Goal: Information Seeking & Learning: Learn about a topic

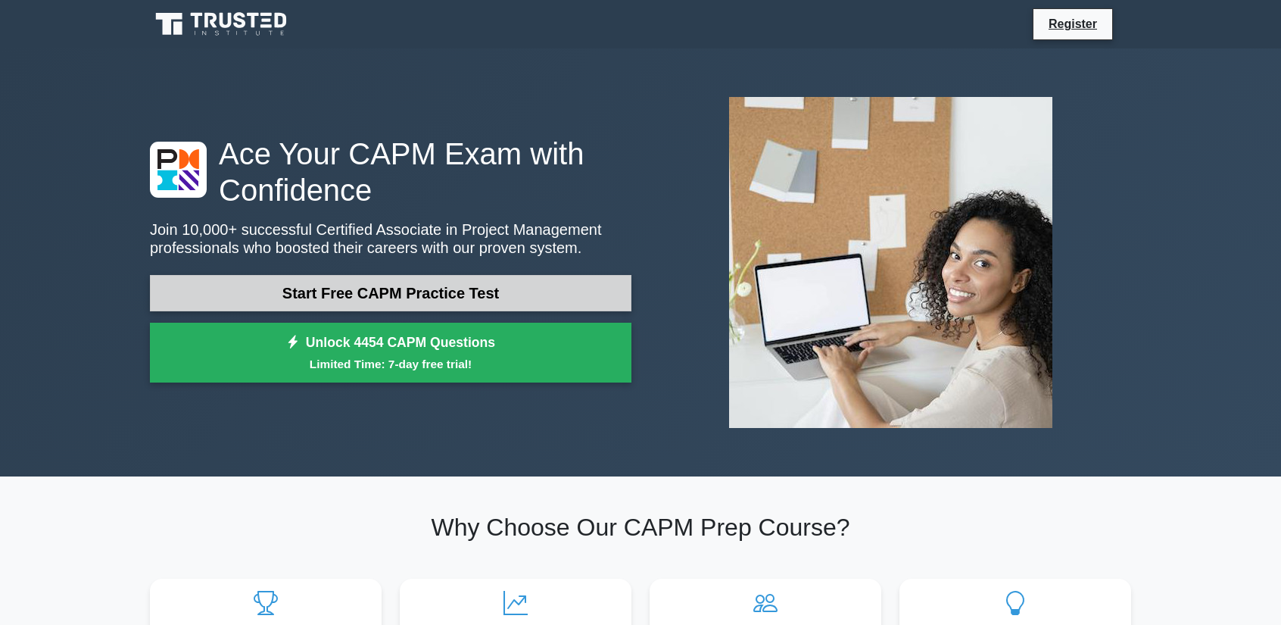
click at [443, 295] on link "Start Free CAPM Practice Test" at bounding box center [391, 293] width 482 height 36
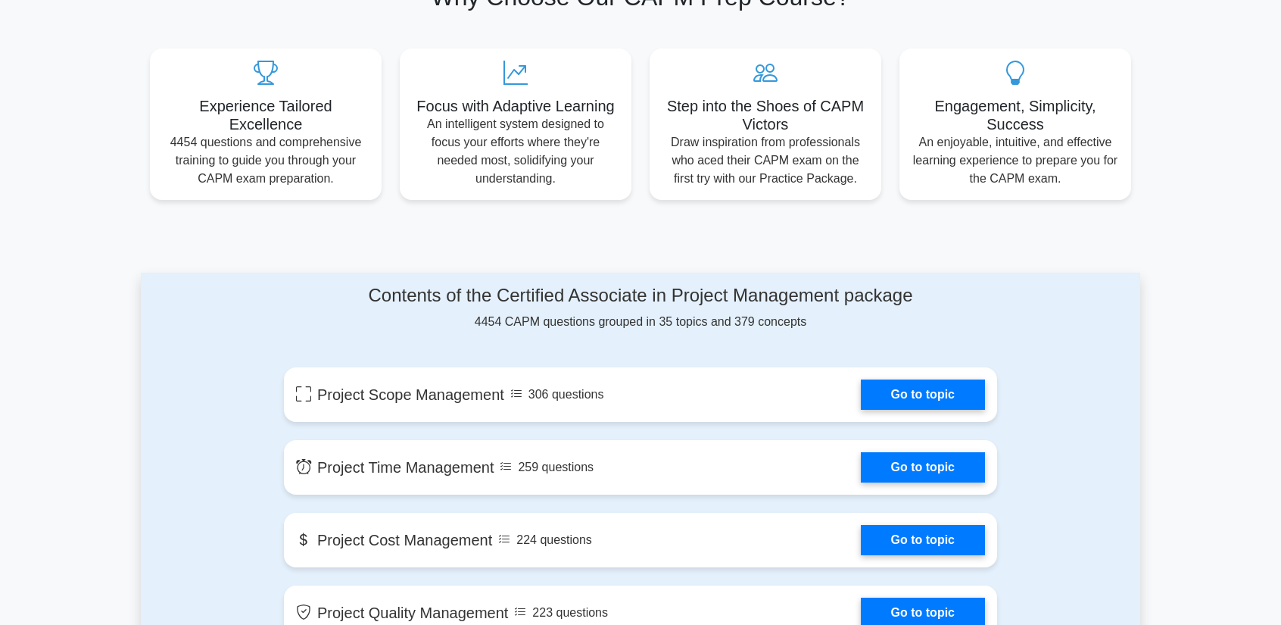
scroll to position [833, 0]
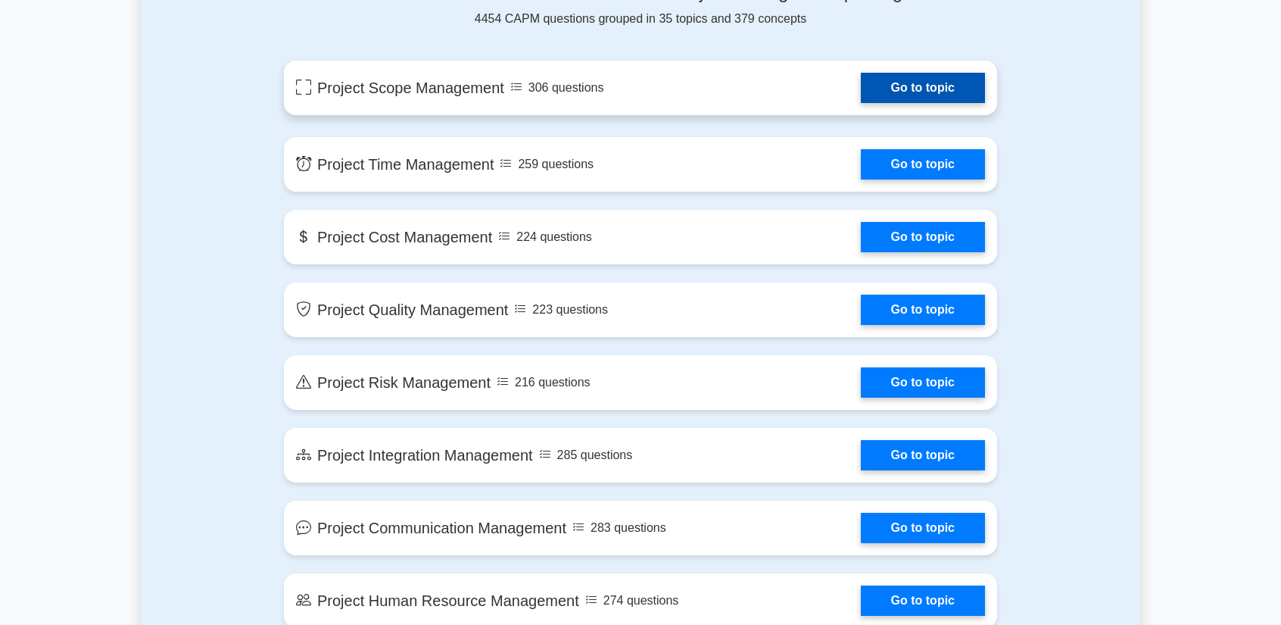
click at [915, 83] on link "Go to topic" at bounding box center [923, 88] width 124 height 30
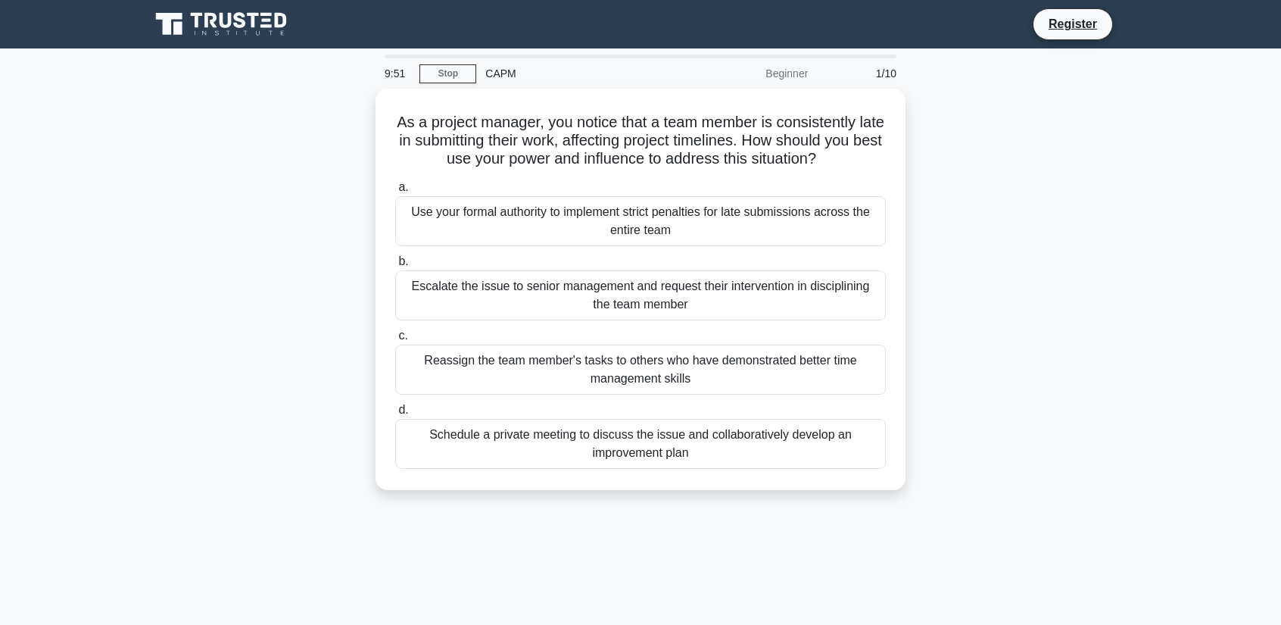
click at [520, 540] on div "9:51 Stop CAPM Beginner 1/10 As a project manager, you notice that a team membe…" at bounding box center [641, 433] width 1000 height 757
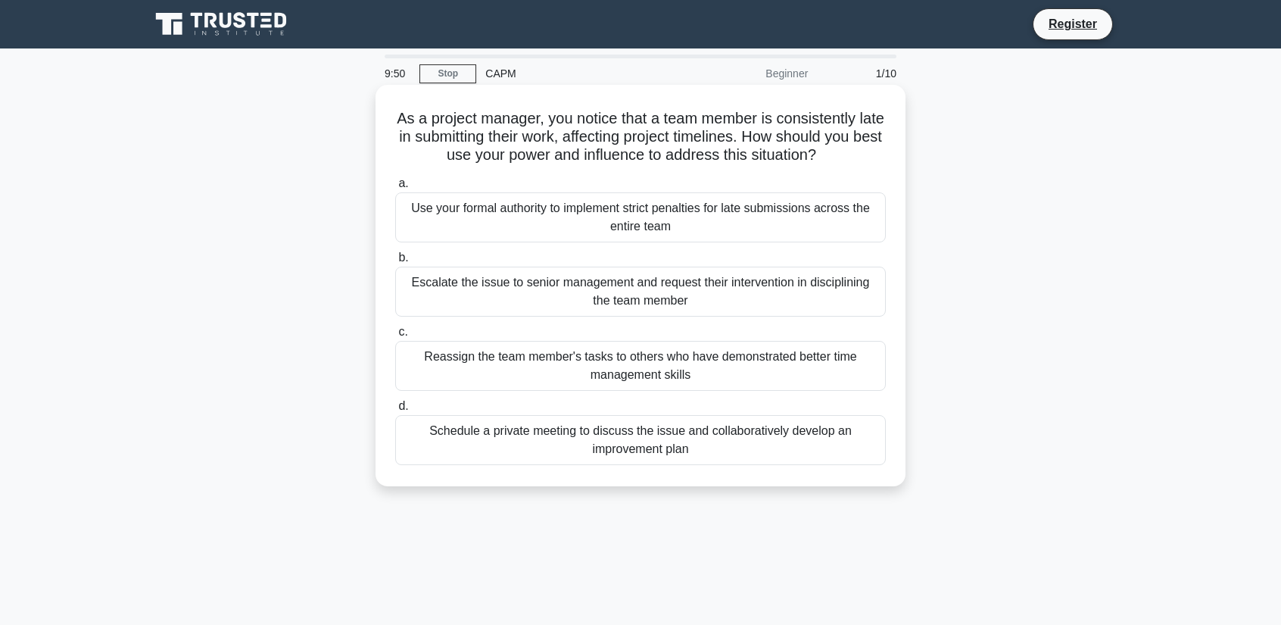
click at [622, 437] on div "Schedule a private meeting to discuss the issue and collaboratively develop an …" at bounding box center [640, 440] width 491 height 50
click at [395, 411] on input "d. Schedule a private meeting to discuss the issue and collaboratively develop …" at bounding box center [395, 406] width 0 height 10
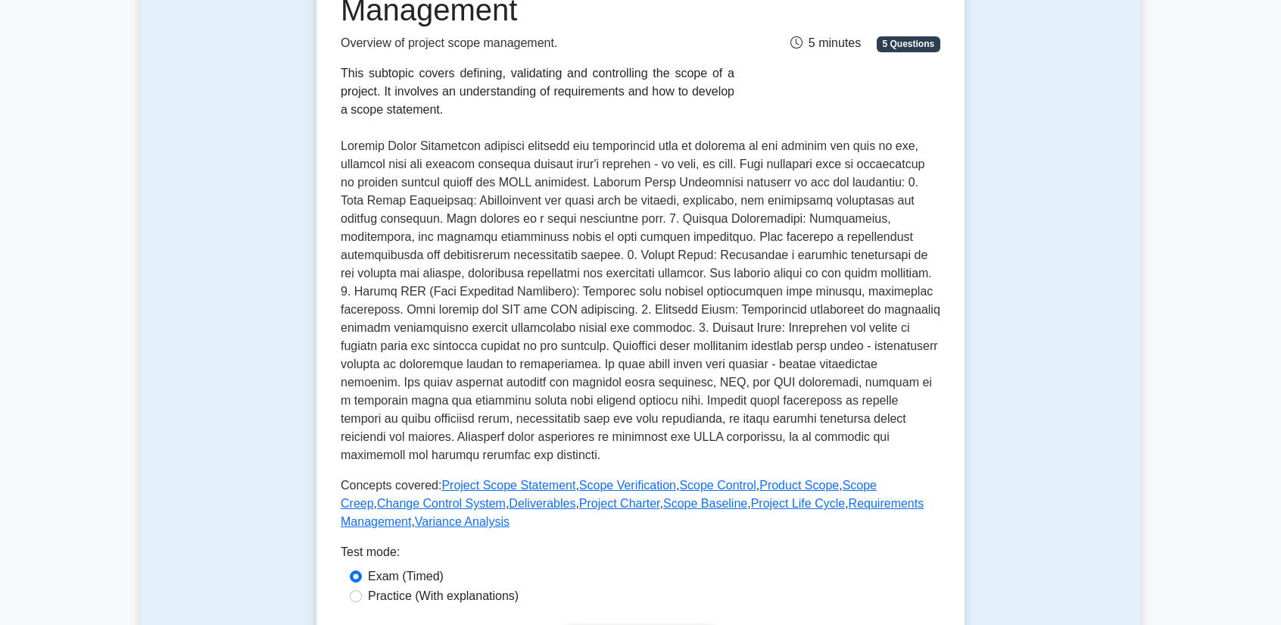
scroll to position [454, 0]
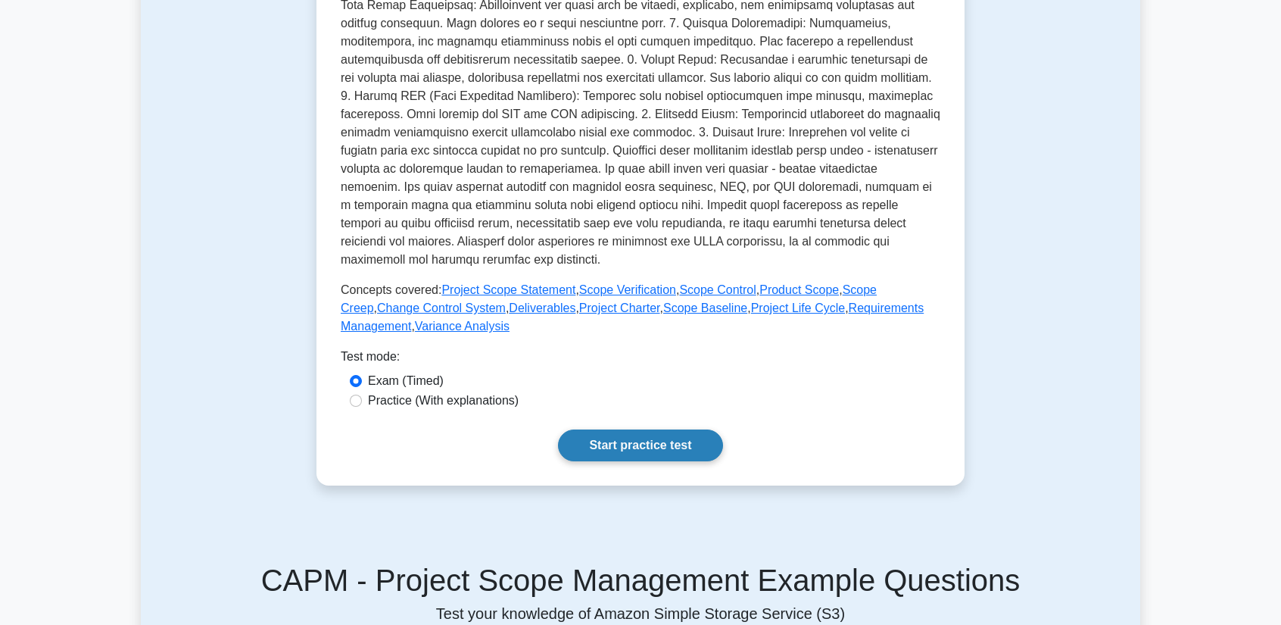
click at [613, 445] on link "Start practice test" at bounding box center [640, 445] width 164 height 32
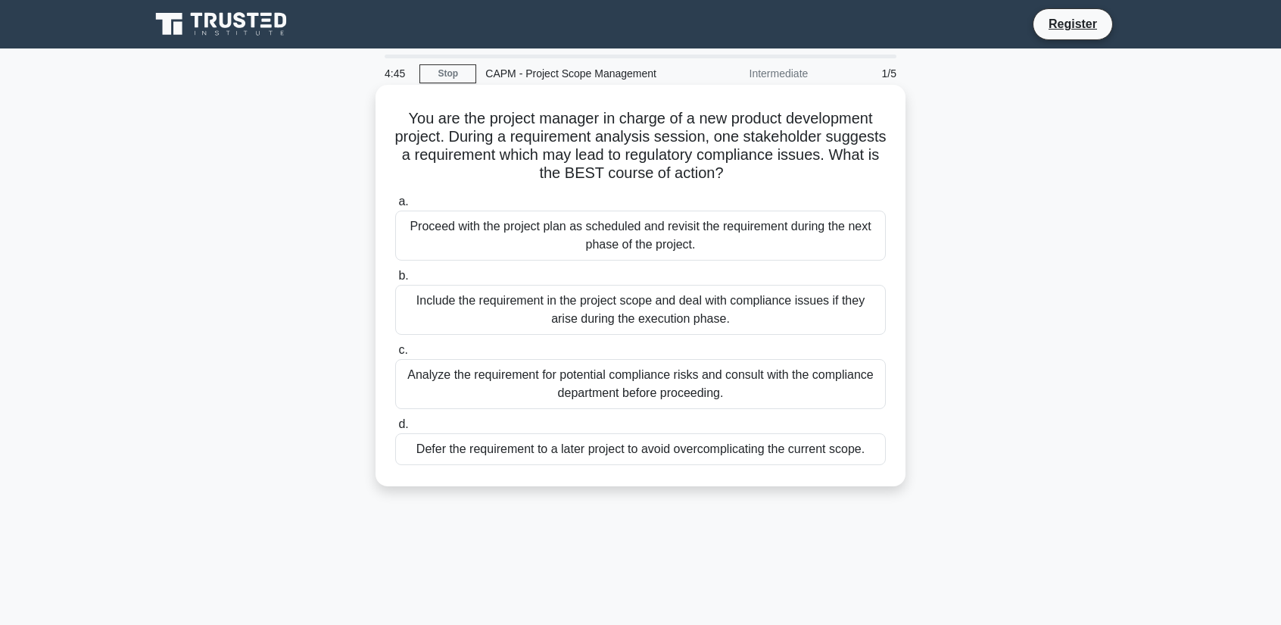
click at [610, 392] on div "Analyze the requirement for potential compliance risks and consult with the com…" at bounding box center [640, 384] width 491 height 50
click at [395, 355] on input "c. Analyze the requirement for potential compliance risks and consult with the …" at bounding box center [395, 350] width 0 height 10
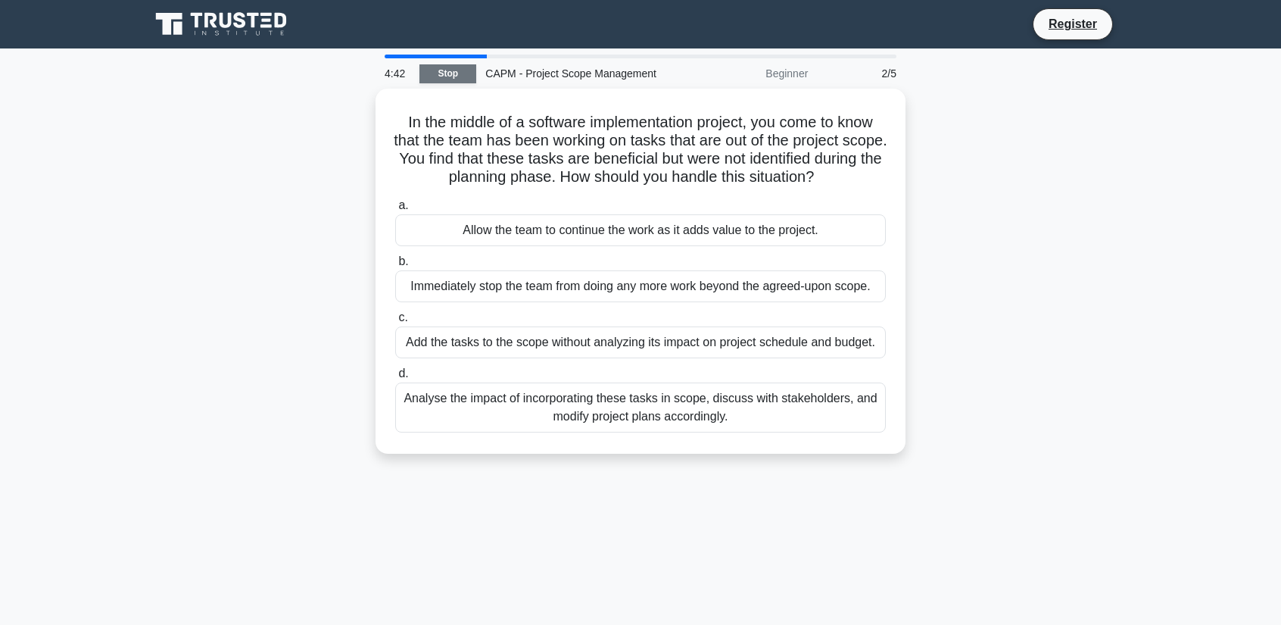
click at [455, 74] on link "Stop" at bounding box center [448, 73] width 57 height 19
click at [448, 67] on link "Stop" at bounding box center [448, 73] width 57 height 19
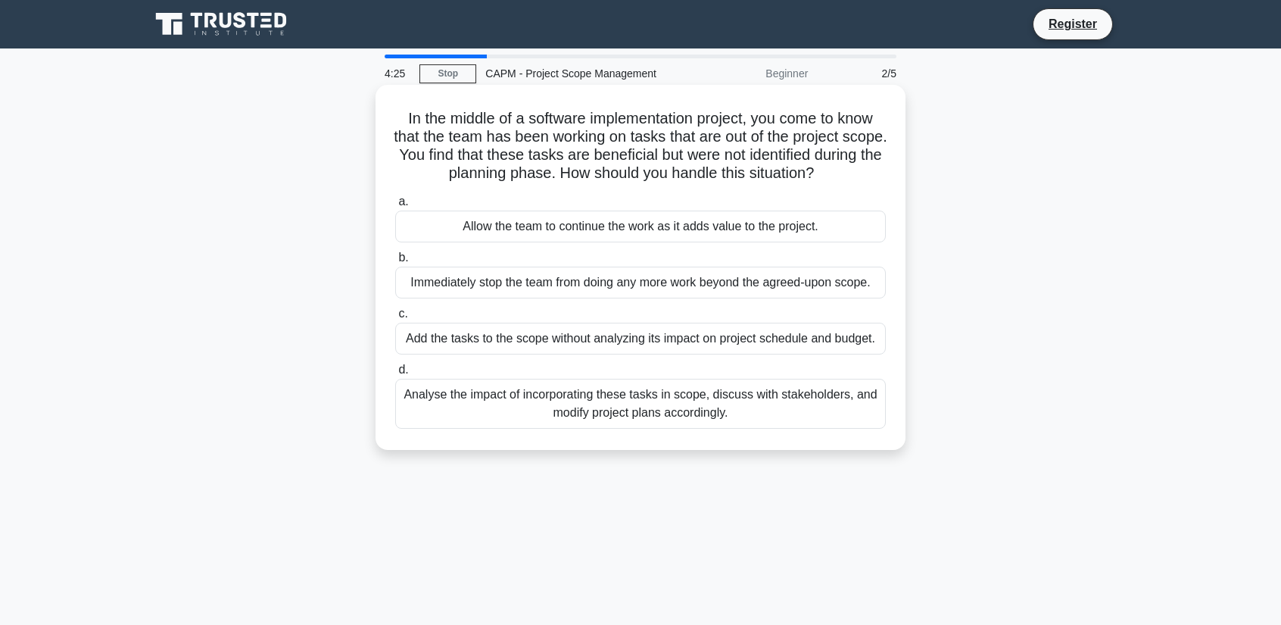
click at [594, 415] on div "Analyse the impact of incorporating these tasks in scope, discuss with stakehol…" at bounding box center [640, 404] width 491 height 50
click at [395, 375] on input "d. Analyse the impact of incorporating these tasks in scope, discuss with stake…" at bounding box center [395, 370] width 0 height 10
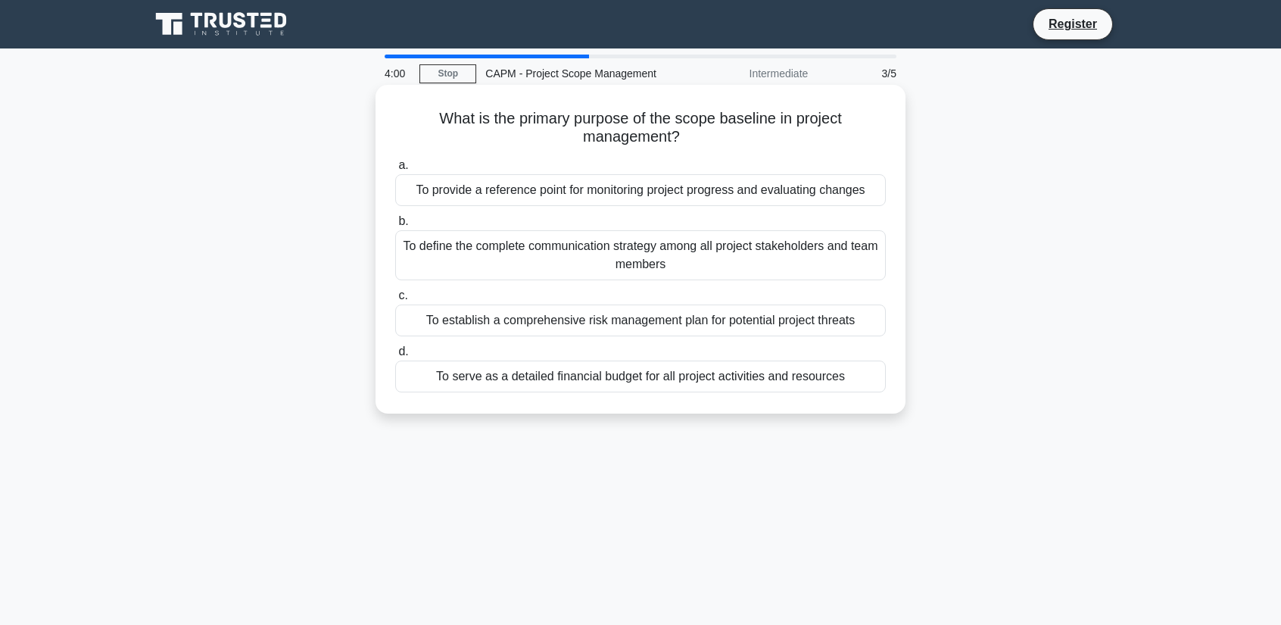
click at [660, 190] on div "To provide a reference point for monitoring project progress and evaluating cha…" at bounding box center [640, 190] width 491 height 32
click at [395, 170] on input "a. To provide a reference point for monitoring project progress and evaluating …" at bounding box center [395, 166] width 0 height 10
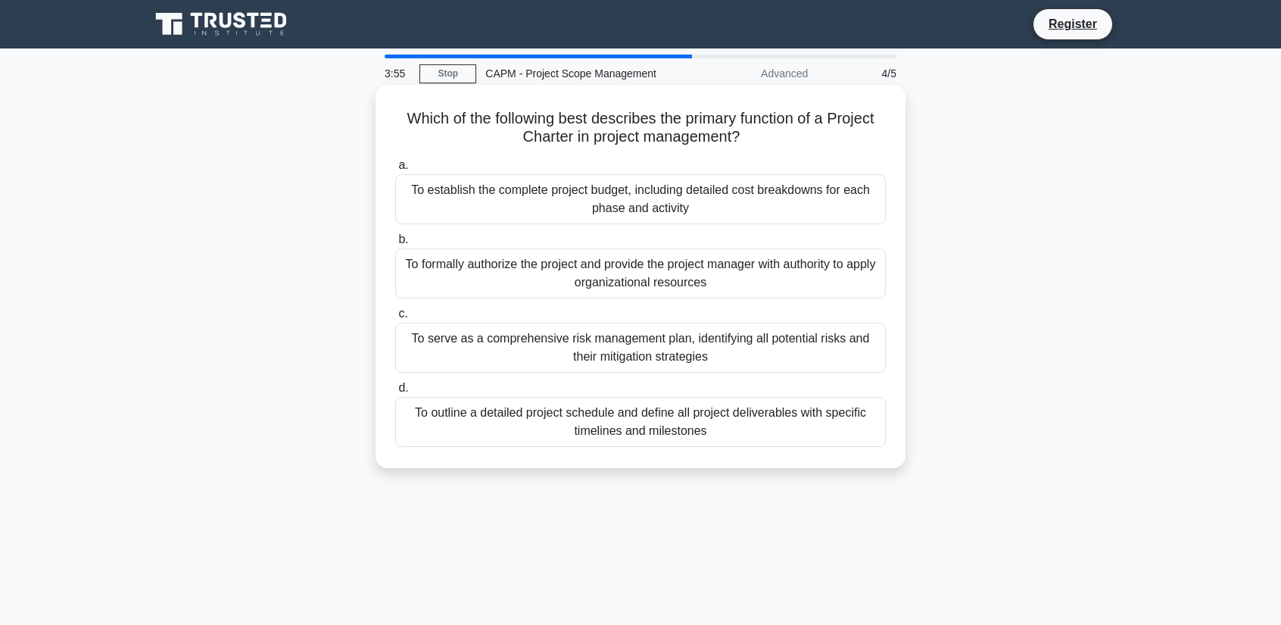
click at [552, 286] on div "To formally authorize the project and provide the project manager with authorit…" at bounding box center [640, 273] width 491 height 50
click at [395, 245] on input "b. To formally authorize the project and provide the project manager with autho…" at bounding box center [395, 240] width 0 height 10
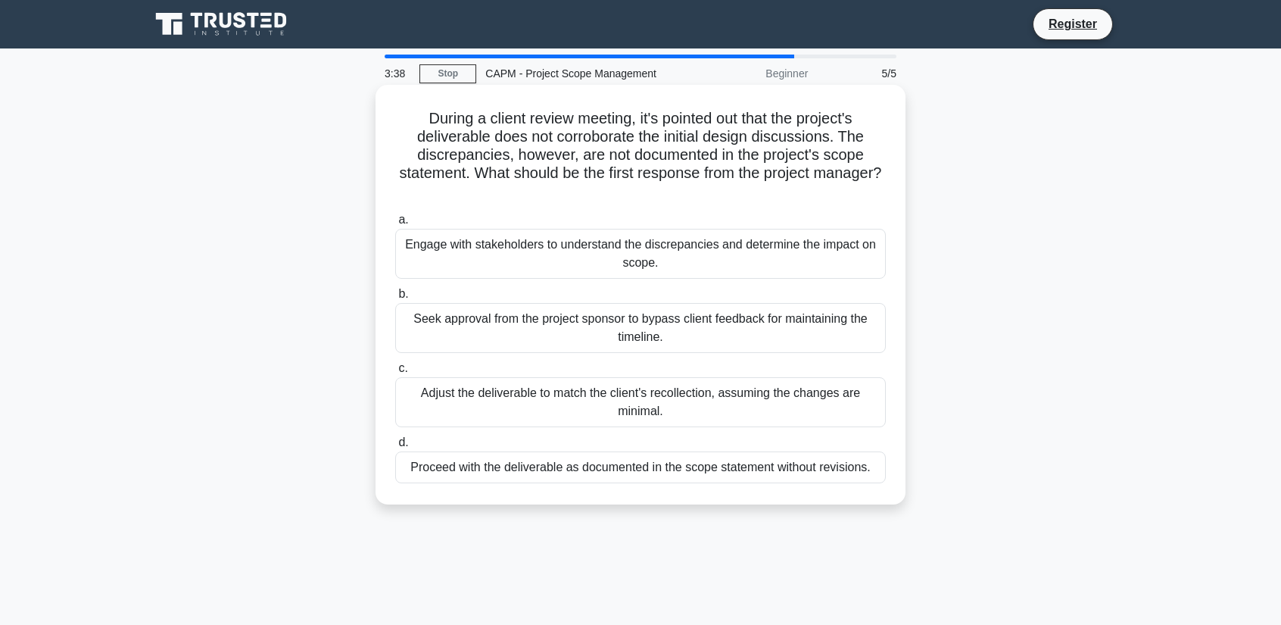
click at [575, 264] on div "Engage with stakeholders to understand the discrepancies and determine the impa…" at bounding box center [640, 254] width 491 height 50
click at [395, 225] on input "a. Engage with stakeholders to understand the discrepancies and determine the i…" at bounding box center [395, 220] width 0 height 10
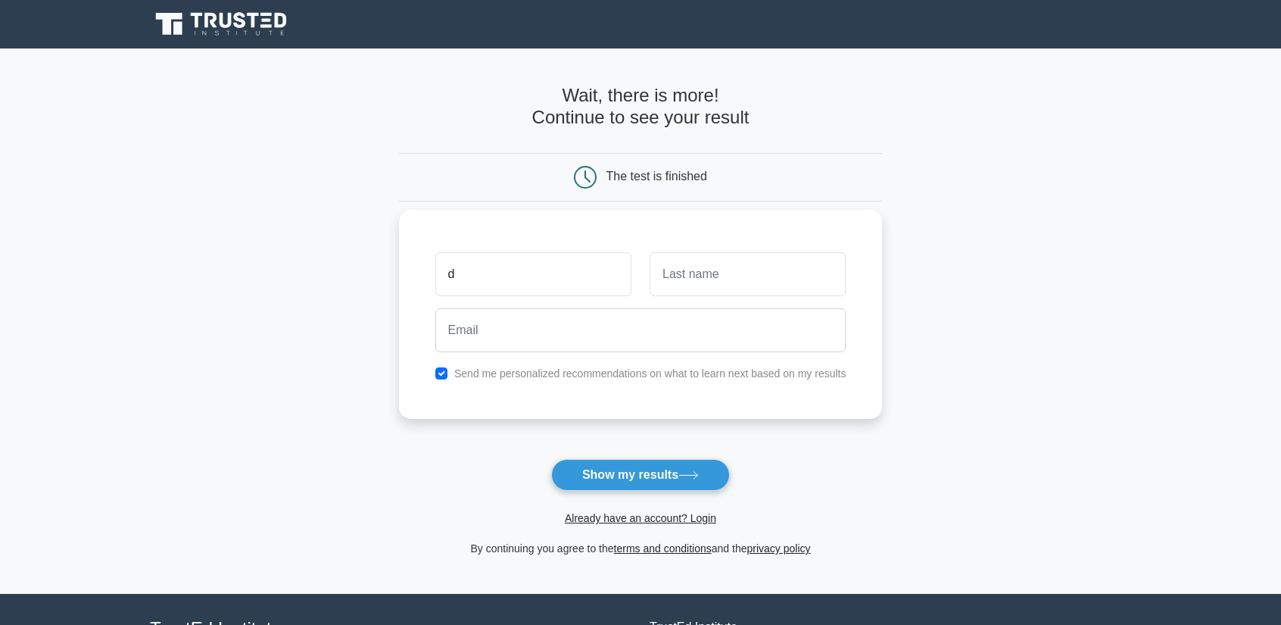
type input "d"
click at [796, 273] on input "text" at bounding box center [748, 274] width 196 height 44
type input "m"
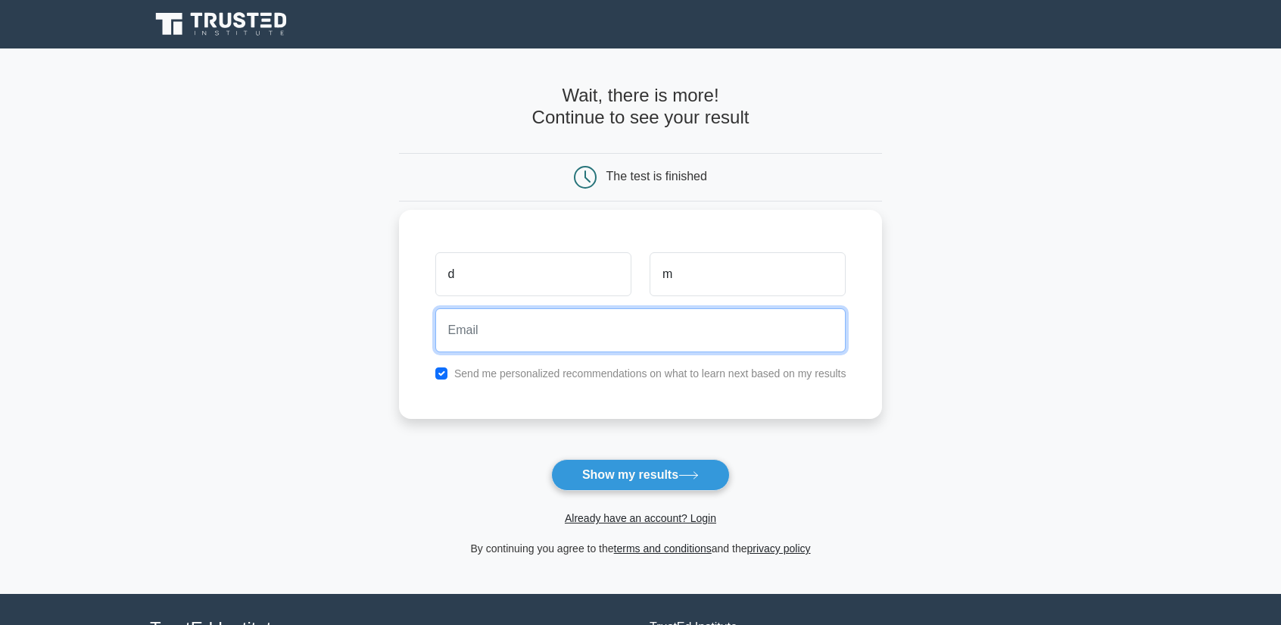
click at [652, 331] on input "email" at bounding box center [640, 330] width 411 height 44
type input "[EMAIL_ADDRESS][DOMAIN_NAME]"
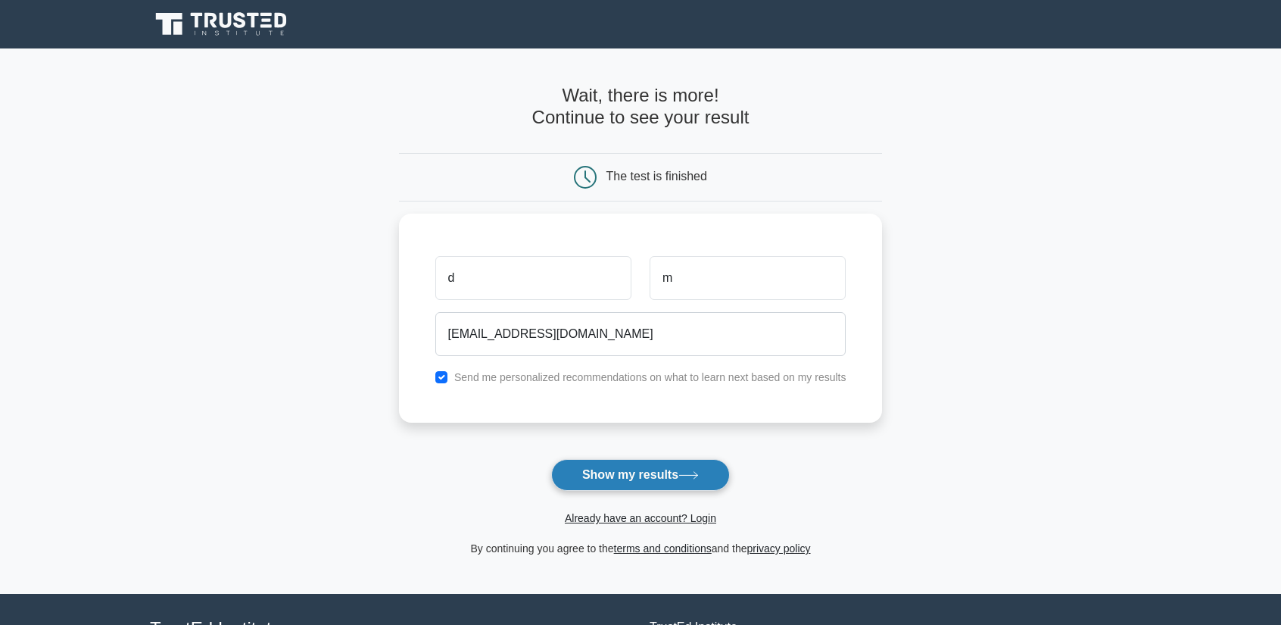
click at [621, 482] on button "Show my results" at bounding box center [640, 475] width 179 height 32
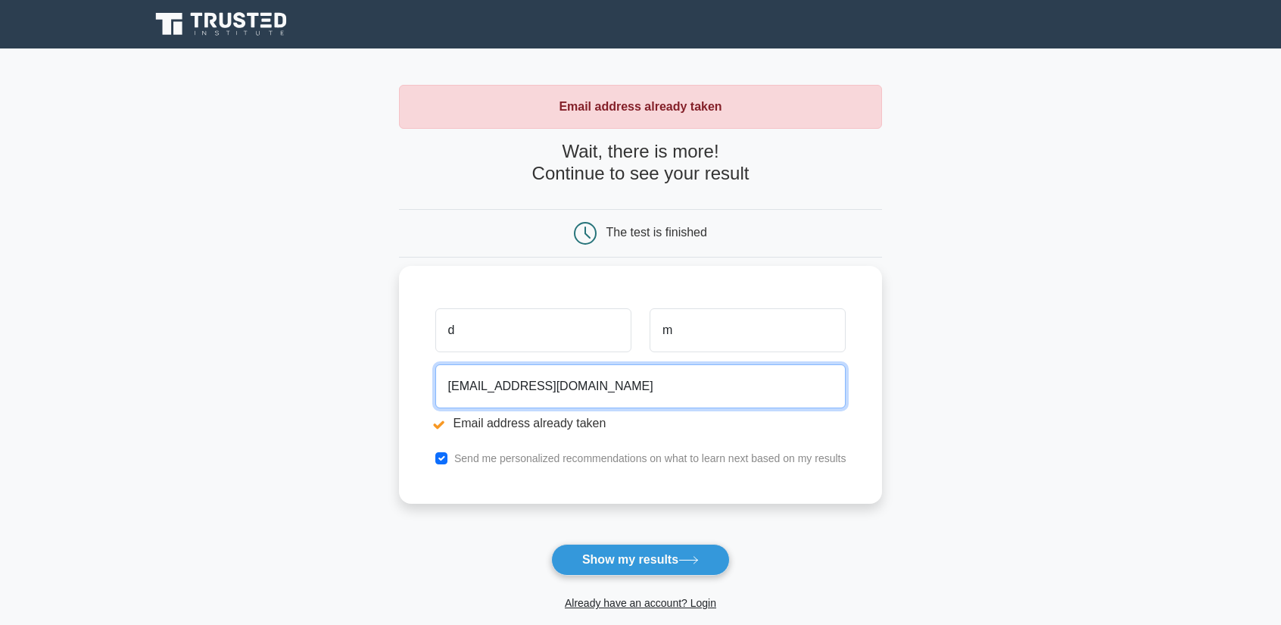
click at [593, 384] on input "[EMAIL_ADDRESS][DOMAIN_NAME]" at bounding box center [640, 386] width 411 height 44
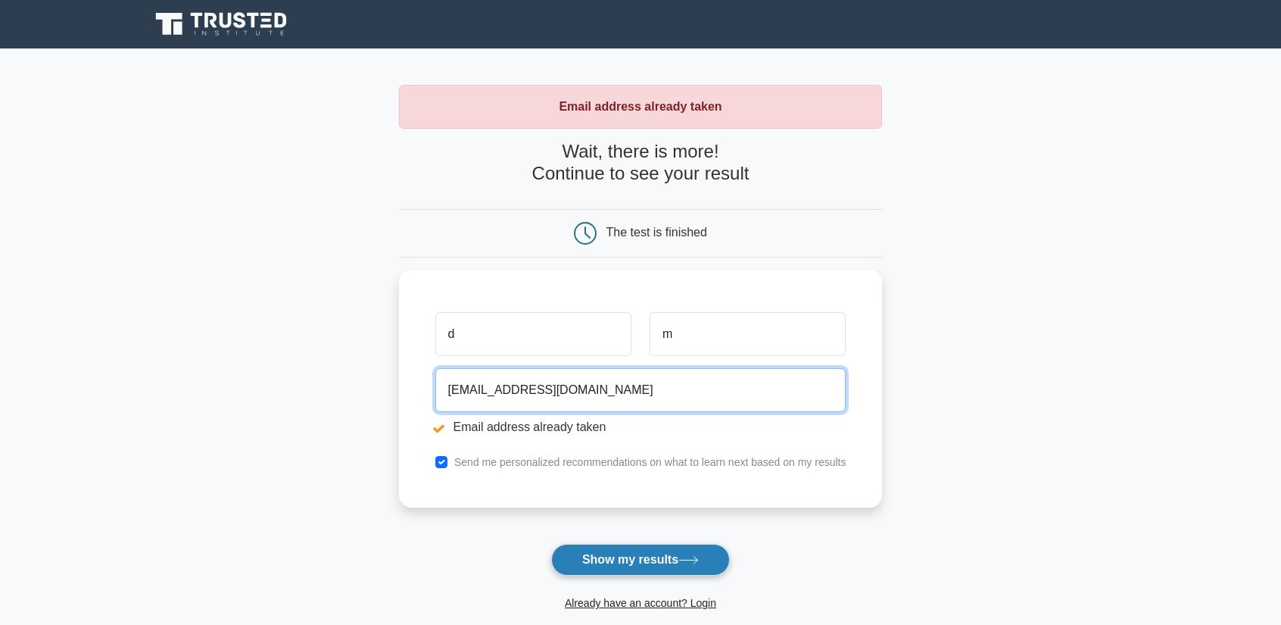
type input "[EMAIL_ADDRESS][DOMAIN_NAME]"
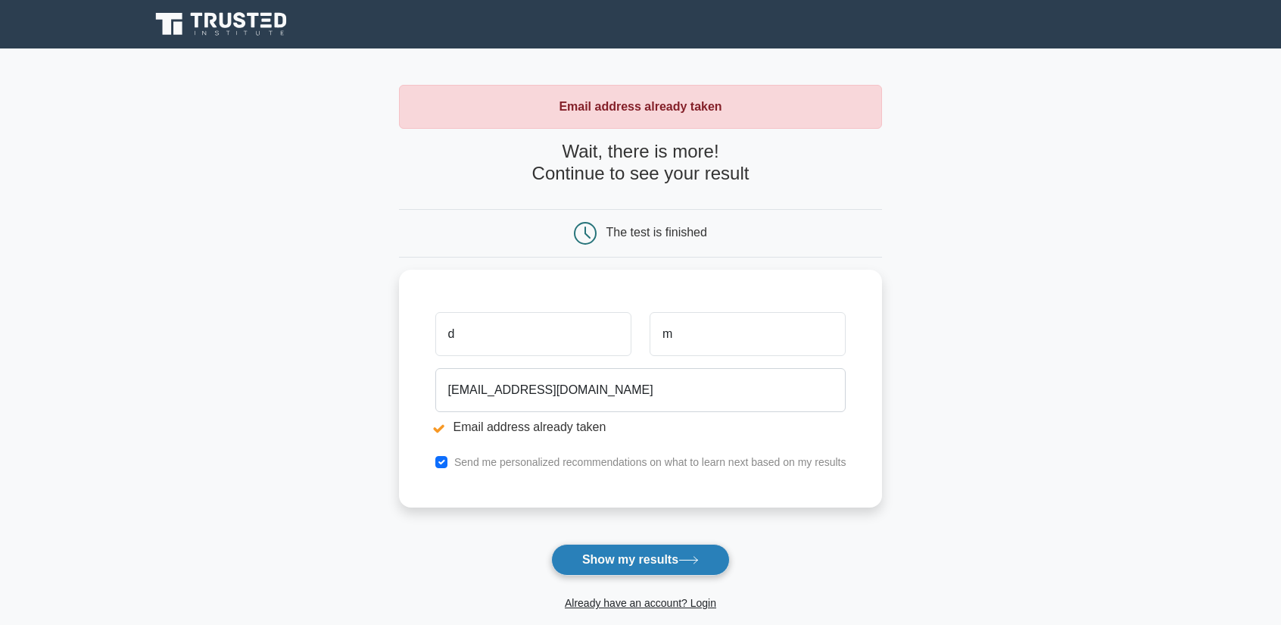
click at [657, 551] on button "Show my results" at bounding box center [640, 560] width 179 height 32
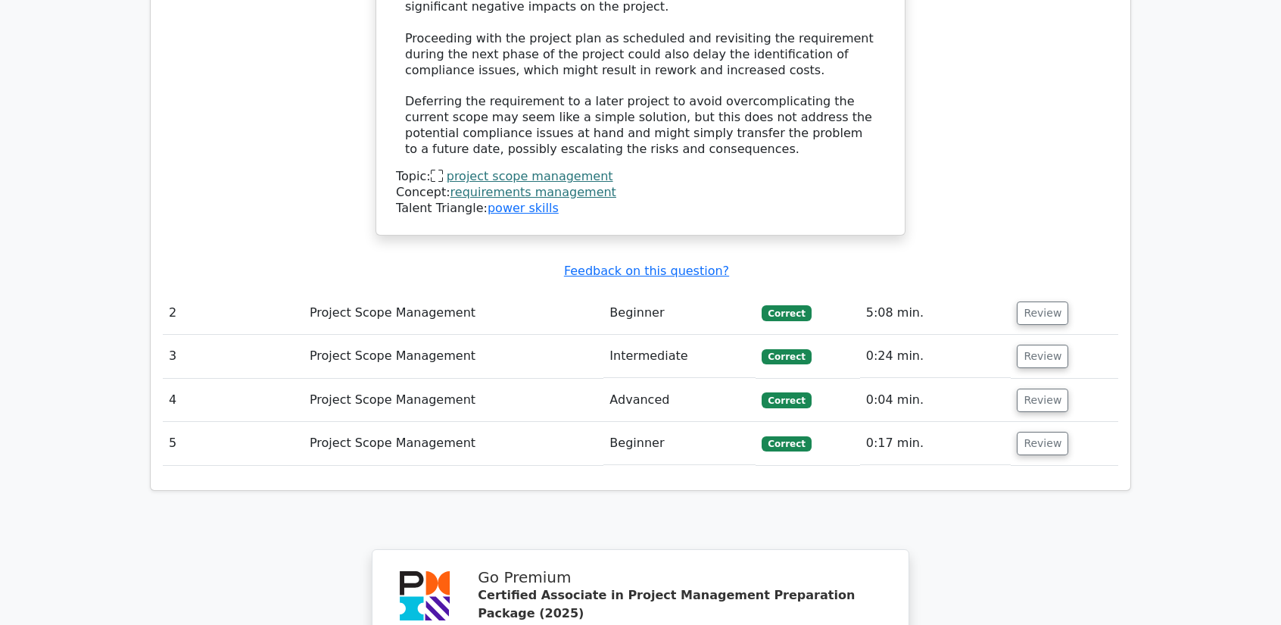
scroll to position [1638, 0]
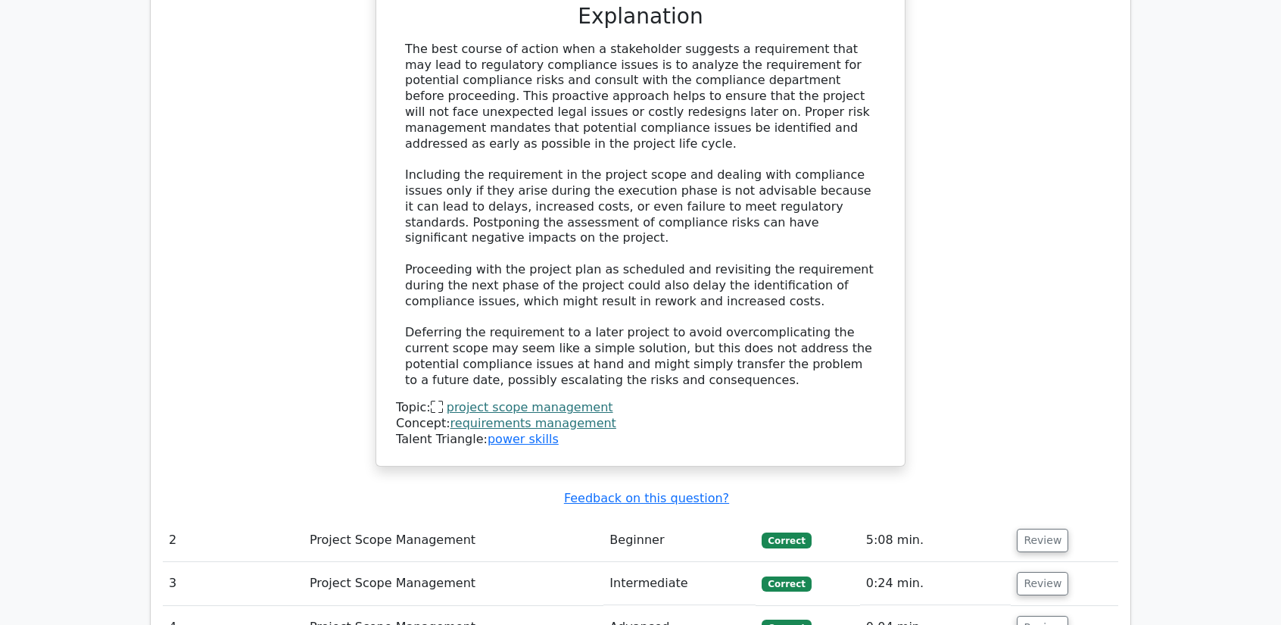
click at [358, 606] on td "Project Scope Management" at bounding box center [454, 627] width 300 height 43
click at [1031, 616] on button "Review" at bounding box center [1042, 627] width 51 height 23
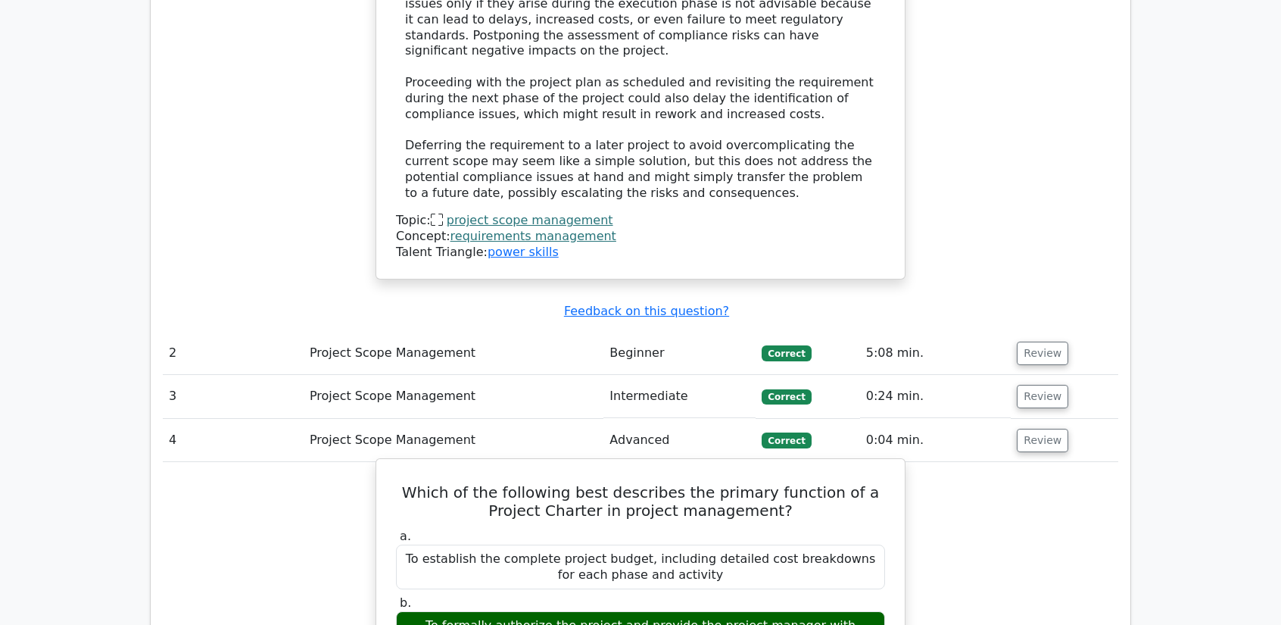
scroll to position [1790, 0]
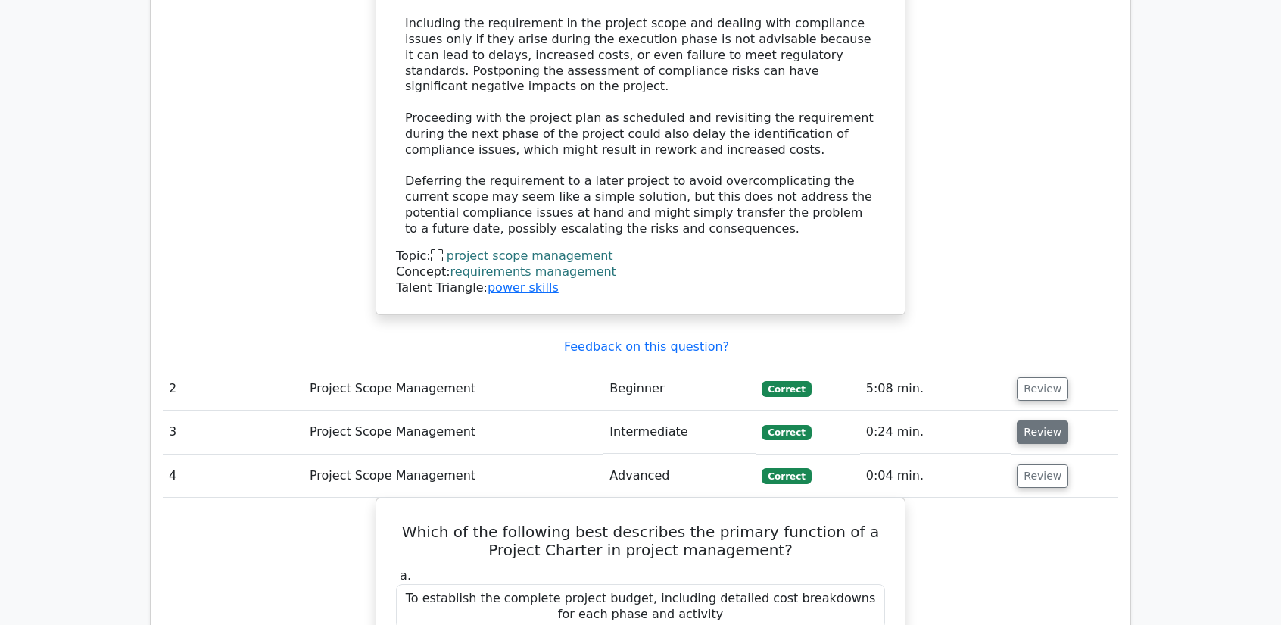
click at [1039, 420] on button "Review" at bounding box center [1042, 431] width 51 height 23
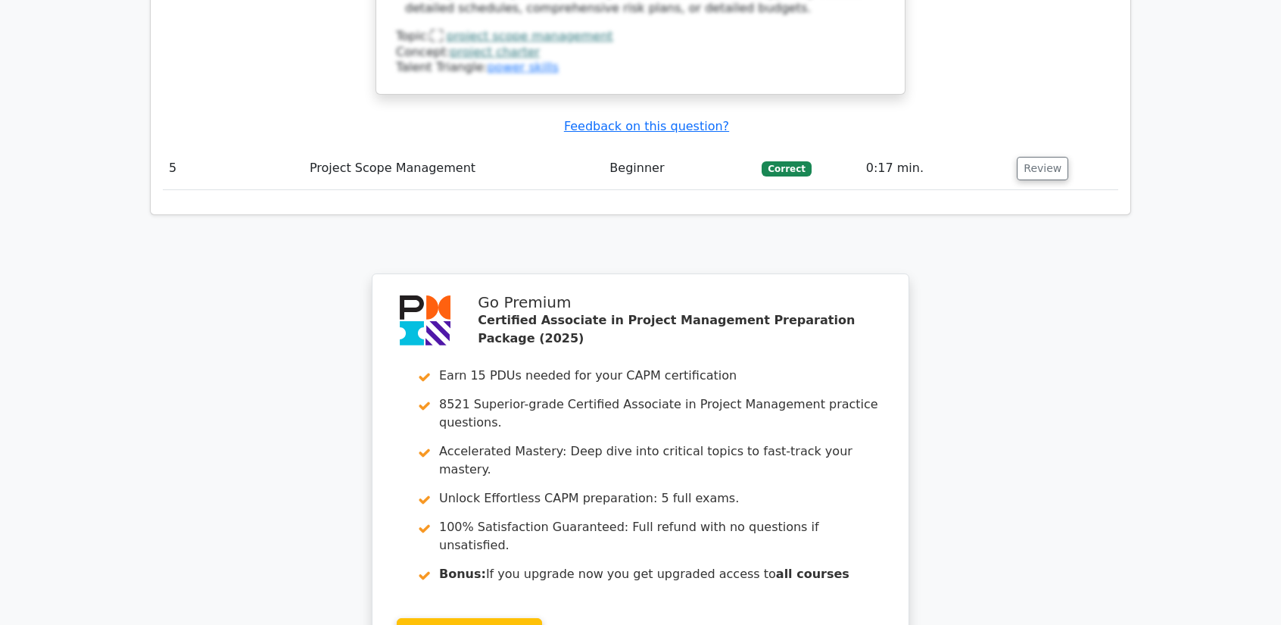
scroll to position [4101, 0]
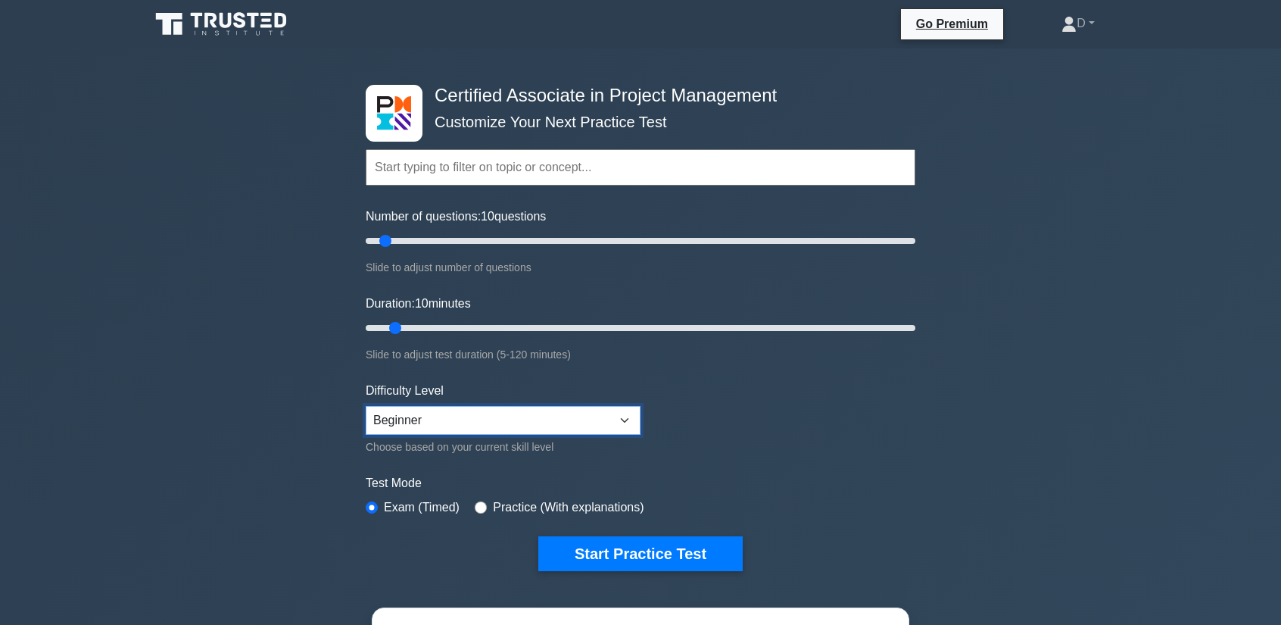
click at [425, 419] on select "Beginner Intermediate Expert" at bounding box center [503, 420] width 275 height 29
select select "expert"
click at [366, 406] on select "Beginner Intermediate Expert" at bounding box center [503, 420] width 275 height 29
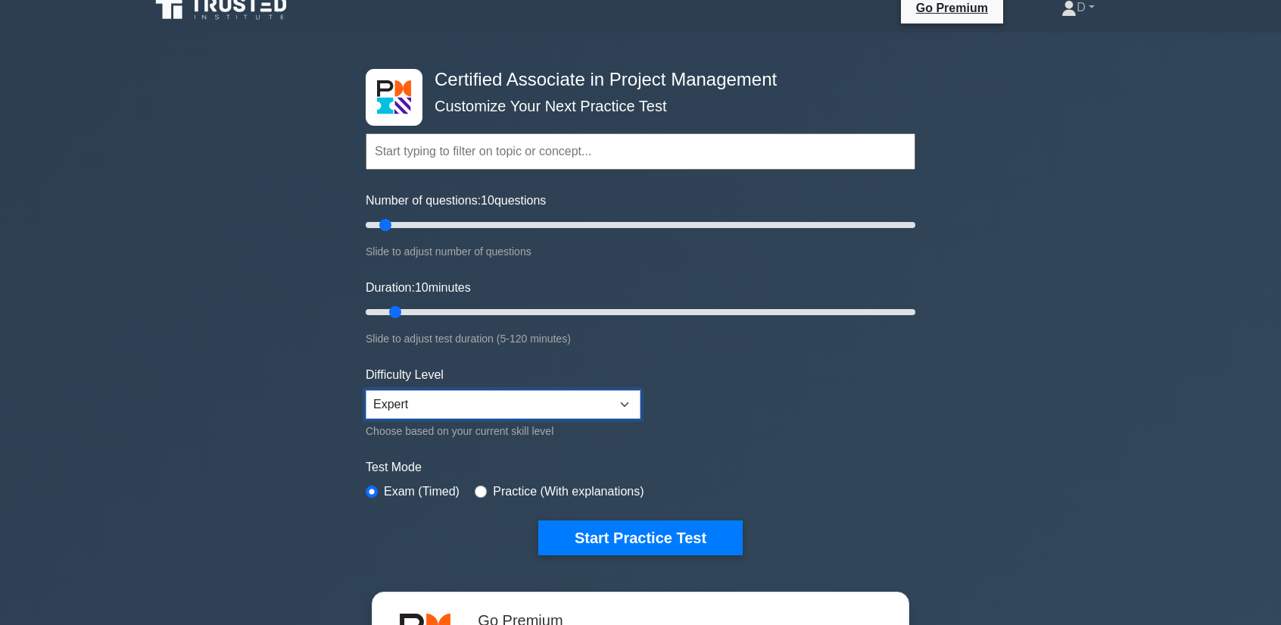
scroll to position [151, 0]
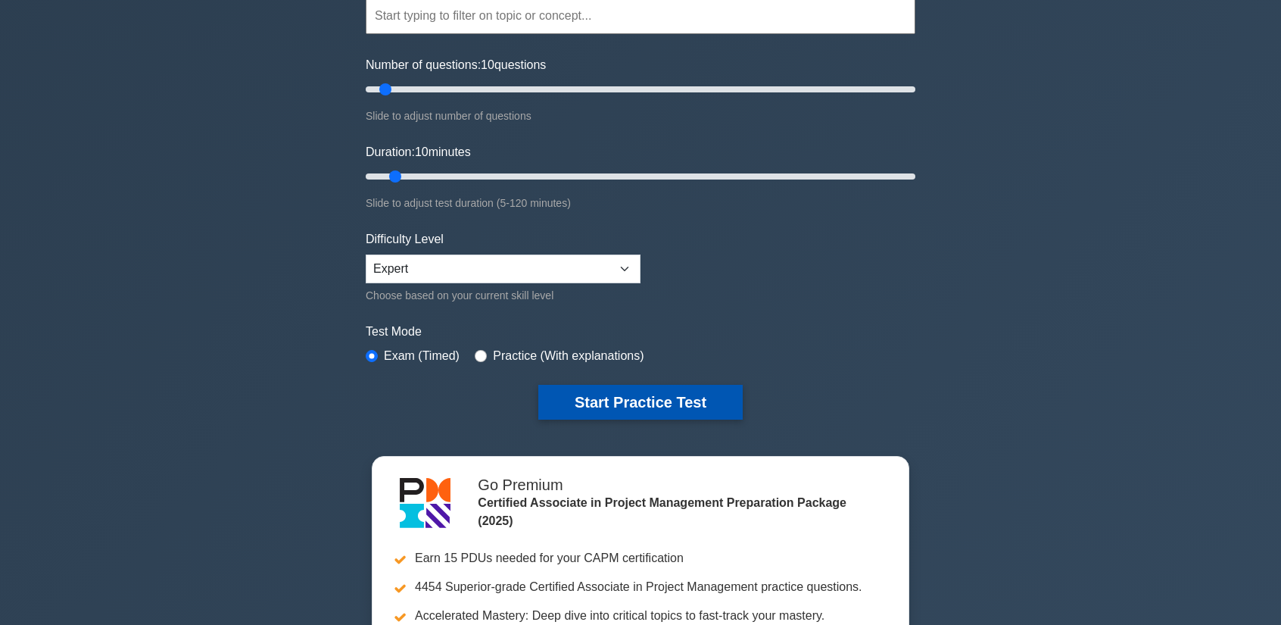
click at [641, 407] on button "Start Practice Test" at bounding box center [640, 402] width 204 height 35
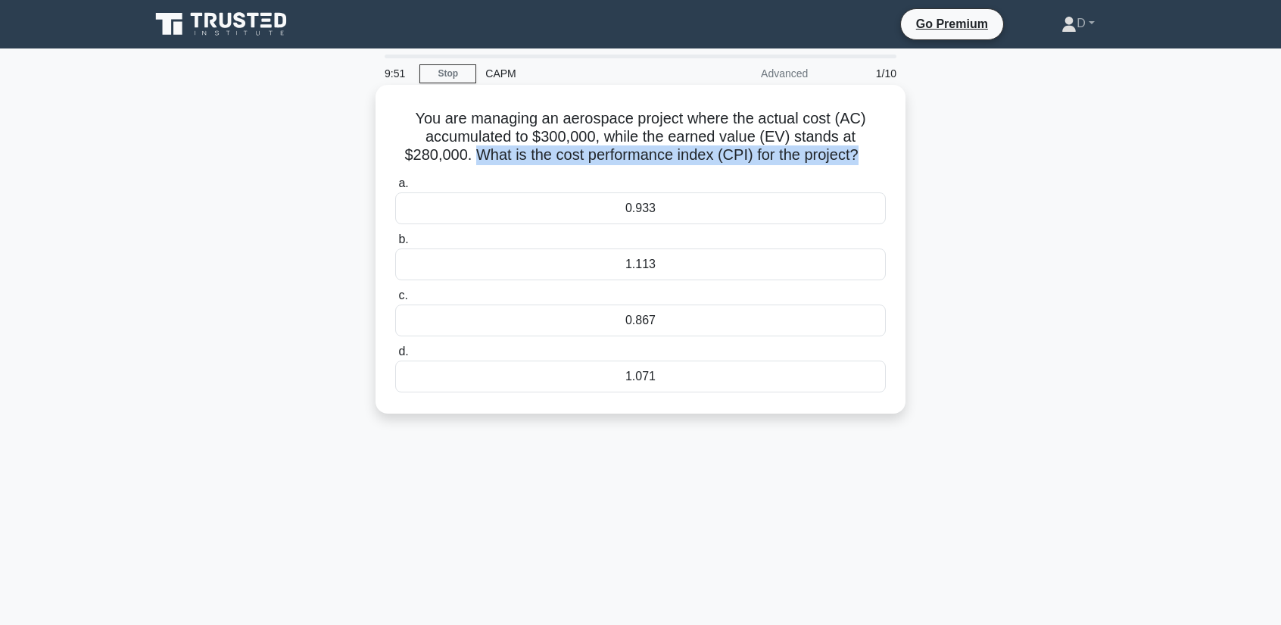
drag, startPoint x: 468, startPoint y: 160, endPoint x: 857, endPoint y: 161, distance: 389.3
click at [857, 161] on h5 "You are managing an aerospace project where the actual cost (AC) accumulated to…" at bounding box center [641, 137] width 494 height 56
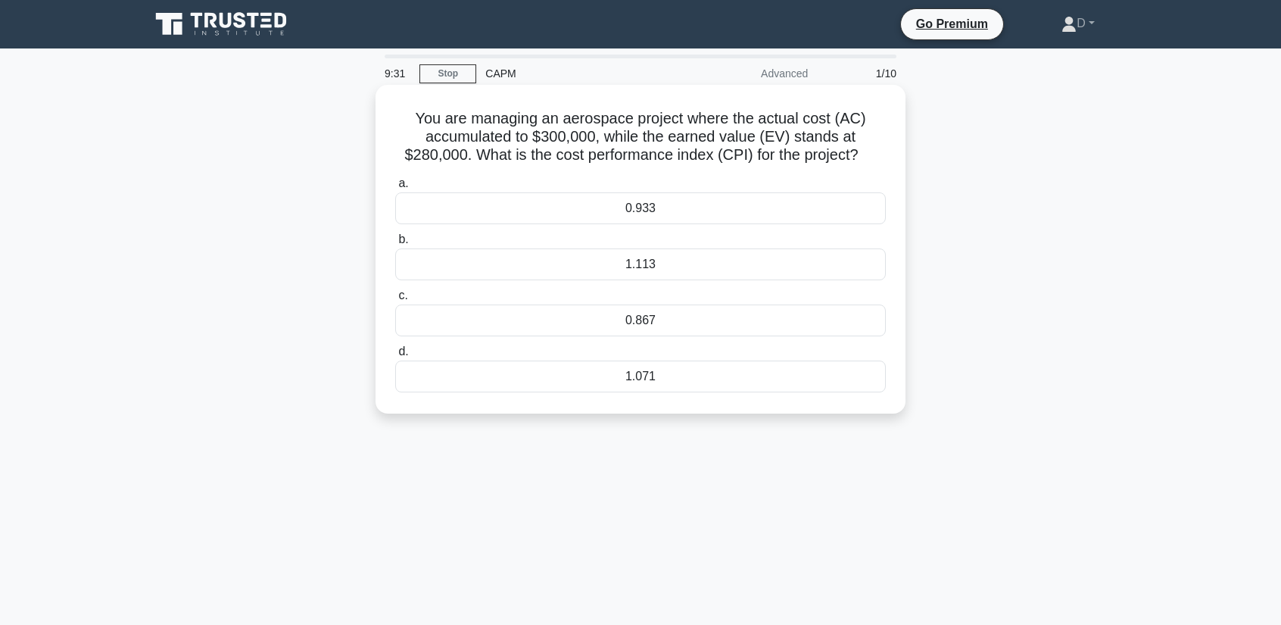
click at [693, 207] on div "0.933" at bounding box center [640, 208] width 491 height 32
click at [395, 189] on input "a. 0.933" at bounding box center [395, 184] width 0 height 10
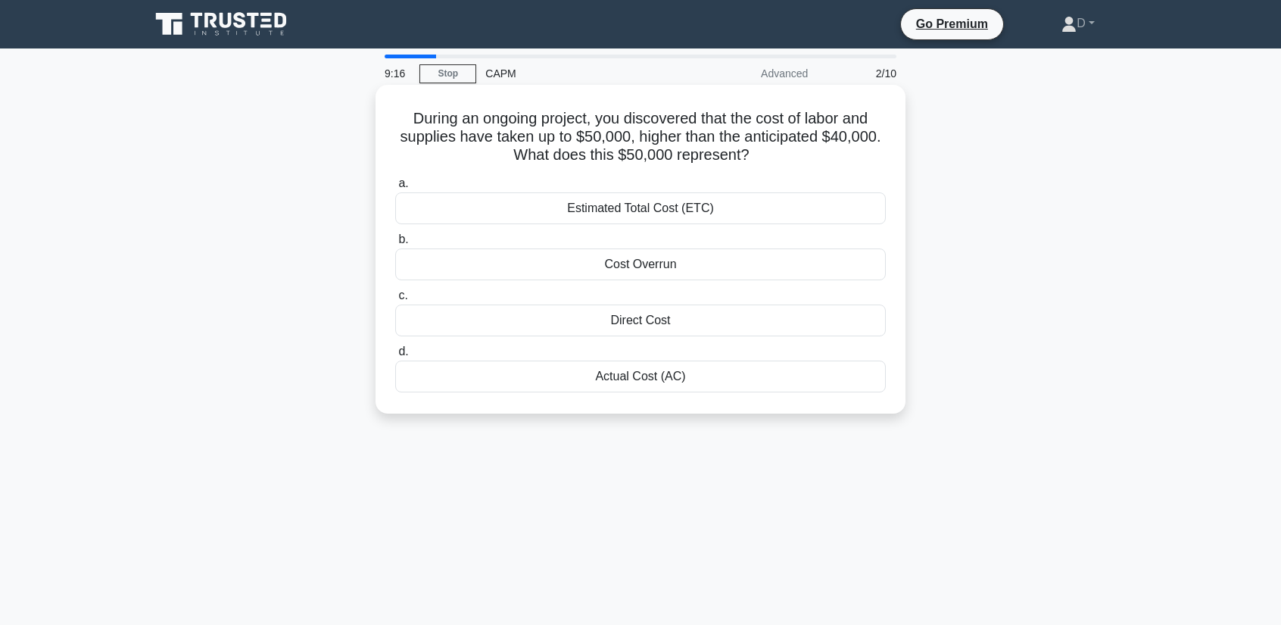
click at [693, 379] on div "Actual Cost (AC)" at bounding box center [640, 376] width 491 height 32
click at [395, 357] on input "d. Actual Cost (AC)" at bounding box center [395, 352] width 0 height 10
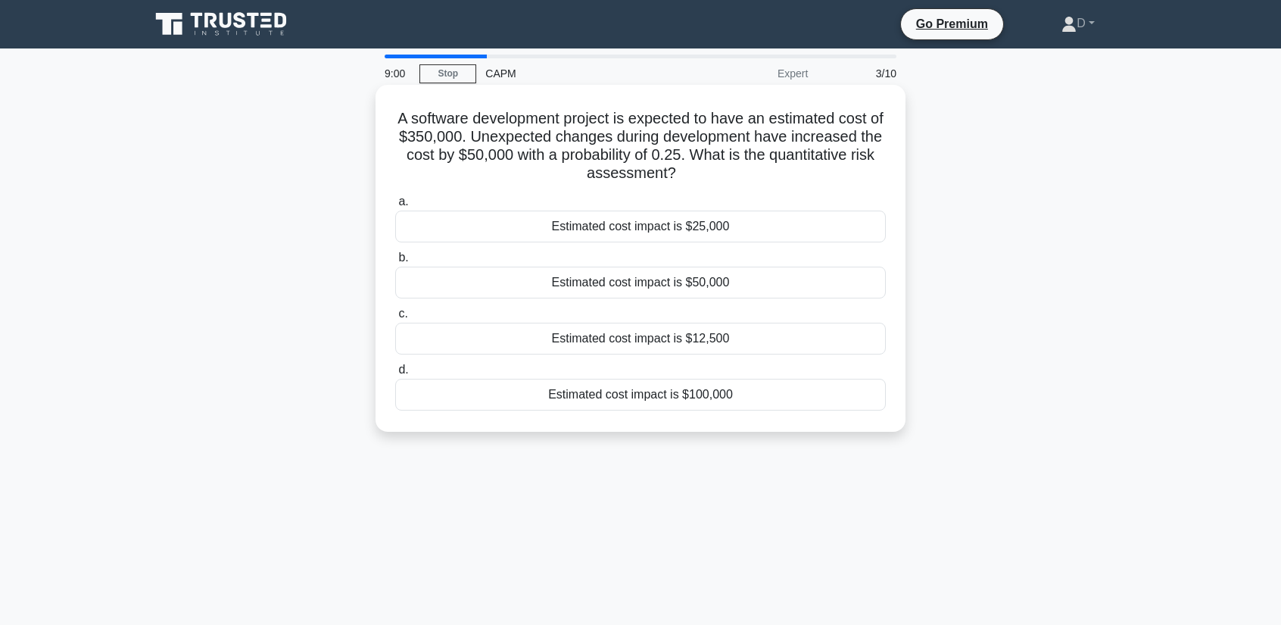
click at [738, 335] on div "Estimated cost impact is $12,500" at bounding box center [640, 339] width 491 height 32
click at [395, 319] on input "c. Estimated cost impact is $12,500" at bounding box center [395, 314] width 0 height 10
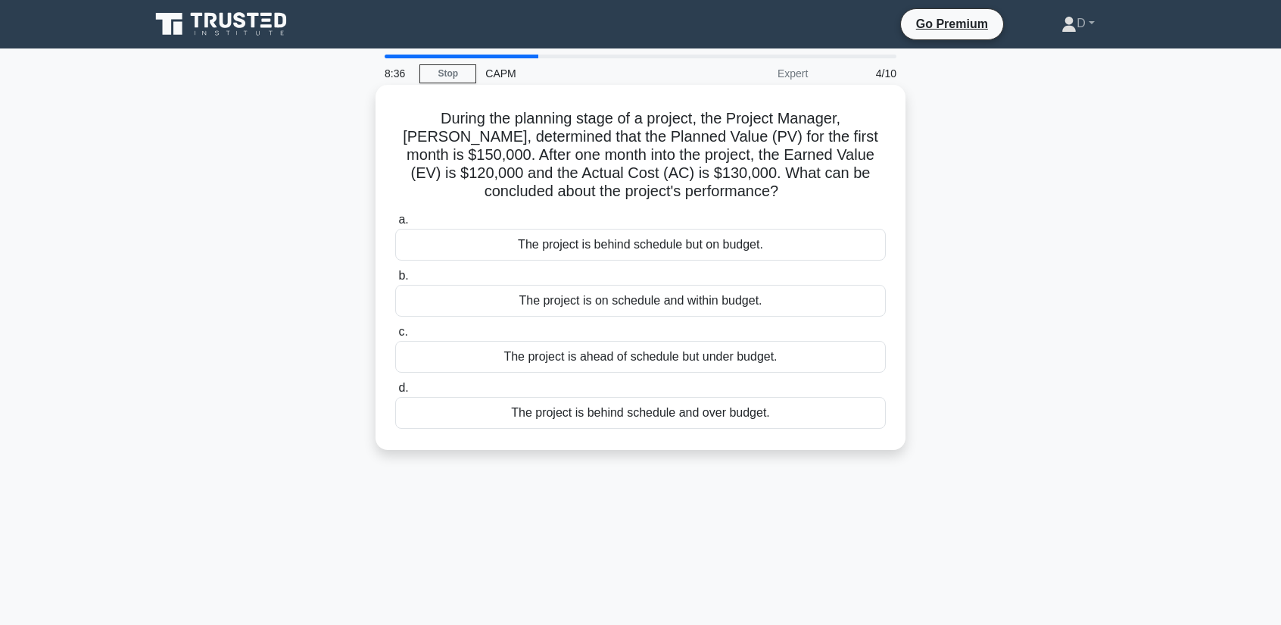
click at [642, 304] on div "The project is on schedule and within budget." at bounding box center [640, 301] width 491 height 32
click at [395, 281] on input "b. The project is on schedule and within budget." at bounding box center [395, 276] width 0 height 10
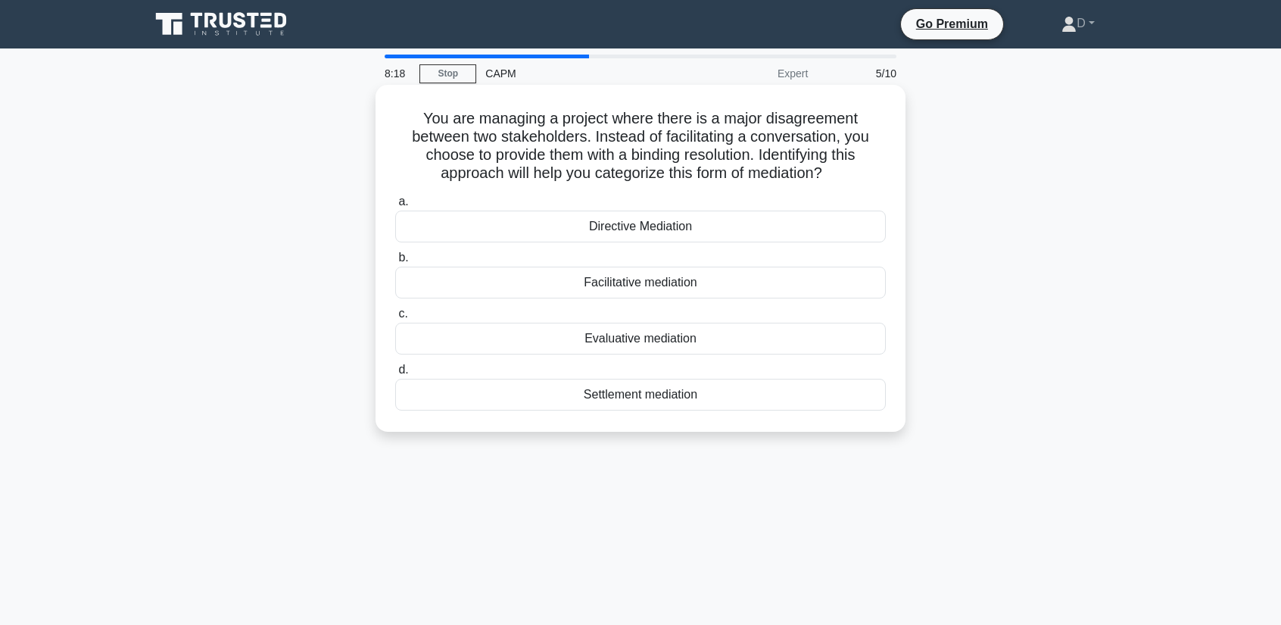
click at [582, 287] on div "Facilitative mediation" at bounding box center [640, 283] width 491 height 32
click at [395, 263] on input "b. Facilitative mediation" at bounding box center [395, 258] width 0 height 10
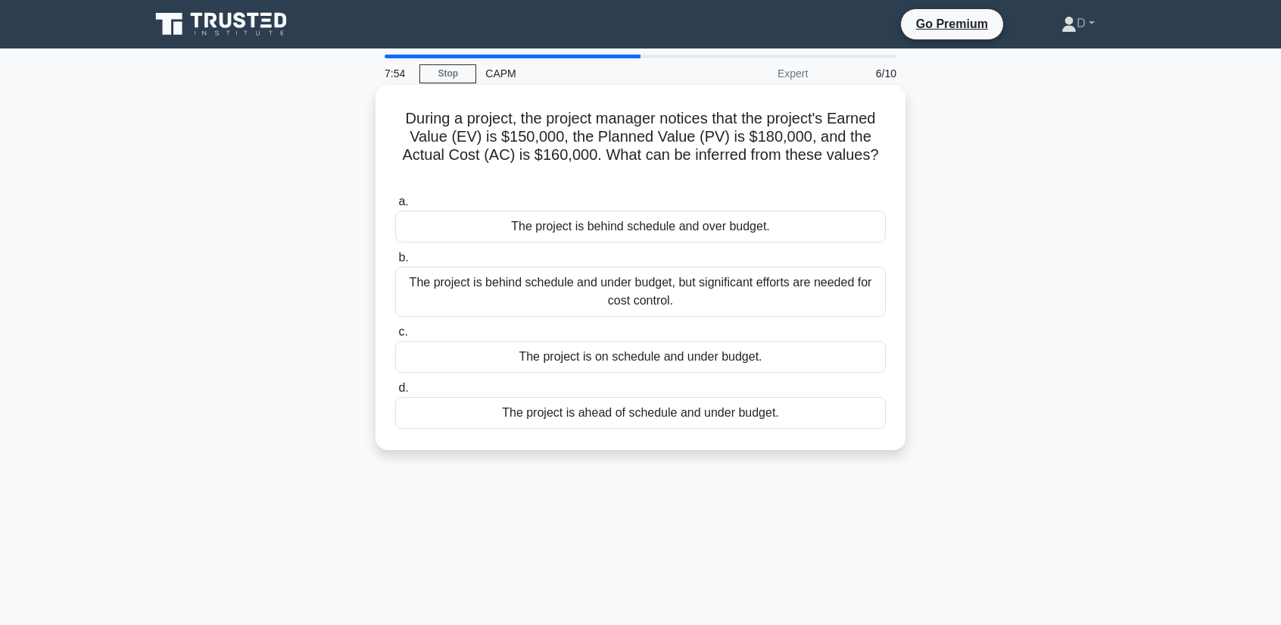
drag, startPoint x: 535, startPoint y: 161, endPoint x: 600, endPoint y: 167, distance: 65.3
click at [600, 167] on h5 "During a project, the project manager notices that the project's Earned Value (…" at bounding box center [641, 146] width 494 height 74
click at [613, 356] on div "The project is on schedule and under budget." at bounding box center [640, 357] width 491 height 32
click at [395, 337] on input "c. The project is on schedule and under budget." at bounding box center [395, 332] width 0 height 10
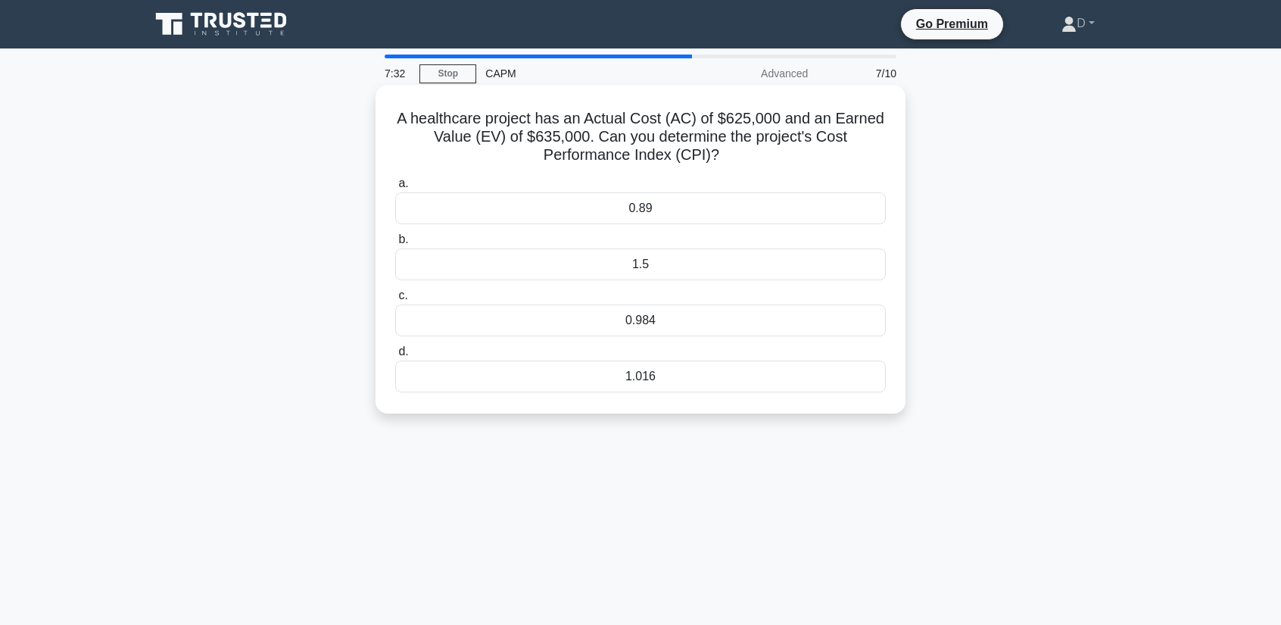
click at [655, 380] on div "1.016" at bounding box center [640, 376] width 491 height 32
click at [395, 357] on input "d. 1.016" at bounding box center [395, 352] width 0 height 10
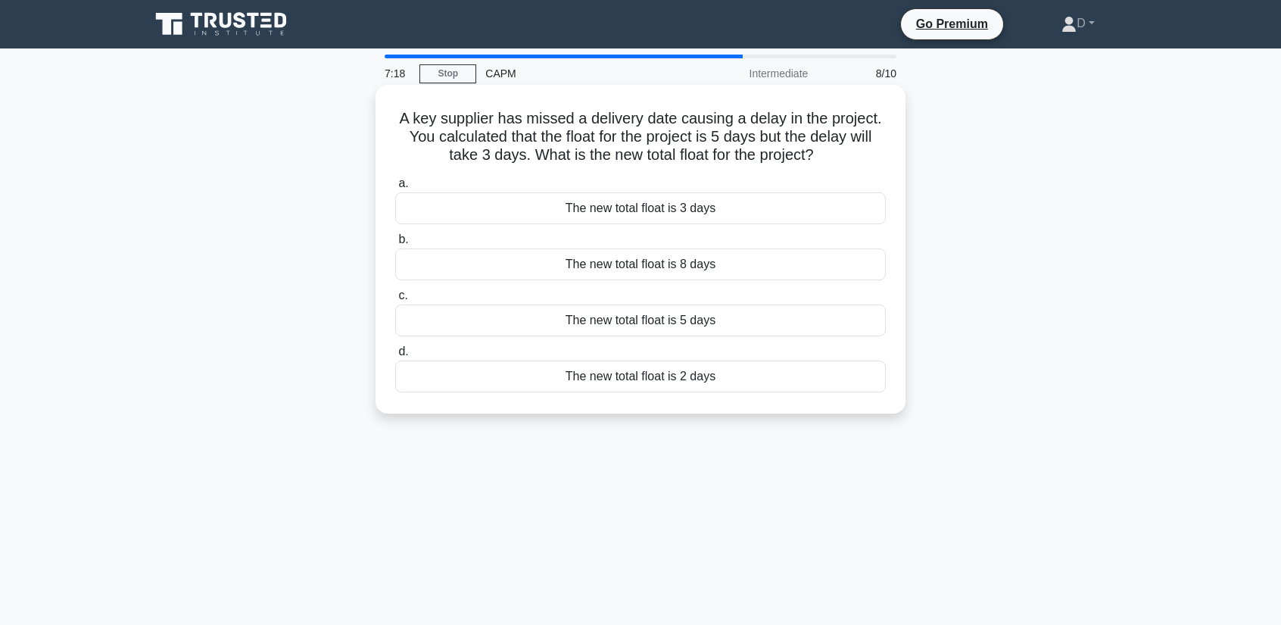
click at [584, 382] on div "The new total float is 2 days" at bounding box center [640, 376] width 491 height 32
click at [395, 357] on input "d. The new total float is 2 days" at bounding box center [395, 352] width 0 height 10
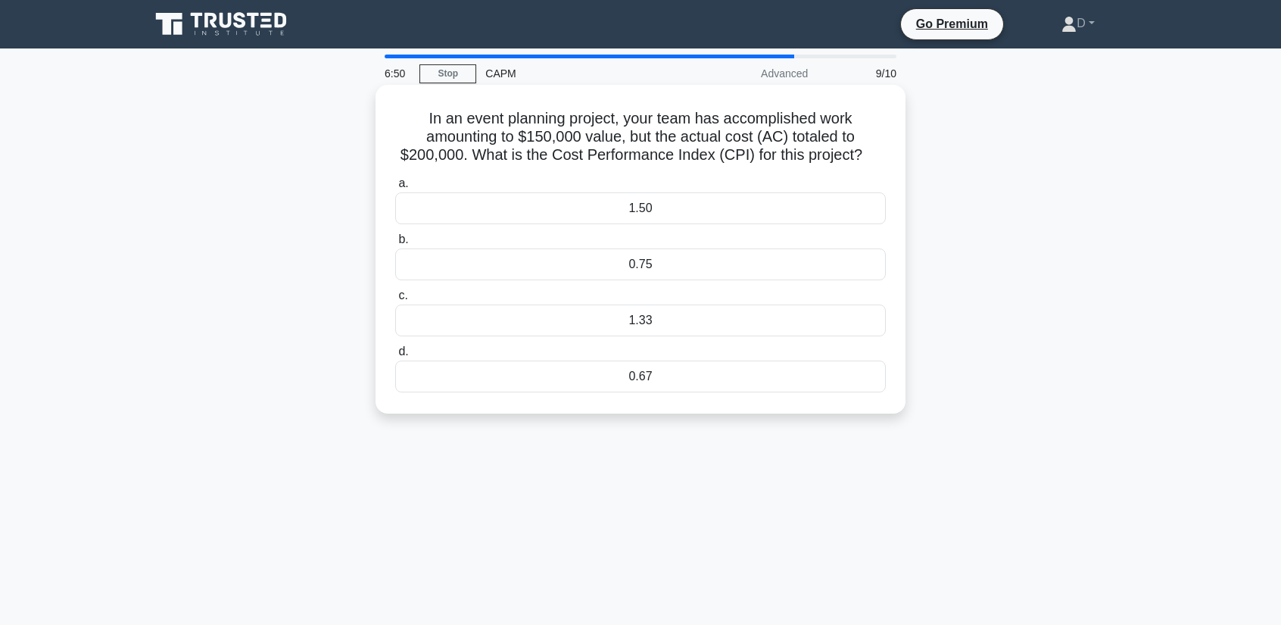
click at [547, 258] on div "0.75" at bounding box center [640, 264] width 491 height 32
click at [395, 245] on input "b. 0.75" at bounding box center [395, 240] width 0 height 10
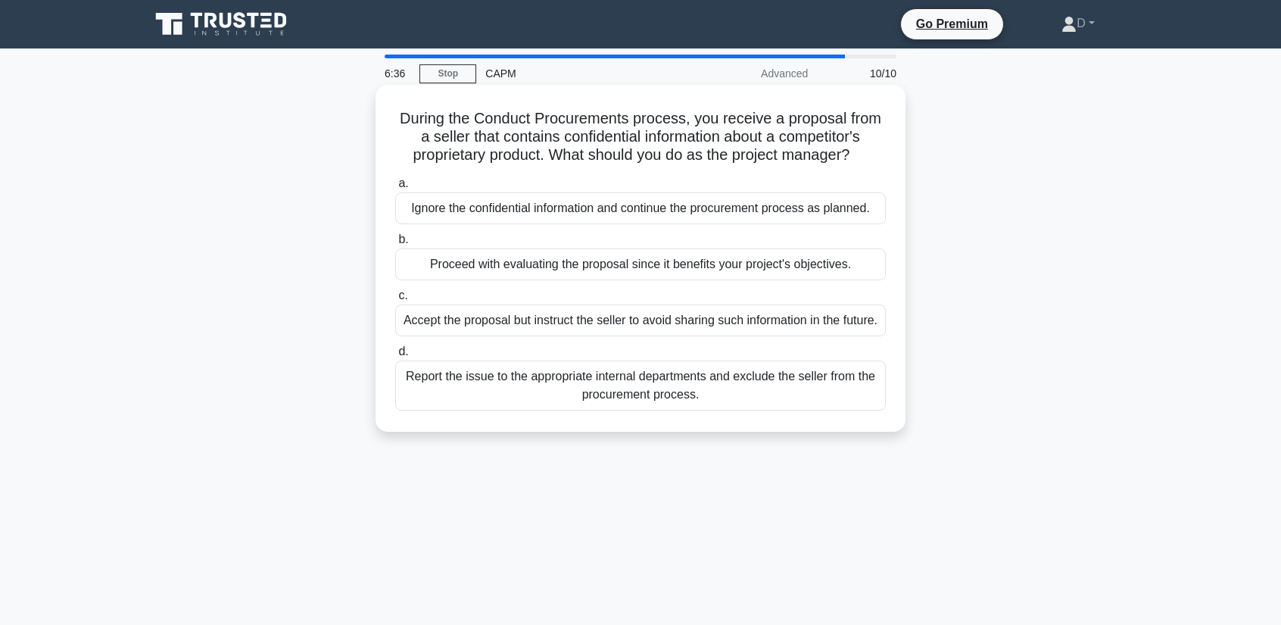
click at [569, 410] on div "Report the issue to the appropriate internal departments and exclude the seller…" at bounding box center [640, 385] width 491 height 50
click at [395, 357] on input "d. Report the issue to the appropriate internal departments and exclude the sel…" at bounding box center [395, 352] width 0 height 10
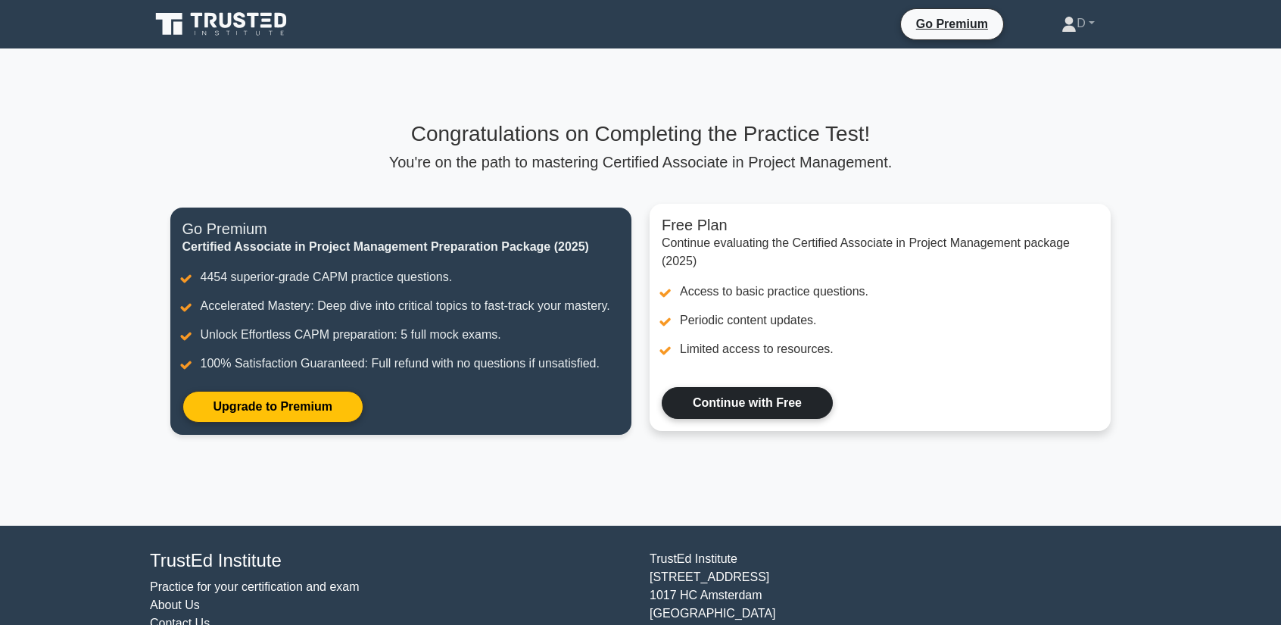
scroll to position [67, 0]
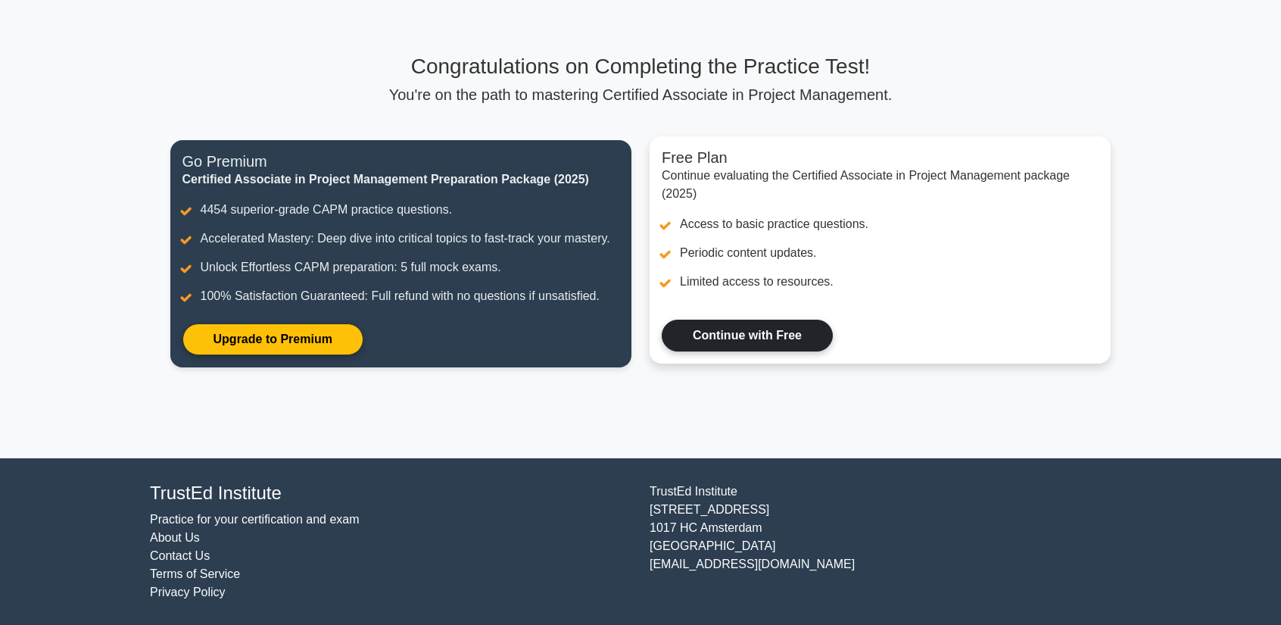
click at [760, 342] on link "Continue with Free" at bounding box center [747, 336] width 171 height 32
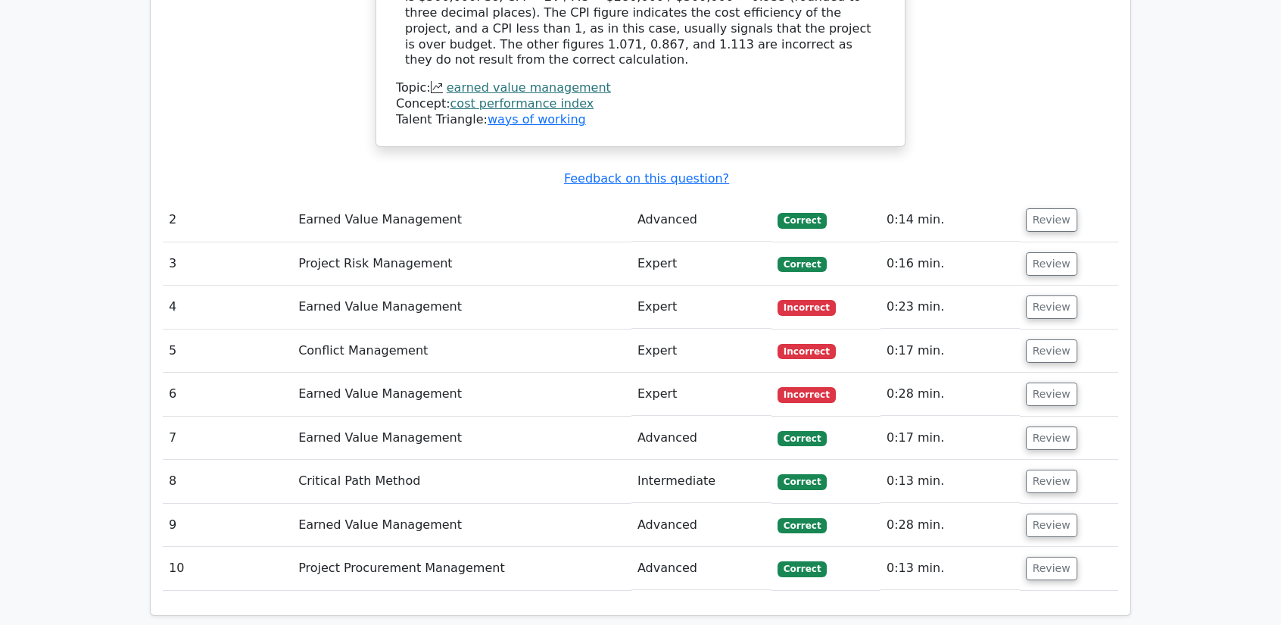
scroll to position [1604, 0]
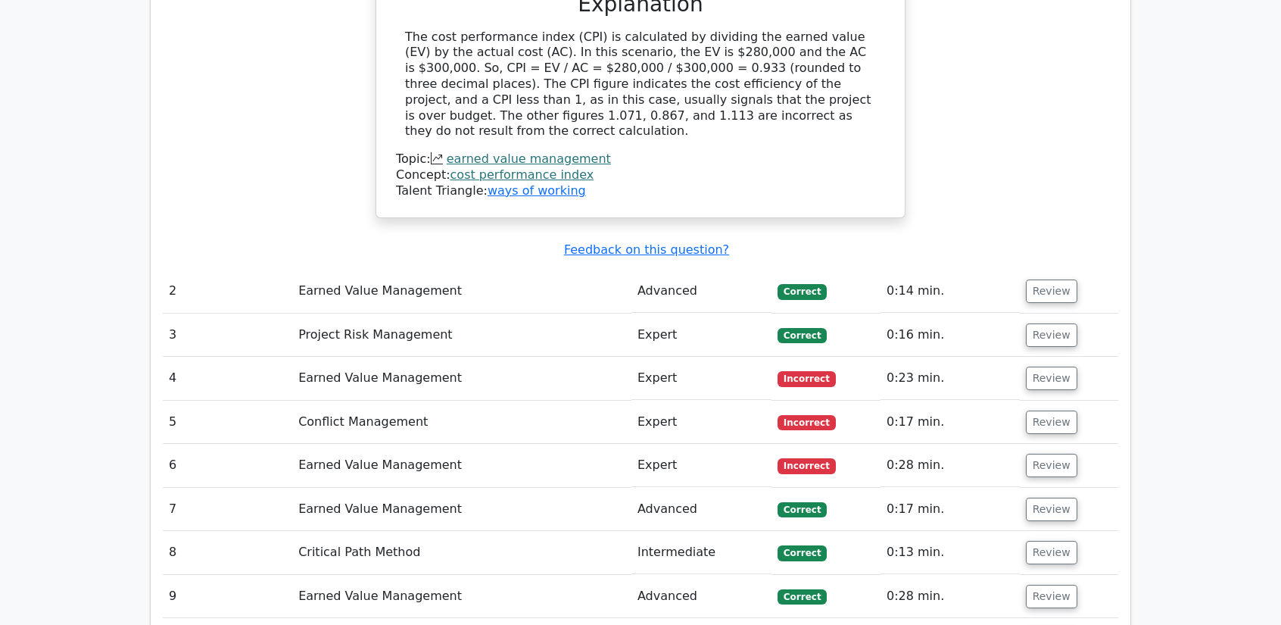
click at [459, 357] on td "Earned Value Management" at bounding box center [461, 378] width 339 height 43
click at [1026, 367] on button "Review" at bounding box center [1051, 378] width 51 height 23
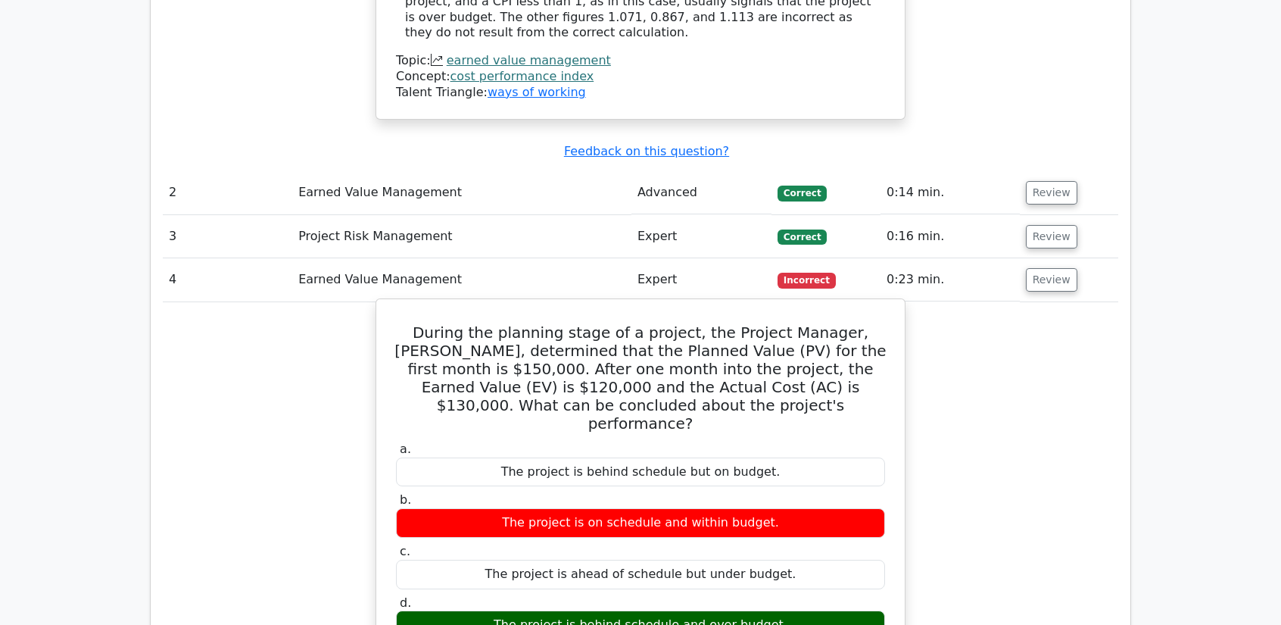
scroll to position [1680, 0]
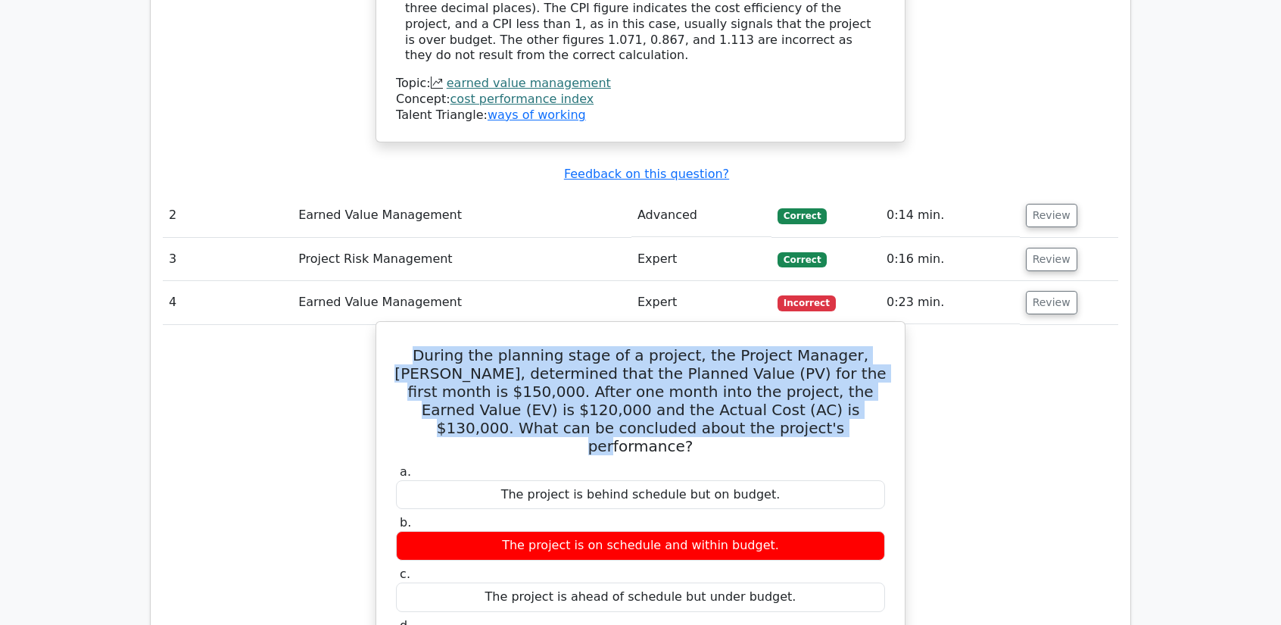
drag, startPoint x: 418, startPoint y: 264, endPoint x: 875, endPoint y: 332, distance: 462.5
click at [875, 346] on h5 "During the planning stage of a project, the Project Manager, Jack, determined t…" at bounding box center [641, 400] width 492 height 109
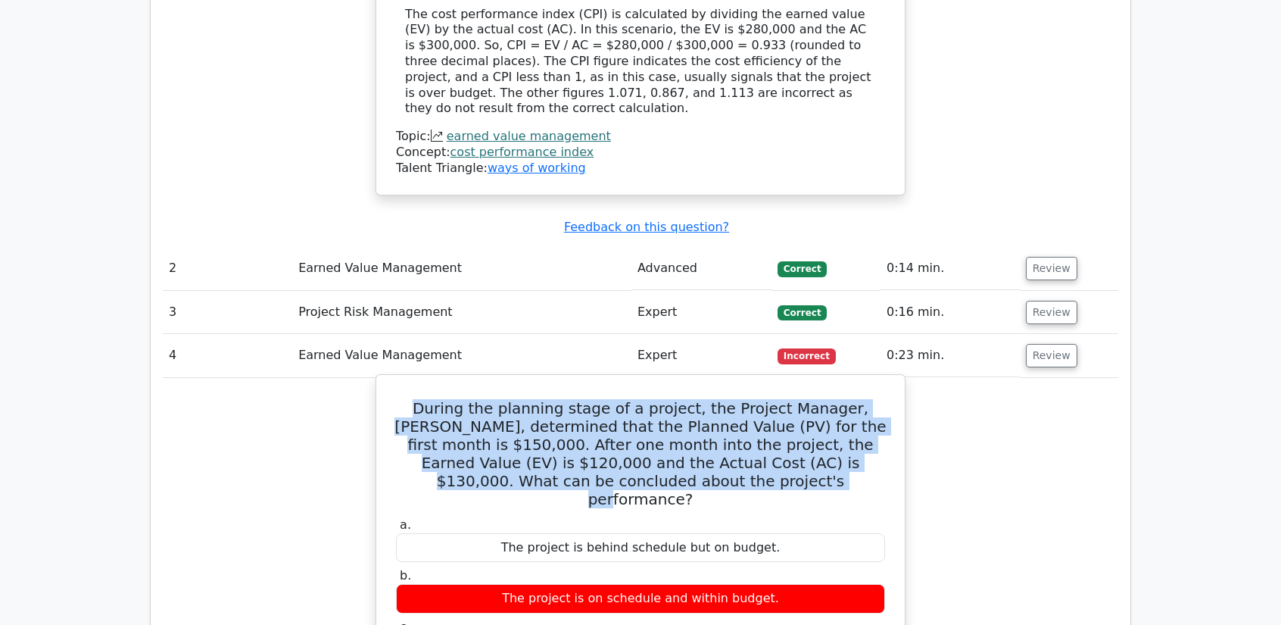
scroll to position [1604, 0]
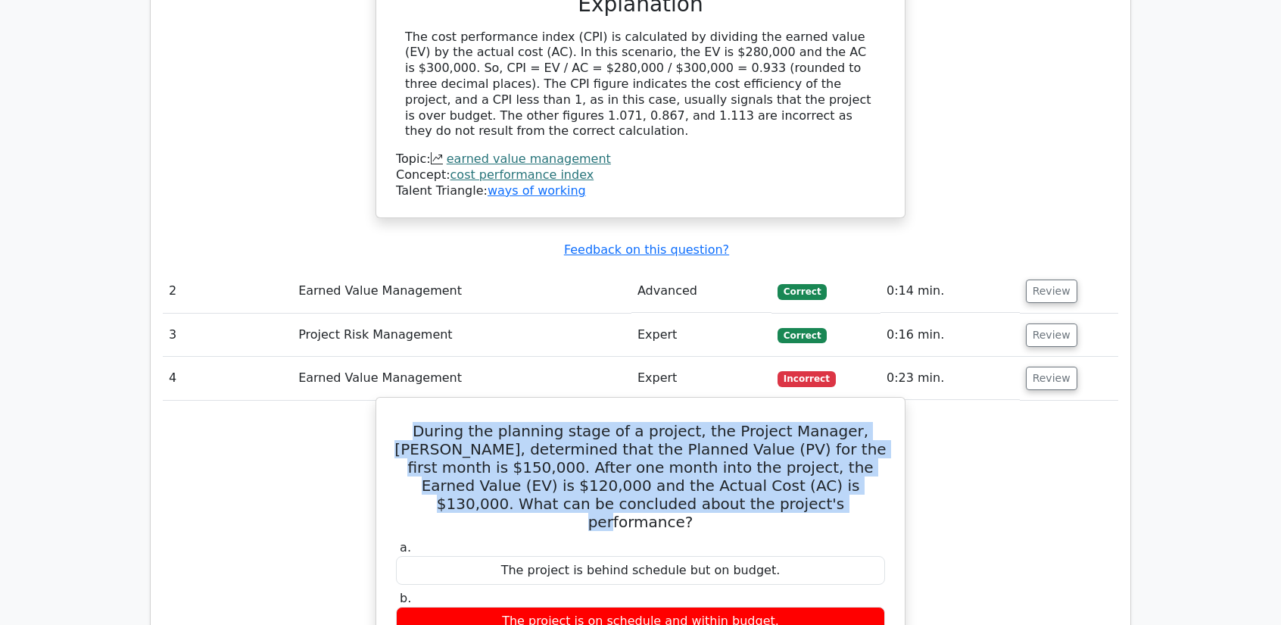
click at [454, 422] on h5 "During the planning stage of a project, the Project Manager, Jack, determined t…" at bounding box center [641, 476] width 492 height 109
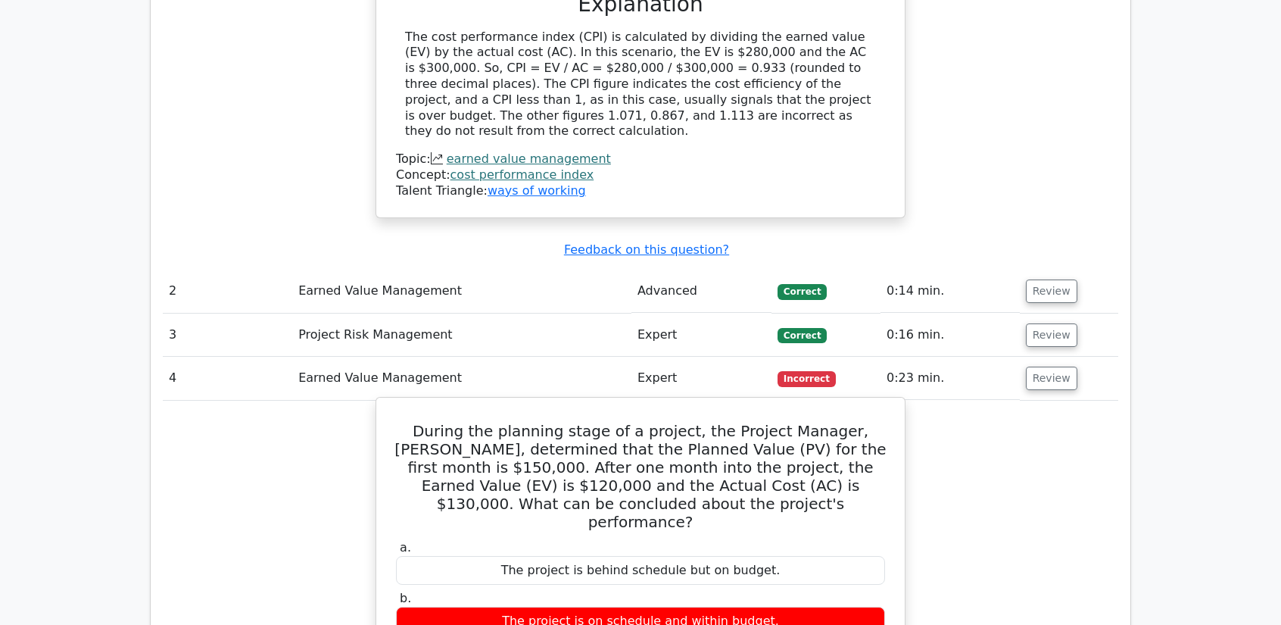
drag, startPoint x: 421, startPoint y: 336, endPoint x: 785, endPoint y: 582, distance: 439.6
copy div "uring the planning stage of a project, the Project Manager, Jack, determined th…"
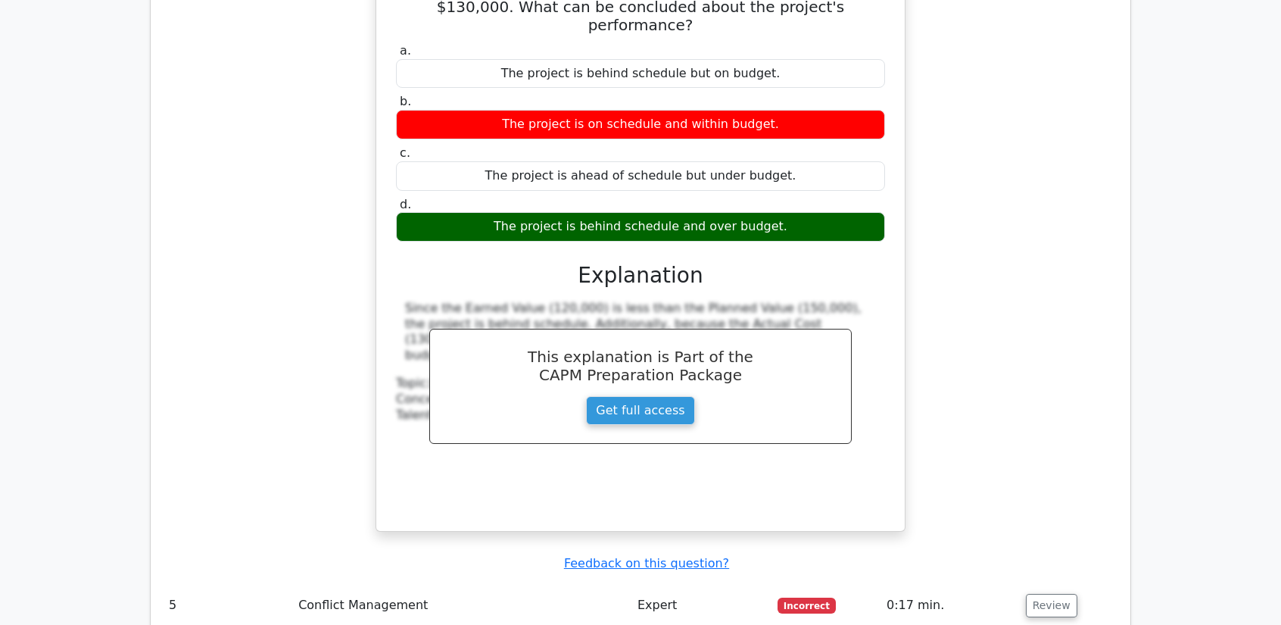
scroll to position [2210, 0]
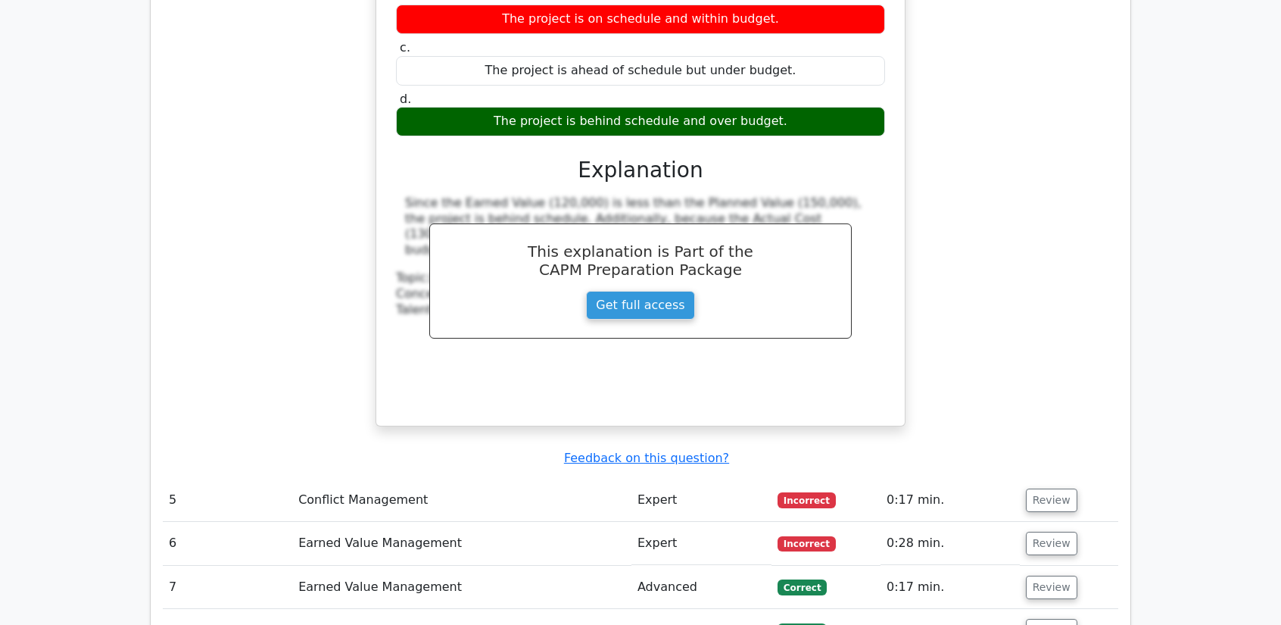
click at [448, 479] on td "Conflict Management" at bounding box center [461, 500] width 339 height 43
click at [1040, 488] on button "Review" at bounding box center [1051, 499] width 51 height 23
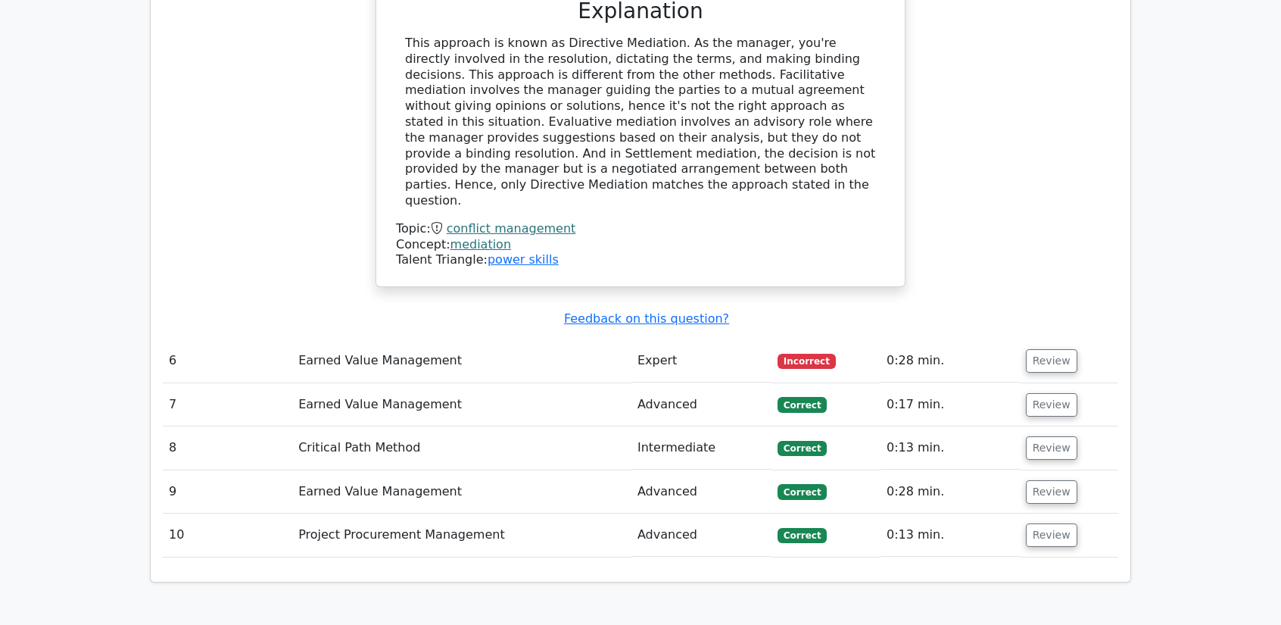
scroll to position [3043, 0]
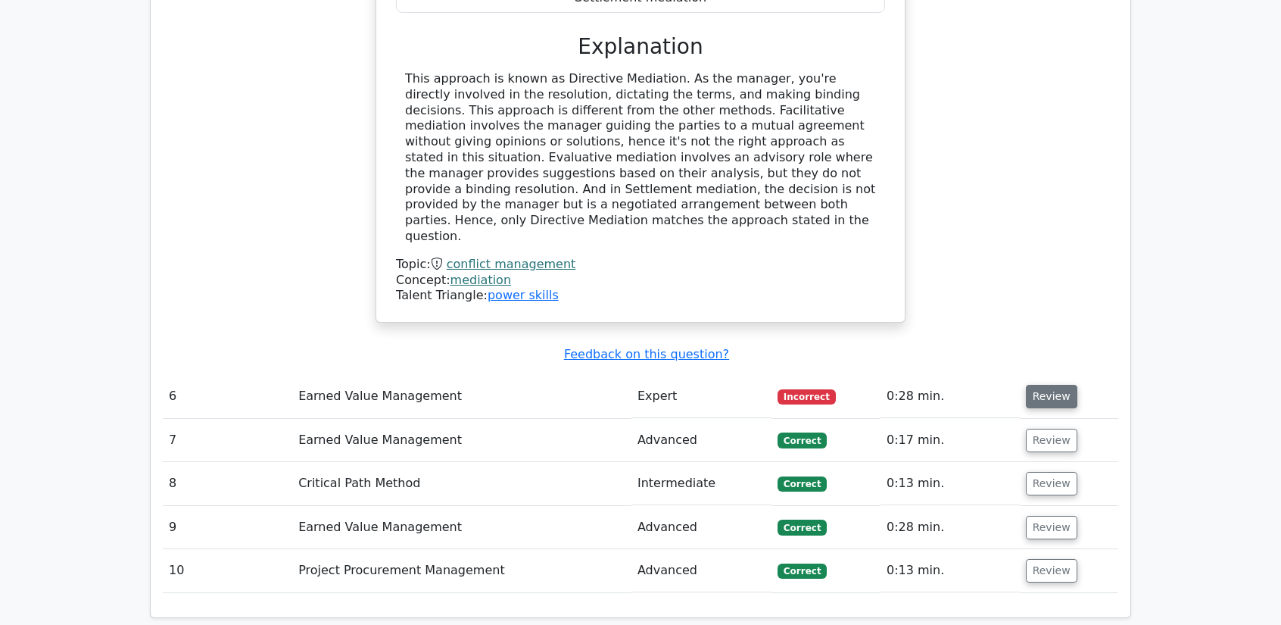
drag, startPoint x: 1050, startPoint y: 232, endPoint x: 1025, endPoint y: 236, distance: 25.3
click at [1050, 385] on button "Review" at bounding box center [1051, 396] width 51 height 23
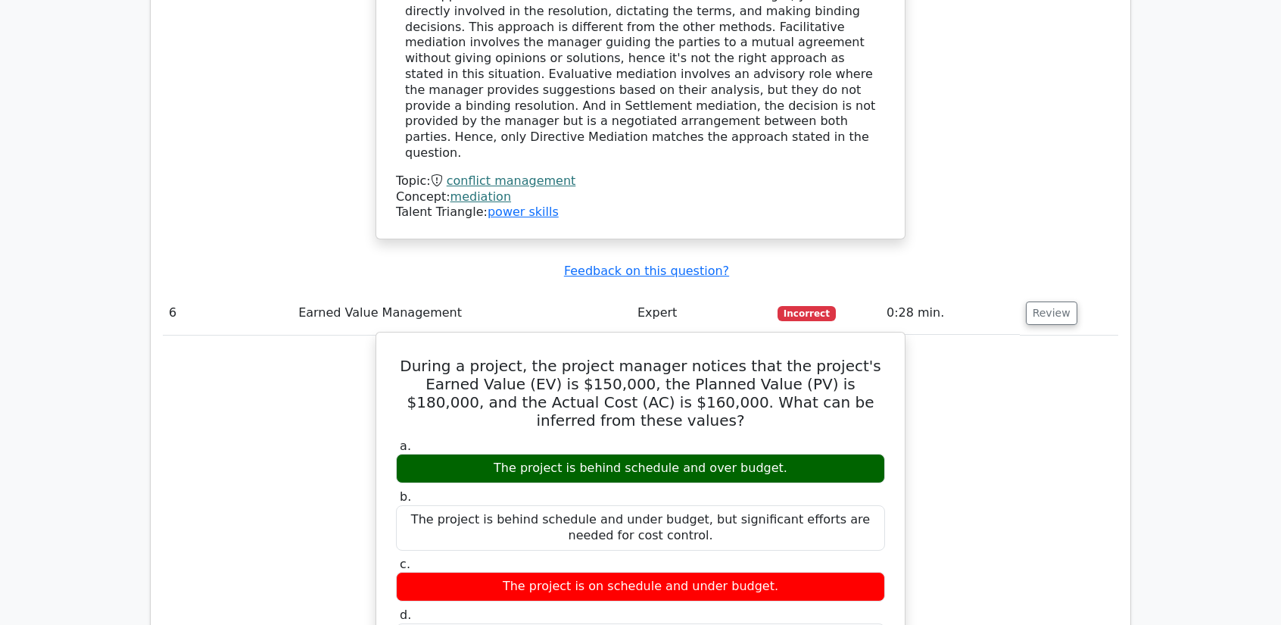
scroll to position [3194, 0]
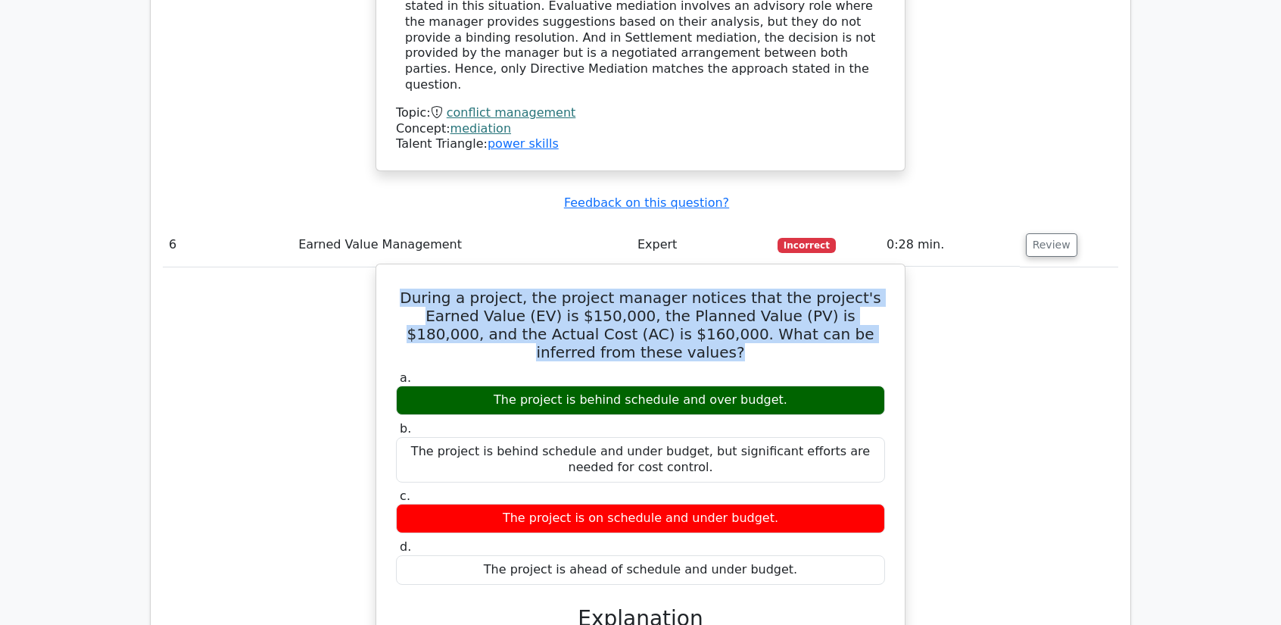
drag, startPoint x: 395, startPoint y: 136, endPoint x: 863, endPoint y: 174, distance: 468.8
click at [880, 289] on h5 "During a project, the project manager notices that the project's Earned Value (…" at bounding box center [641, 325] width 492 height 73
click at [407, 289] on h5 "During a project, the project manager notices that the project's Earned Value (…" at bounding box center [641, 325] width 492 height 73
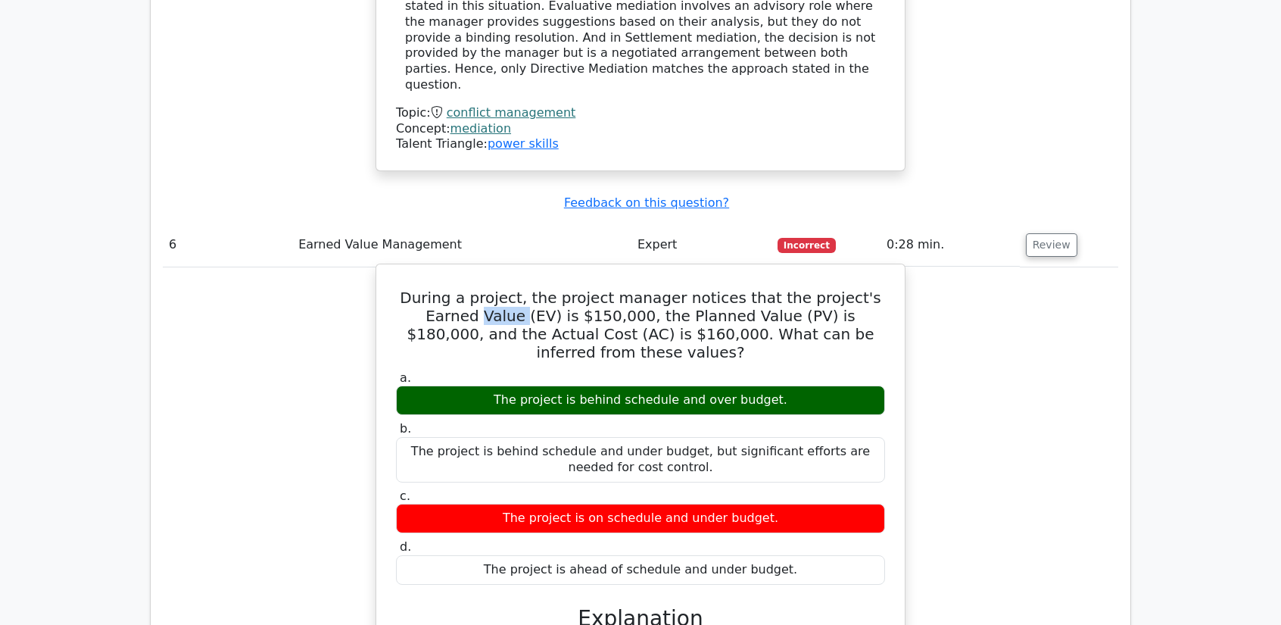
click at [407, 289] on h5 "During a project, the project manager notices that the project's Earned Value (…" at bounding box center [641, 325] width 492 height 73
click at [395, 289] on h5 "During a project, the project manager notices that the project's Earned Value (…" at bounding box center [641, 325] width 492 height 73
drag, startPoint x: 398, startPoint y: 136, endPoint x: 784, endPoint y: 406, distance: 470.4
click at [784, 406] on div "During a project, the project manager notices that the project's Earned Value (…" at bounding box center [640, 569] width 516 height 598
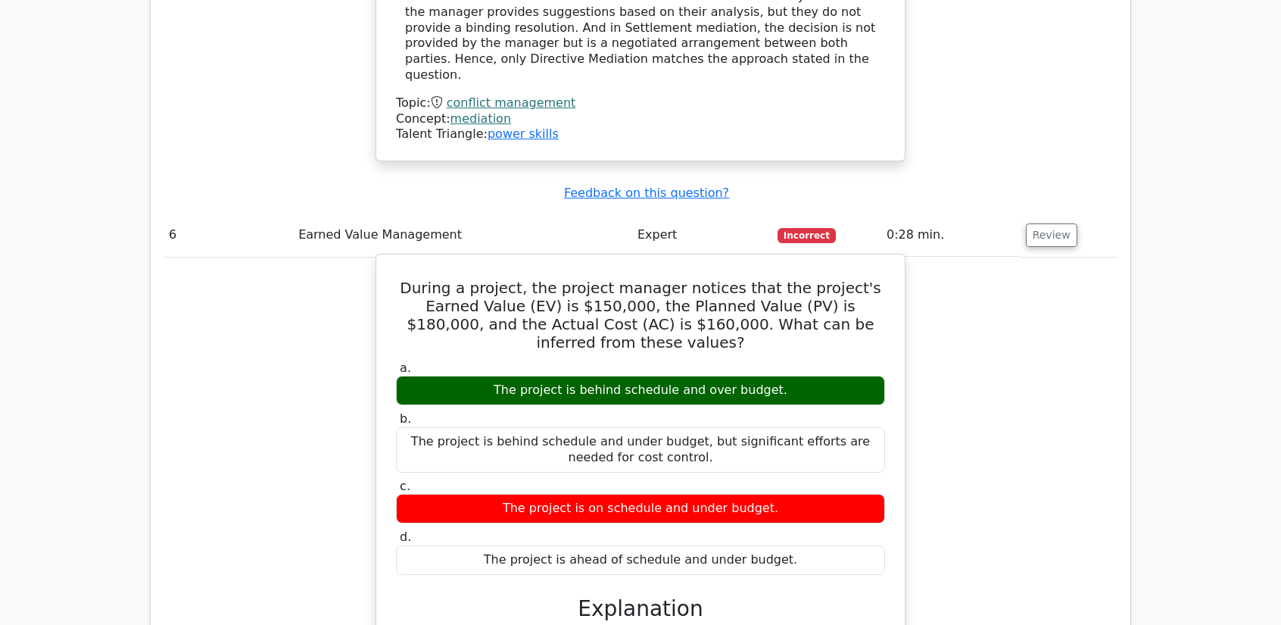
scroll to position [3043, 0]
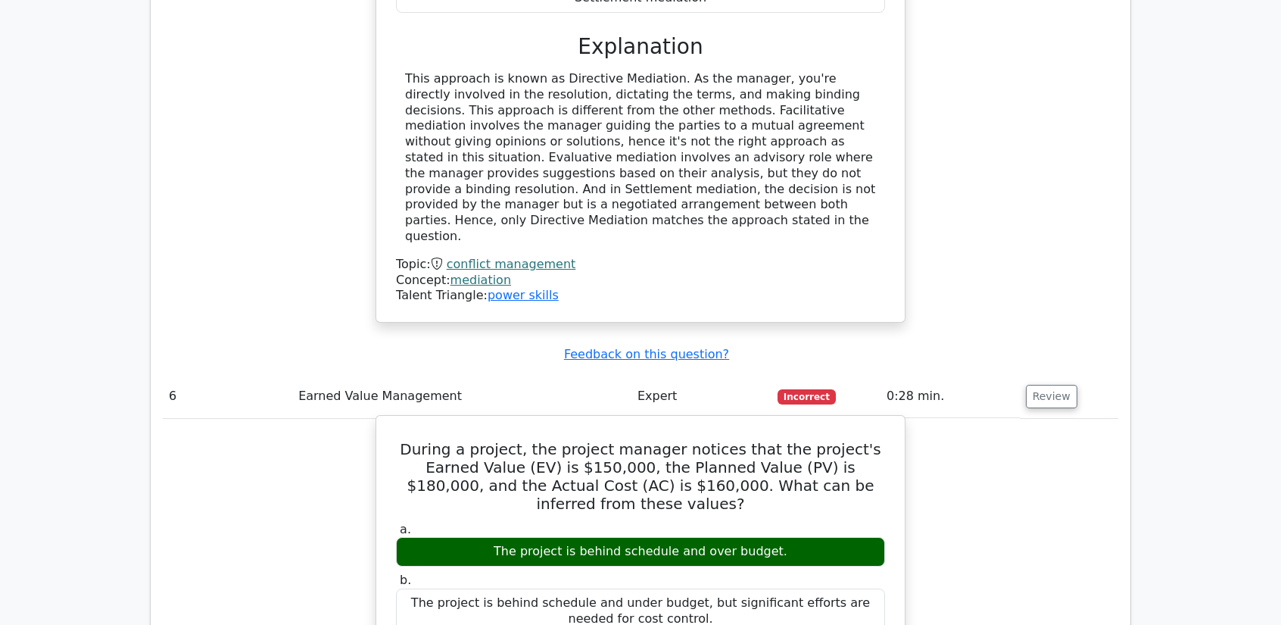
click at [588, 522] on label "a. The project is behind schedule and over budget." at bounding box center [640, 544] width 489 height 45
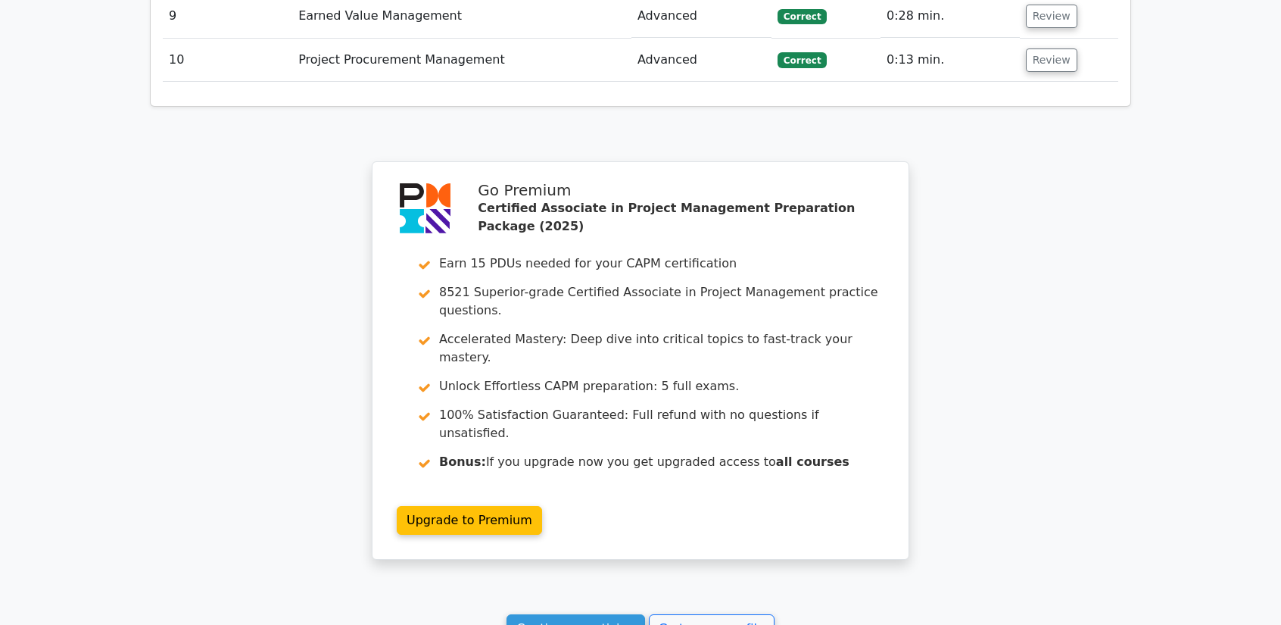
scroll to position [4230, 0]
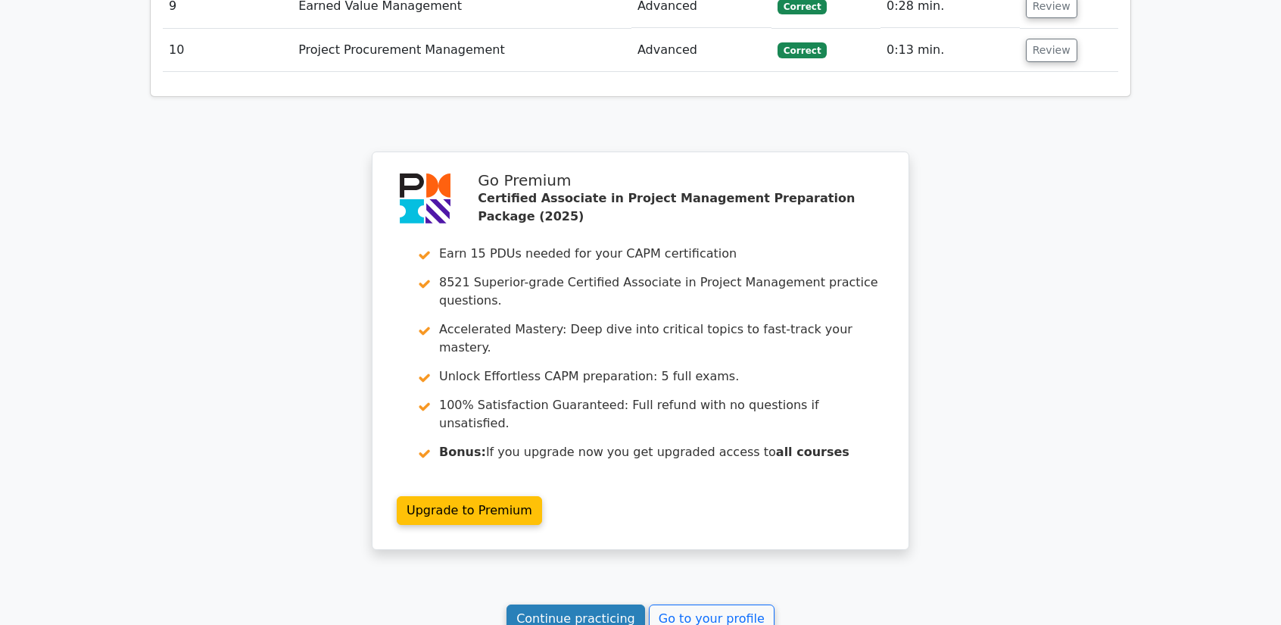
click at [582, 604] on link "Continue practicing" at bounding box center [576, 618] width 139 height 29
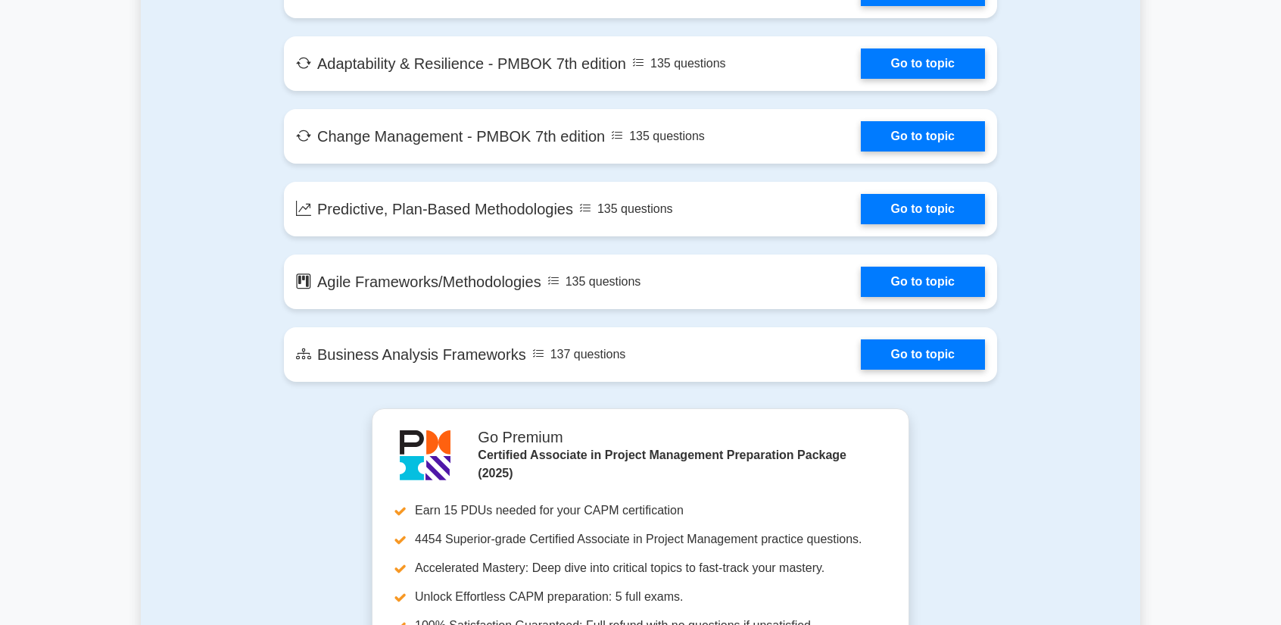
scroll to position [3408, 0]
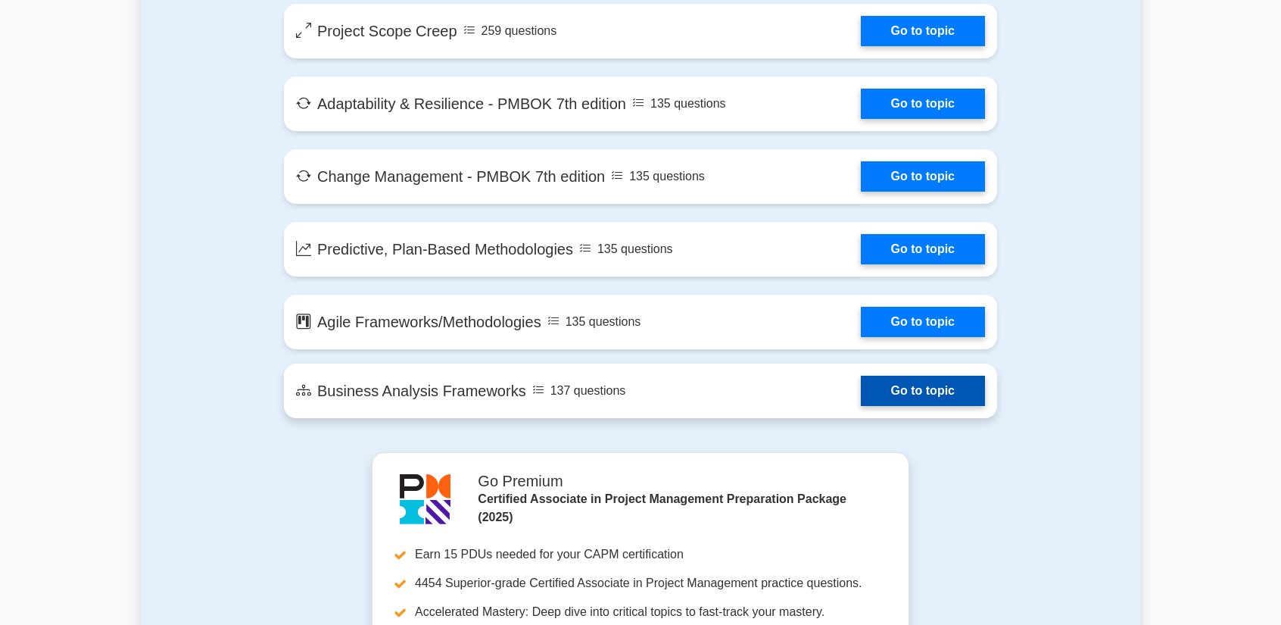
click at [878, 382] on link "Go to topic" at bounding box center [923, 391] width 124 height 30
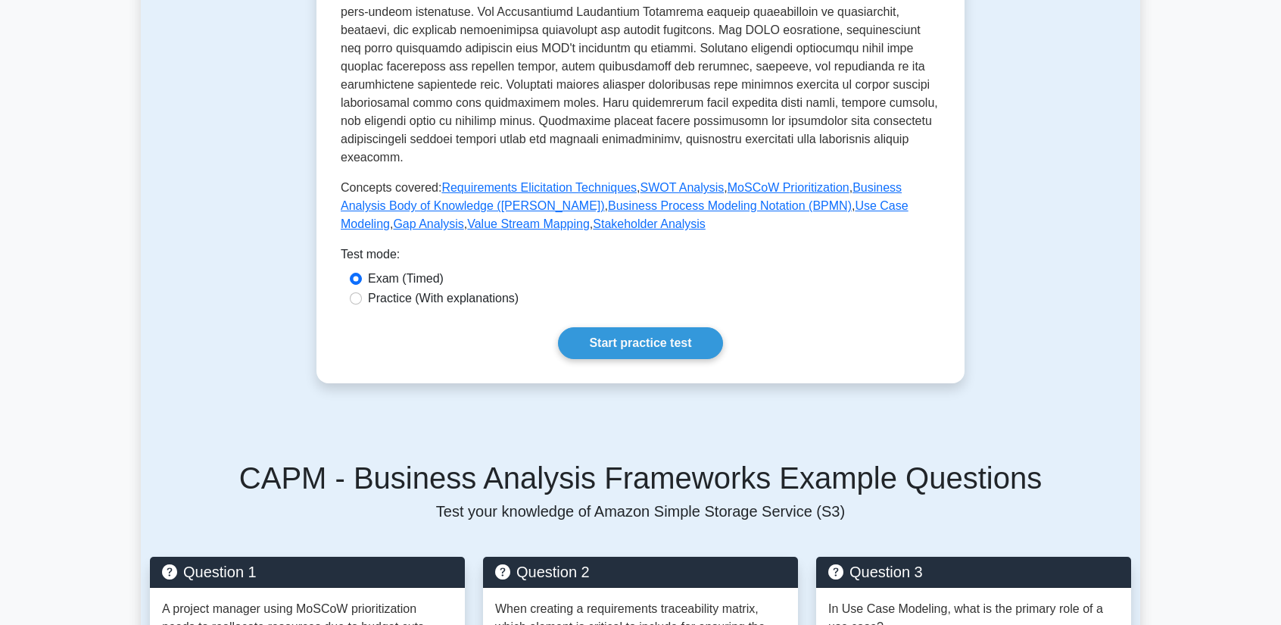
scroll to position [682, 0]
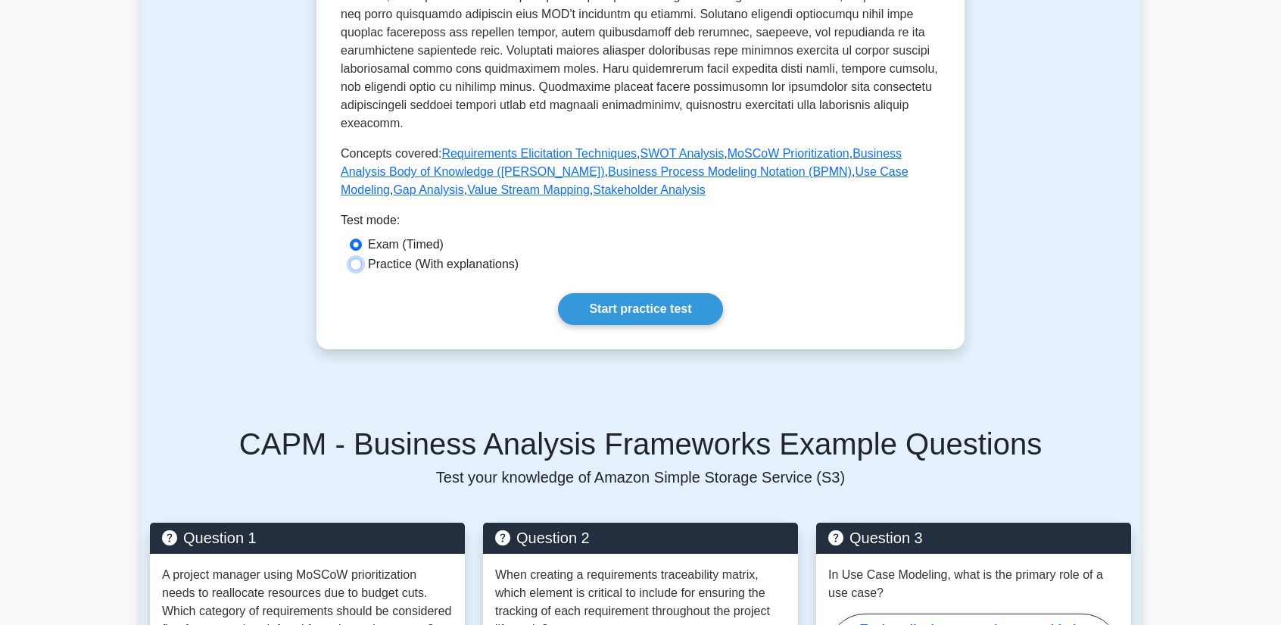
click at [360, 258] on input "Practice (With explanations)" at bounding box center [356, 264] width 12 height 12
radio input "true"
click at [648, 293] on link "Start practice test" at bounding box center [640, 309] width 164 height 32
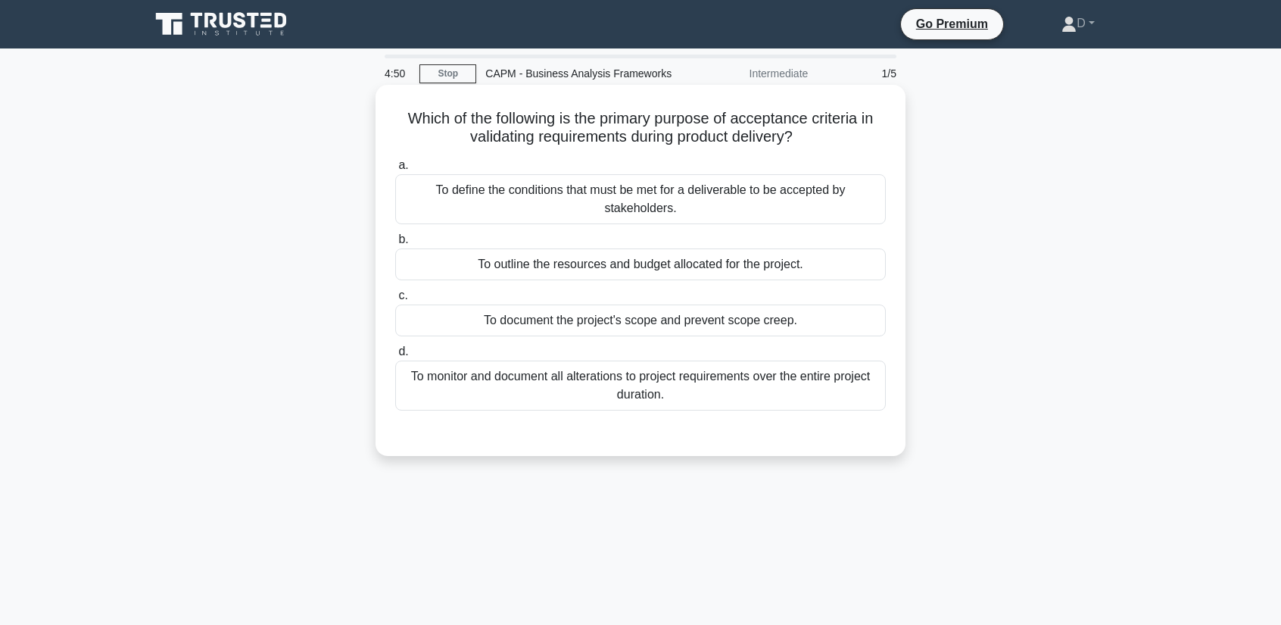
click at [549, 192] on div "To define the conditions that must be met for a deliverable to be accepted by s…" at bounding box center [640, 199] width 491 height 50
click at [395, 170] on input "a. To define the conditions that must be met for a deliverable to be accepted b…" at bounding box center [395, 166] width 0 height 10
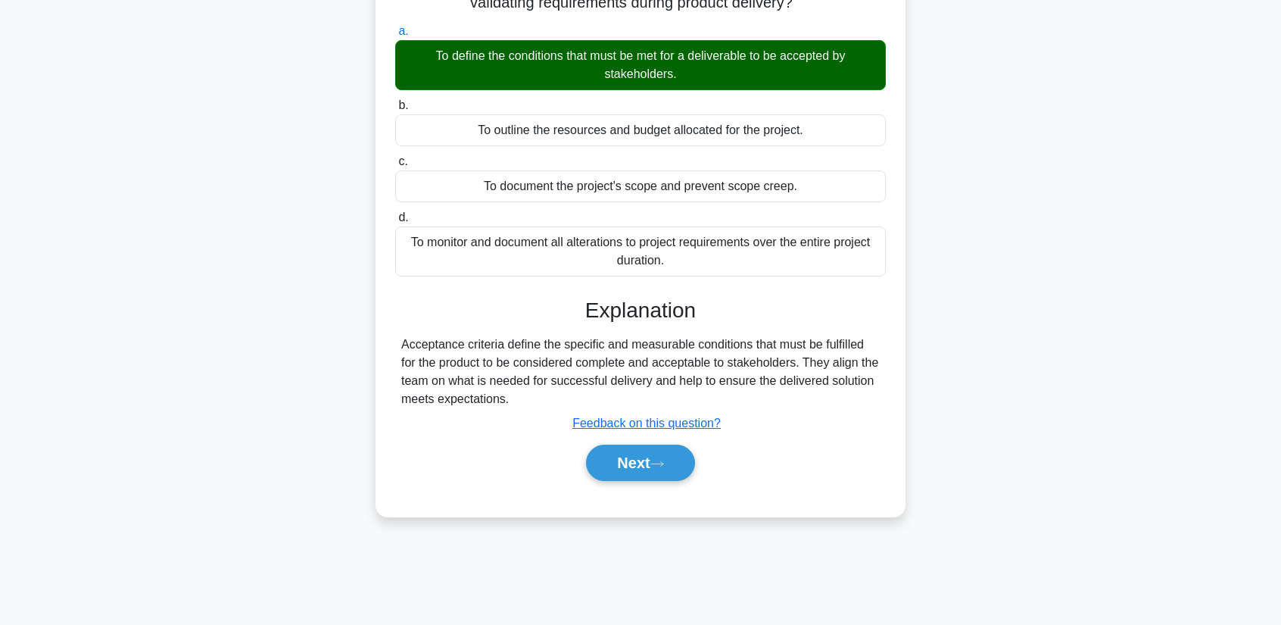
scroll to position [193, 0]
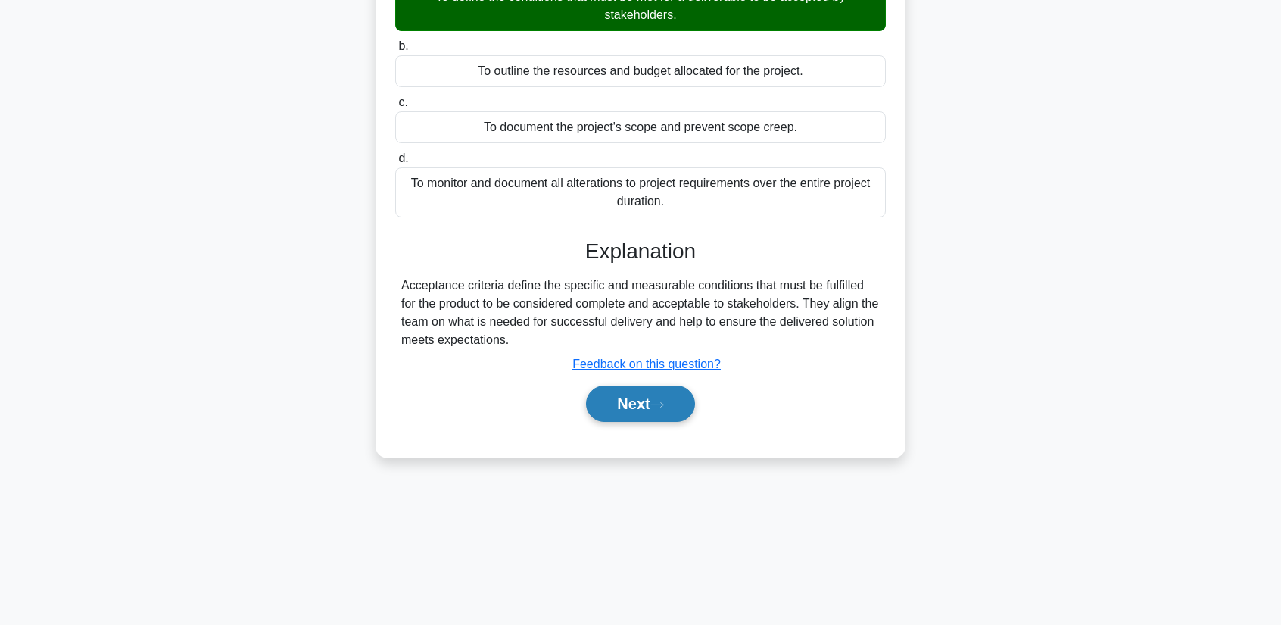
click at [660, 407] on icon at bounding box center [658, 405] width 14 height 8
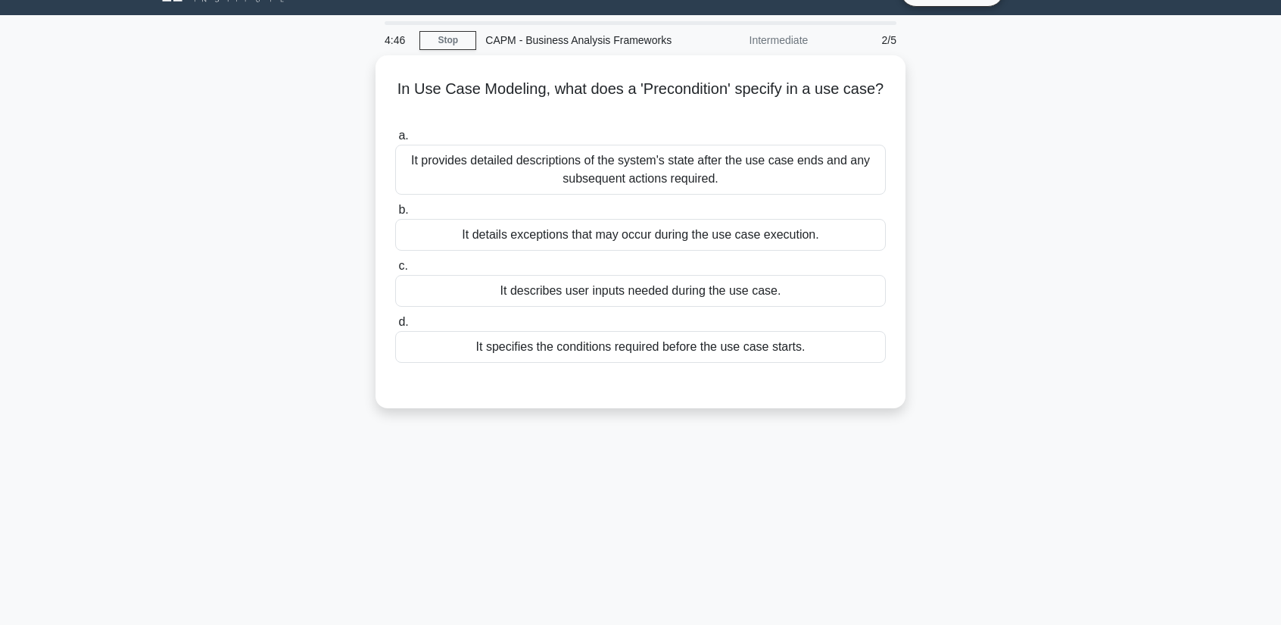
scroll to position [0, 0]
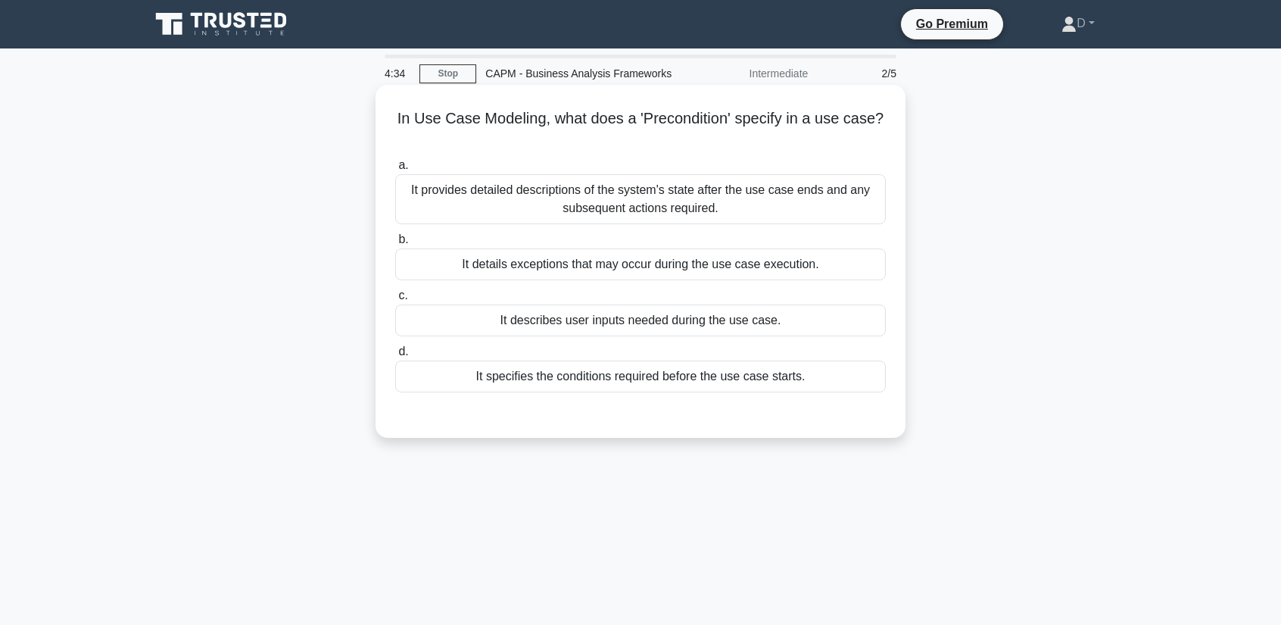
click at [699, 379] on div "It specifies the conditions required before the use case starts." at bounding box center [640, 376] width 491 height 32
click at [395, 357] on input "d. It specifies the conditions required before the use case starts." at bounding box center [395, 352] width 0 height 10
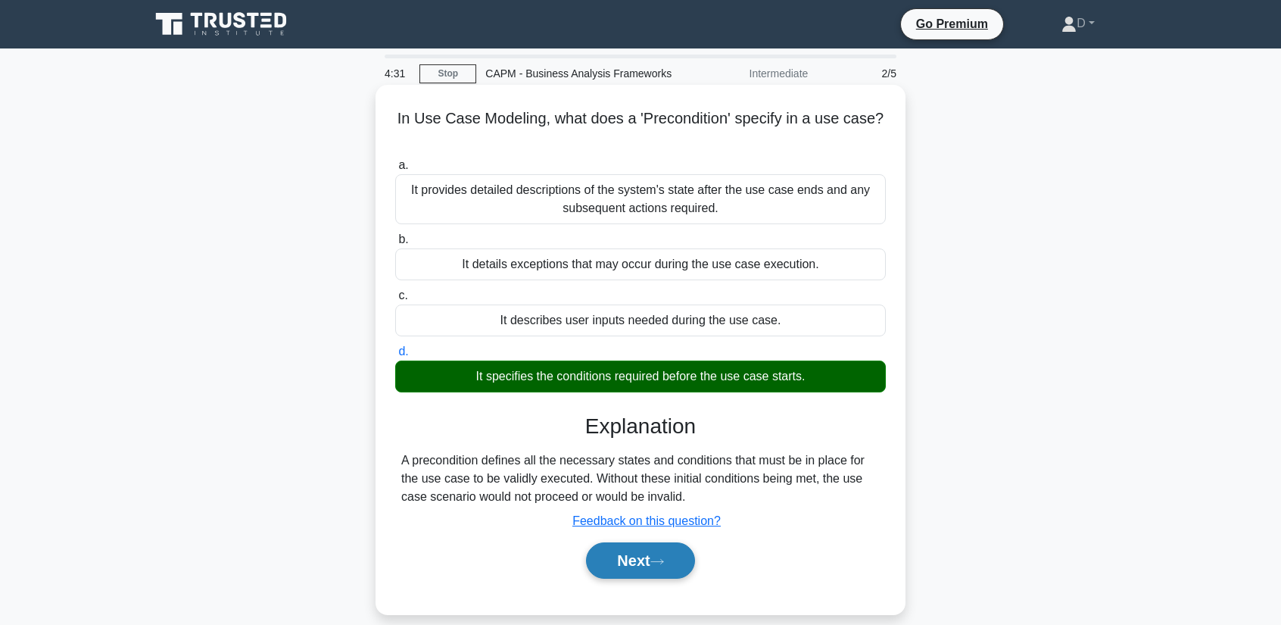
click at [652, 560] on button "Next" at bounding box center [640, 560] width 108 height 36
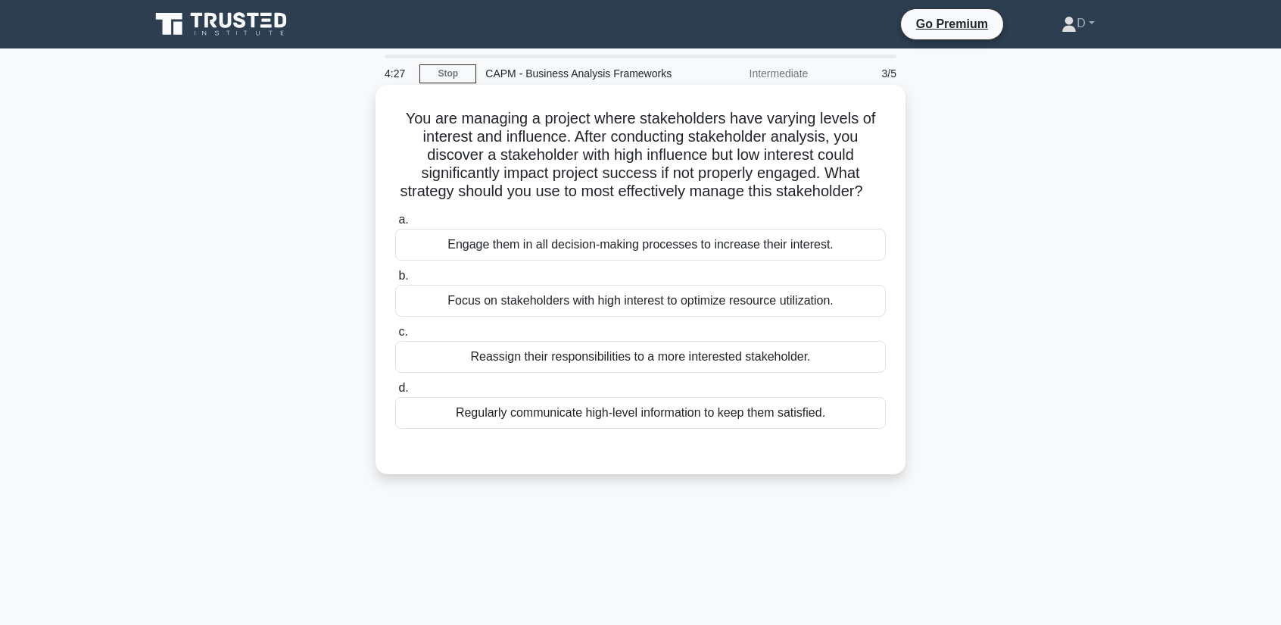
drag, startPoint x: 404, startPoint y: 120, endPoint x: 861, endPoint y: 214, distance: 466.8
click at [861, 201] on h5 "You are managing a project where stakeholders have varying levels of interest a…" at bounding box center [641, 155] width 494 height 92
click at [598, 225] on div "You are managing a project where stakeholders have varying levels of interest a…" at bounding box center [641, 279] width 518 height 377
click at [588, 261] on div "Engage them in all decision-making processes to increase their interest." at bounding box center [640, 245] width 491 height 32
click at [395, 225] on input "a. Engage them in all decision-making processes to increase their interest." at bounding box center [395, 220] width 0 height 10
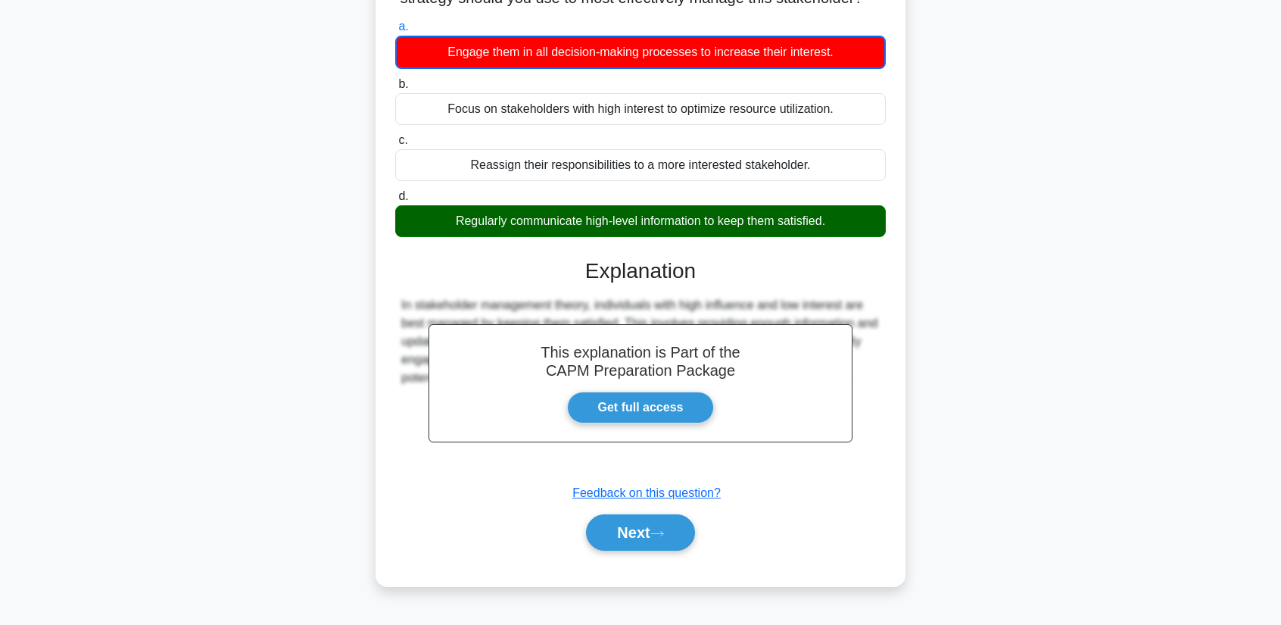
scroll to position [201, 0]
click at [645, 537] on button "Next" at bounding box center [640, 532] width 108 height 36
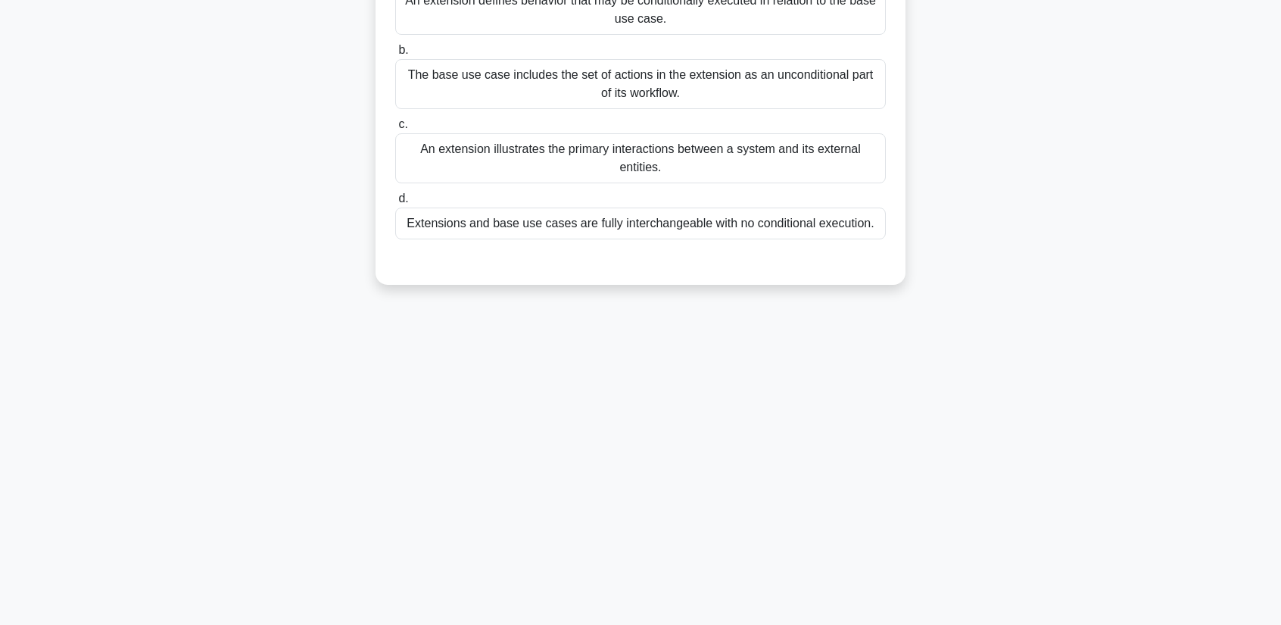
scroll to position [0, 0]
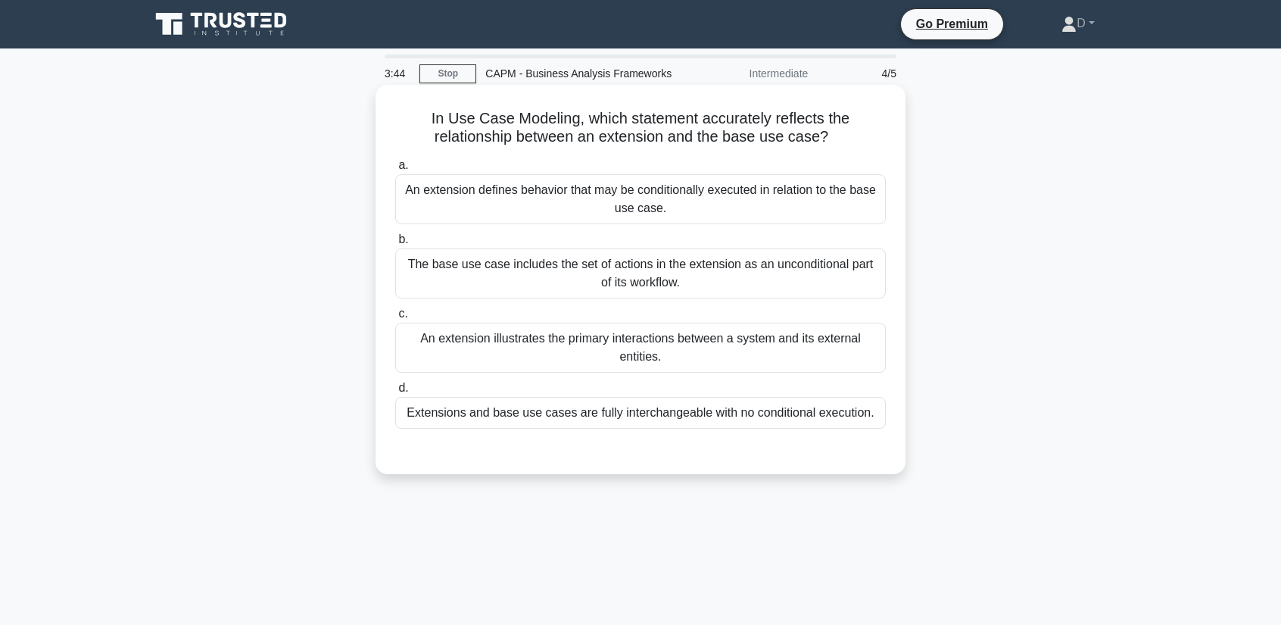
click at [573, 208] on div "An extension defines behavior that may be conditionally executed in relation to…" at bounding box center [640, 199] width 491 height 50
click at [395, 170] on input "a. An extension defines behavior that may be conditionally executed in relation…" at bounding box center [395, 166] width 0 height 10
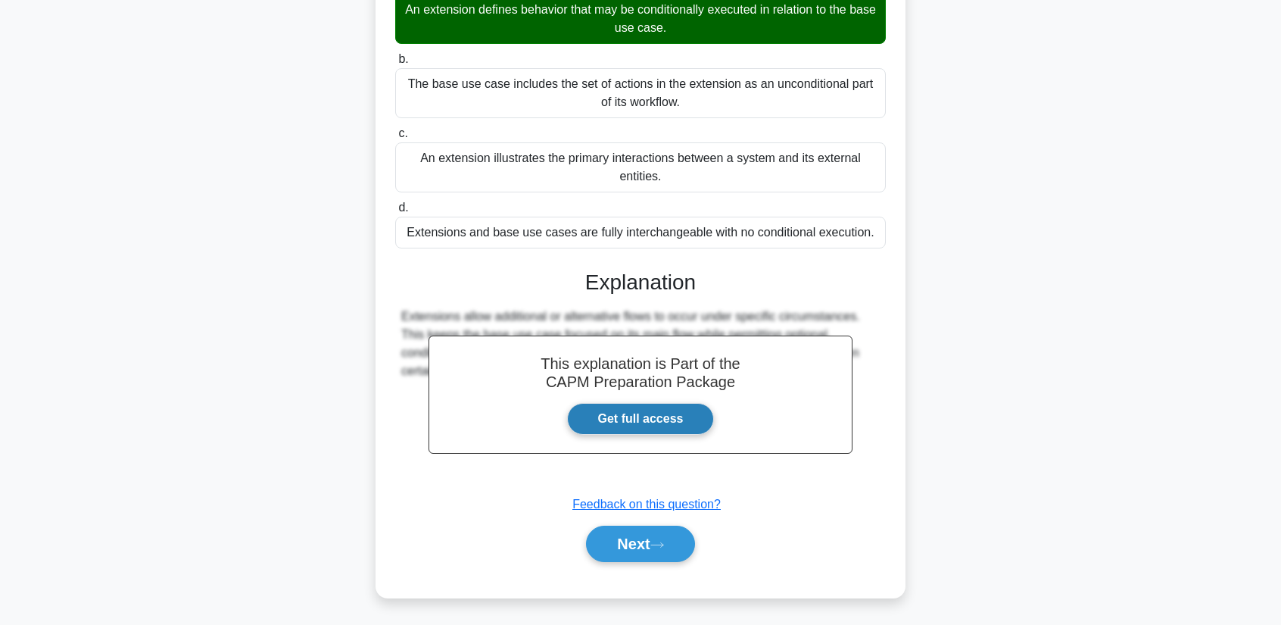
scroll to position [193, 0]
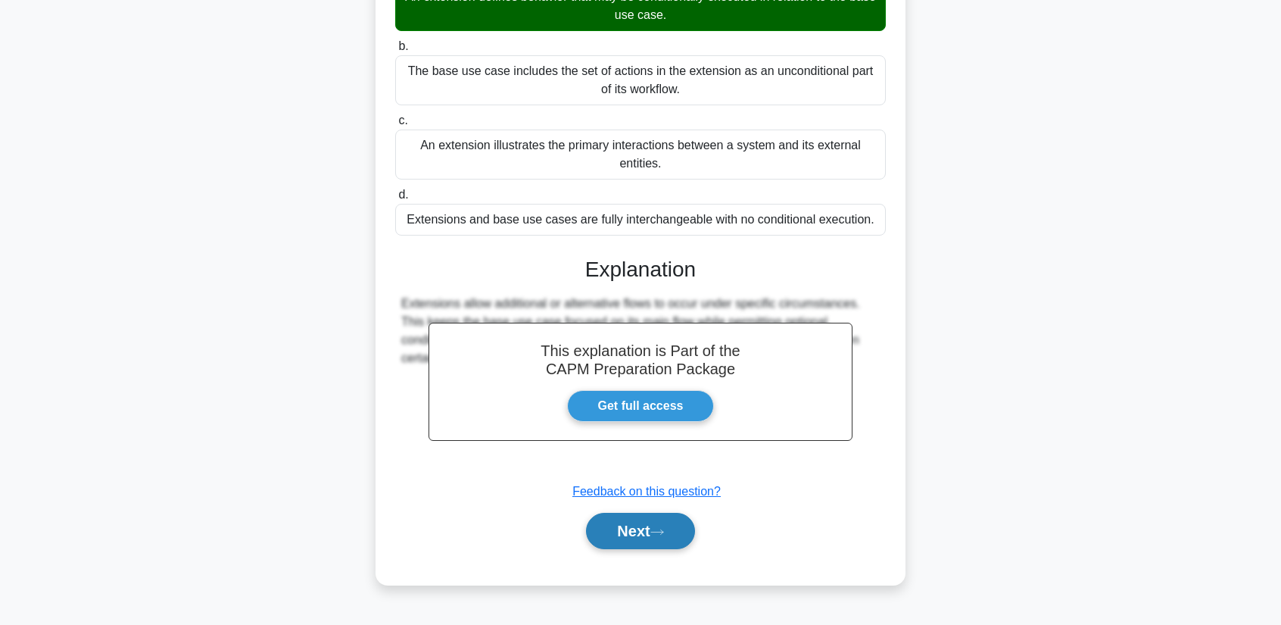
click at [647, 536] on button "Next" at bounding box center [640, 531] width 108 height 36
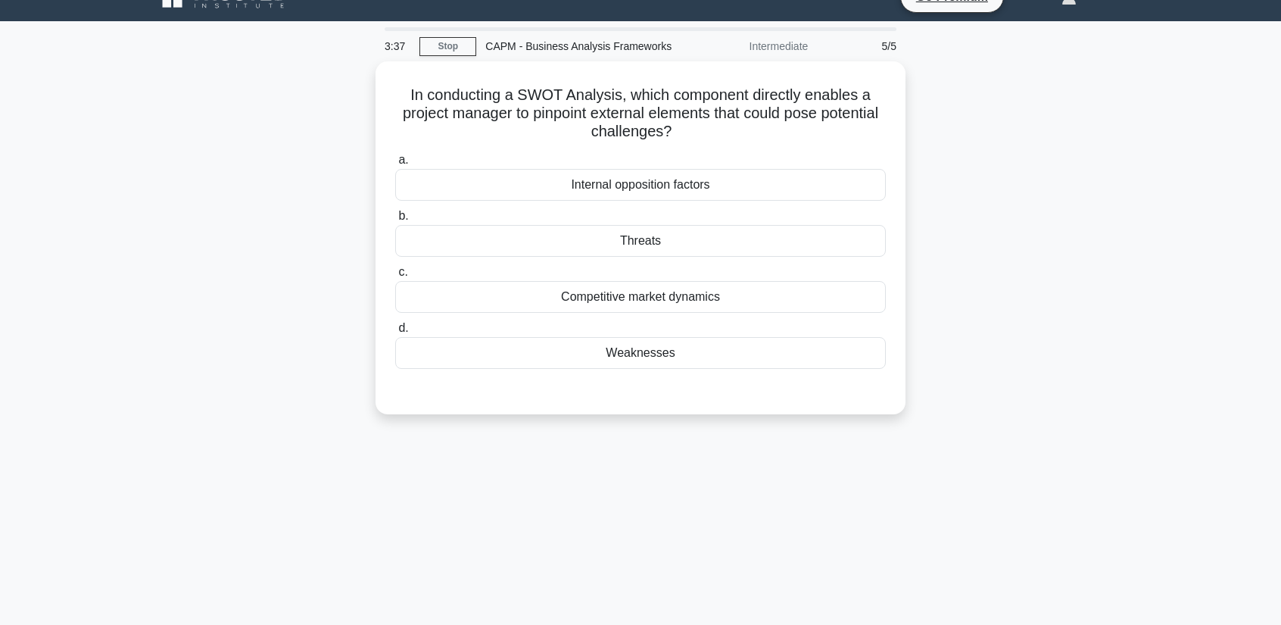
scroll to position [0, 0]
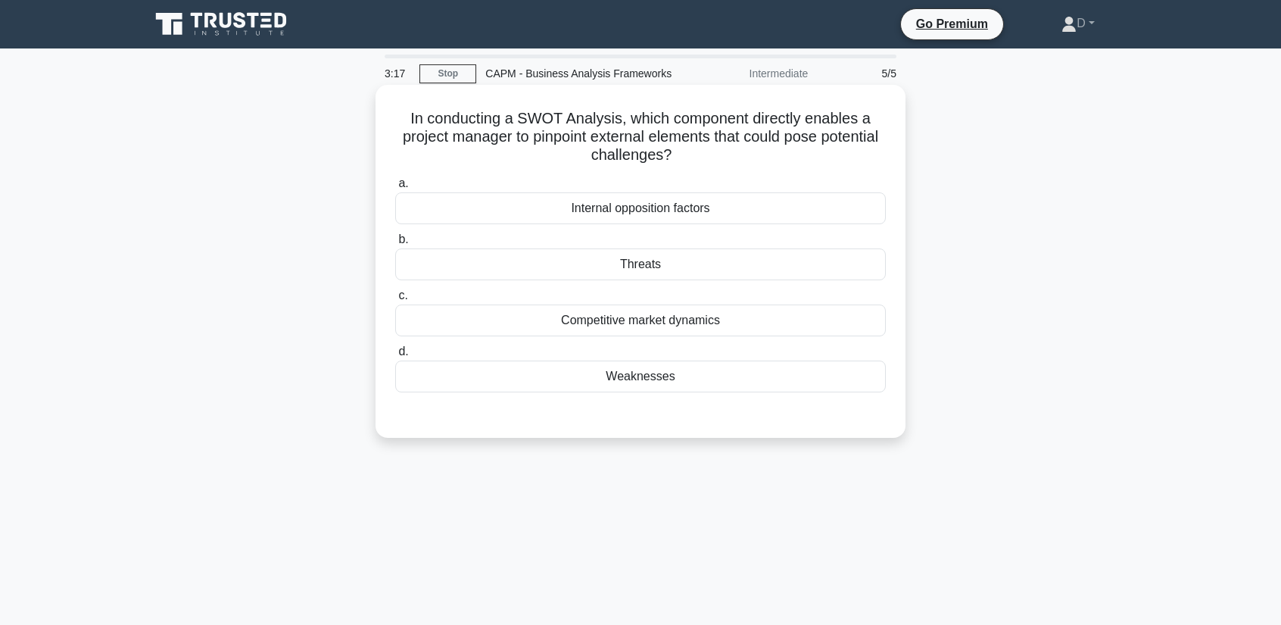
click at [658, 265] on div "Threats" at bounding box center [640, 264] width 491 height 32
click at [395, 245] on input "b. Threats" at bounding box center [395, 240] width 0 height 10
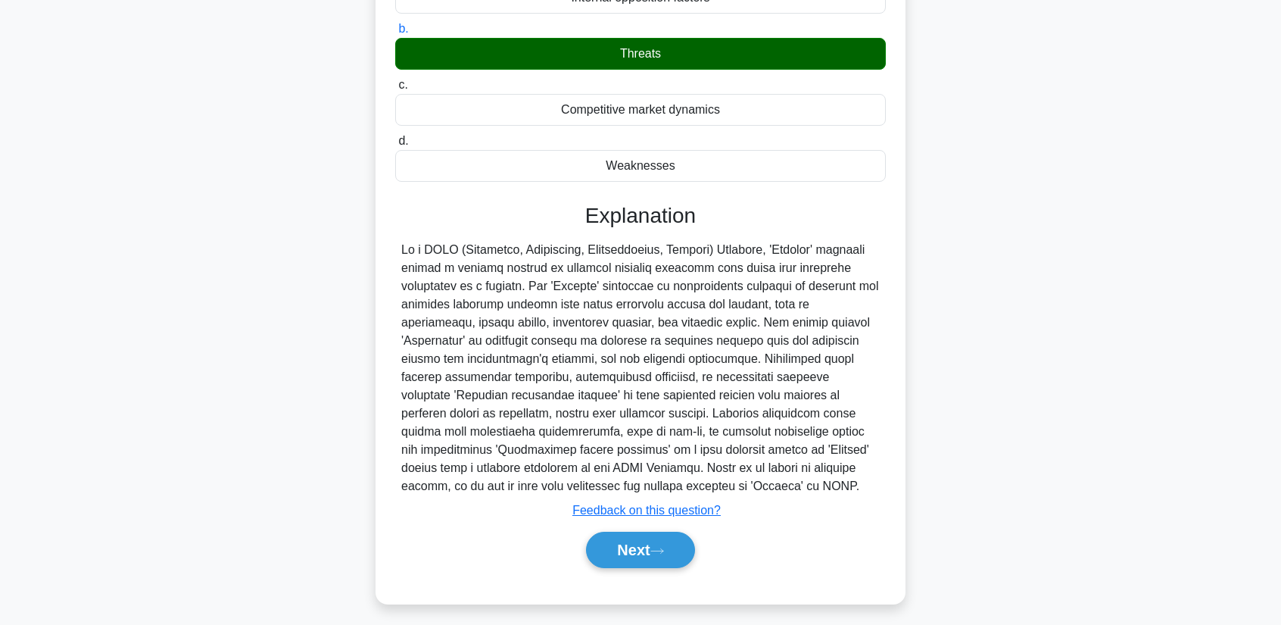
scroll to position [218, 0]
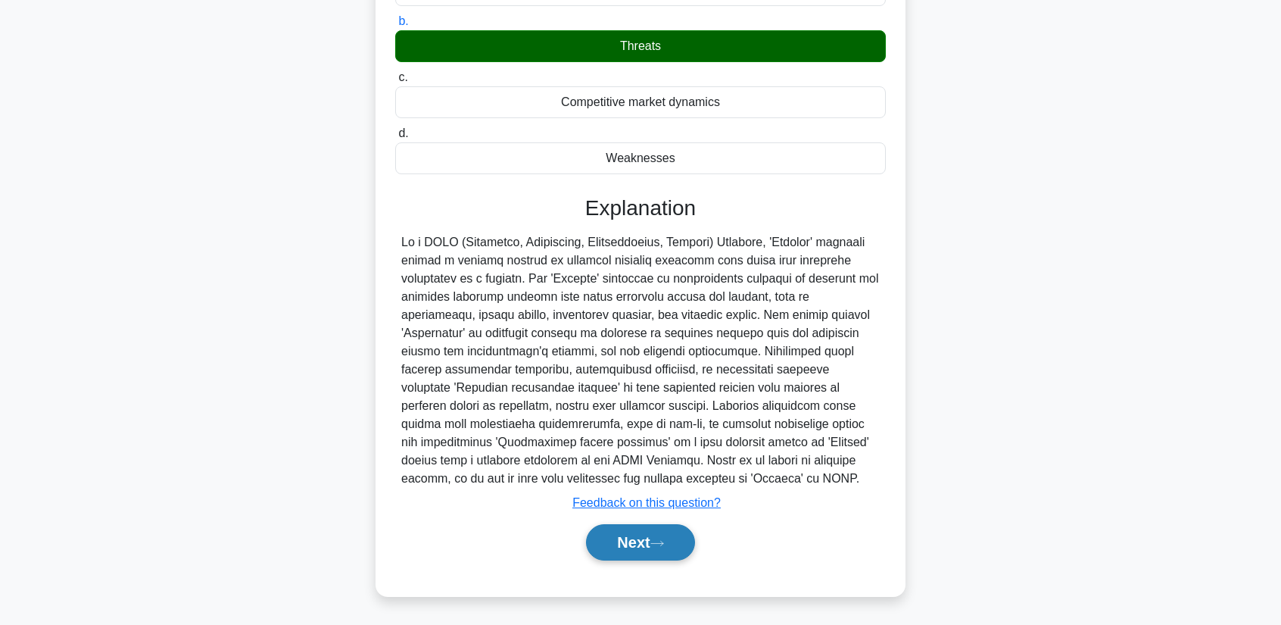
click at [600, 544] on button "Next" at bounding box center [640, 542] width 108 height 36
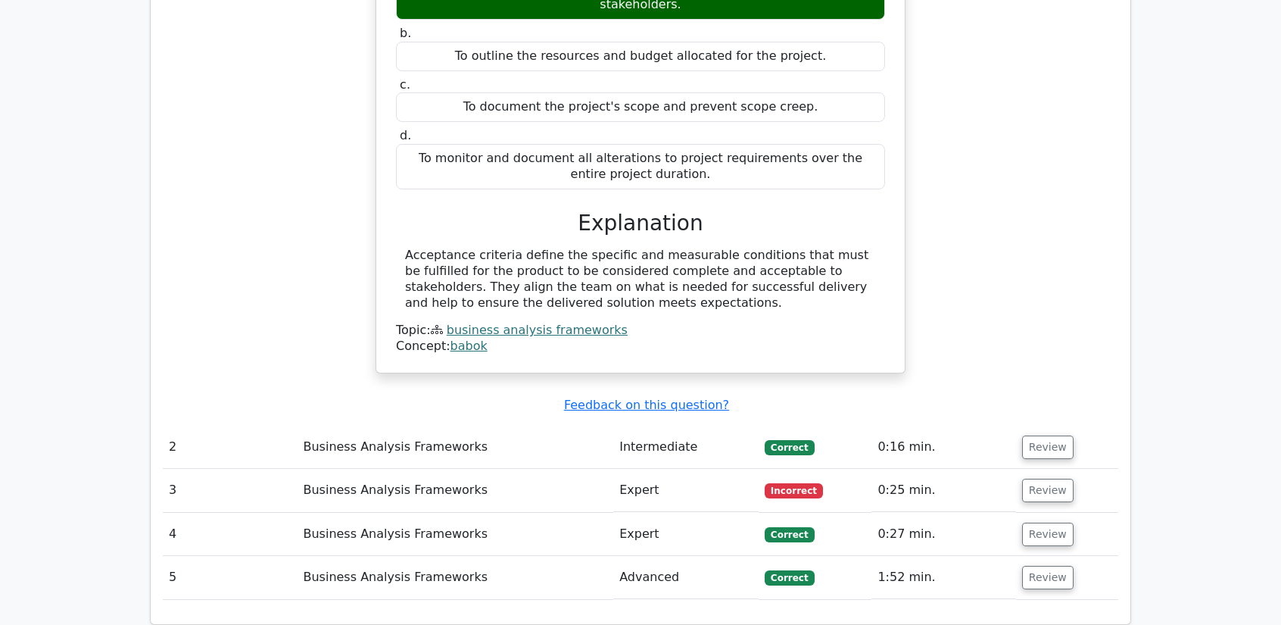
scroll to position [1439, 0]
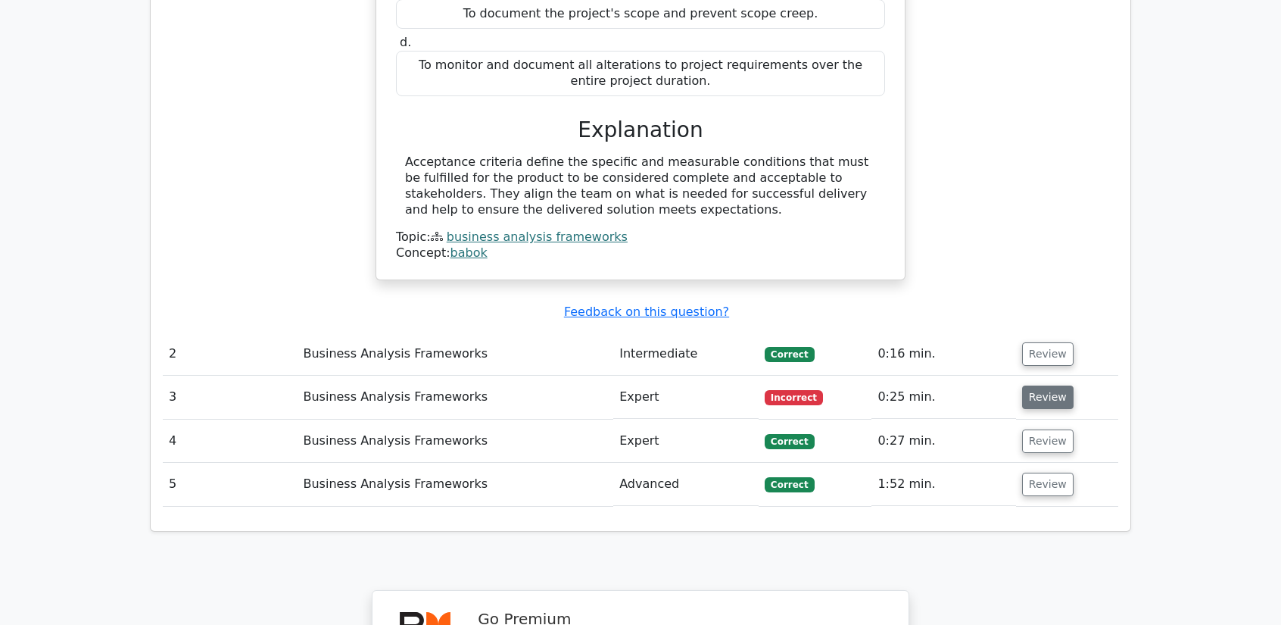
click at [1031, 385] on button "Review" at bounding box center [1047, 396] width 51 height 23
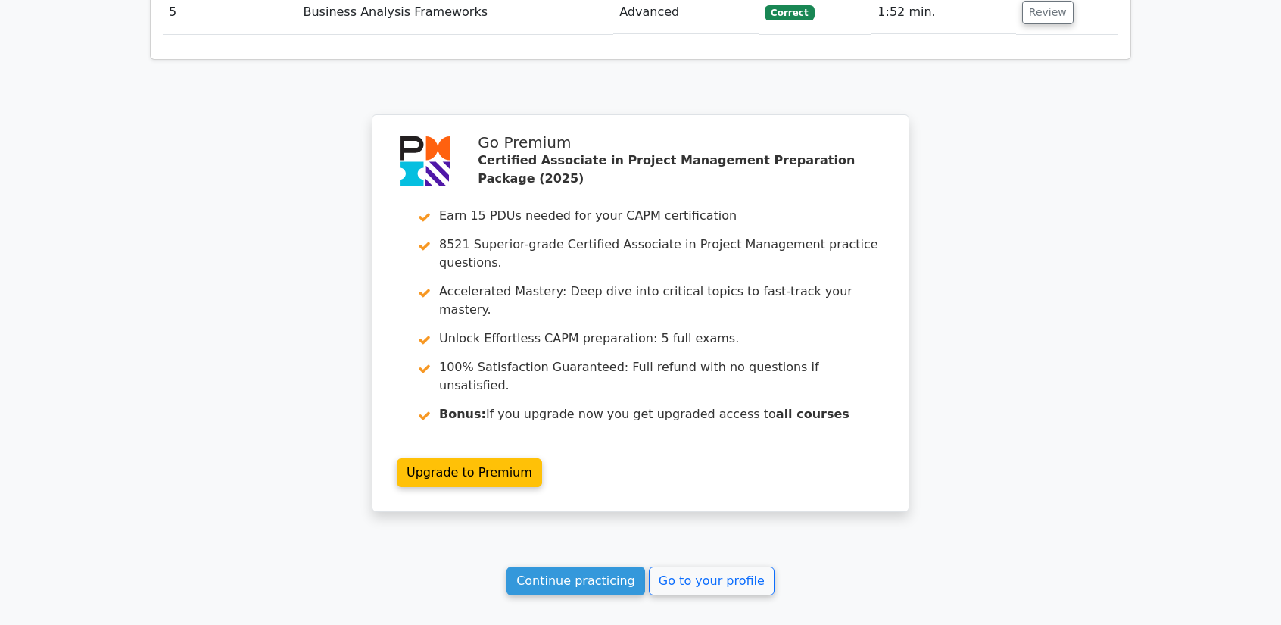
scroll to position [2651, 0]
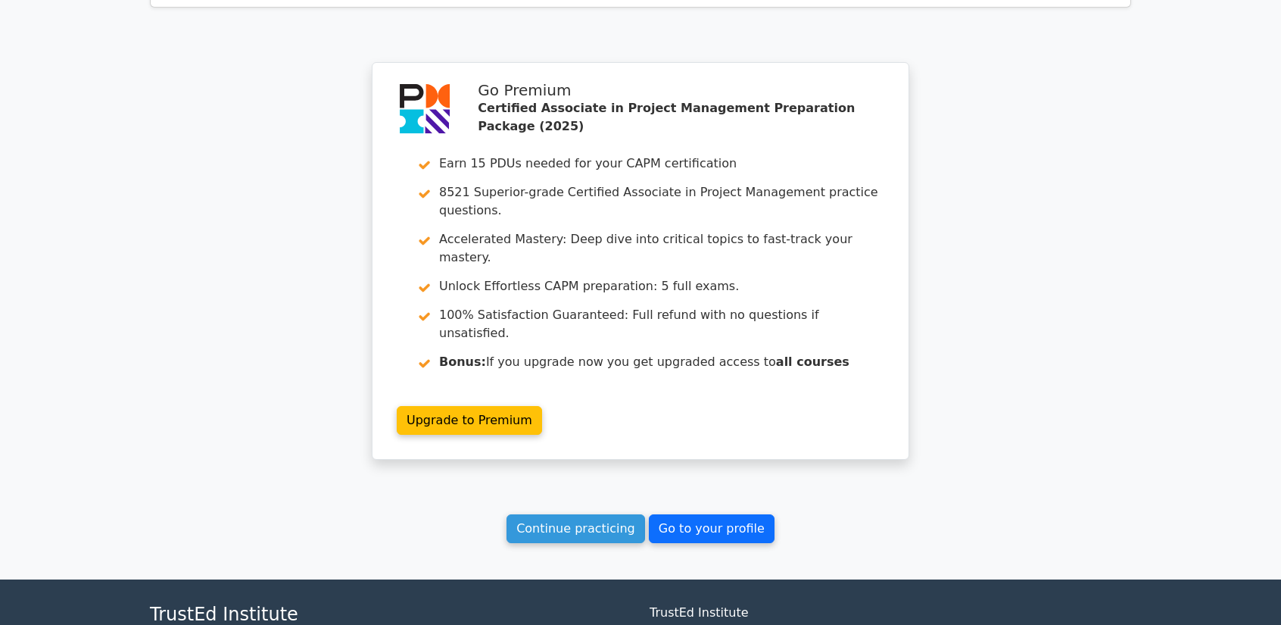
click at [701, 514] on link "Go to your profile" at bounding box center [712, 528] width 126 height 29
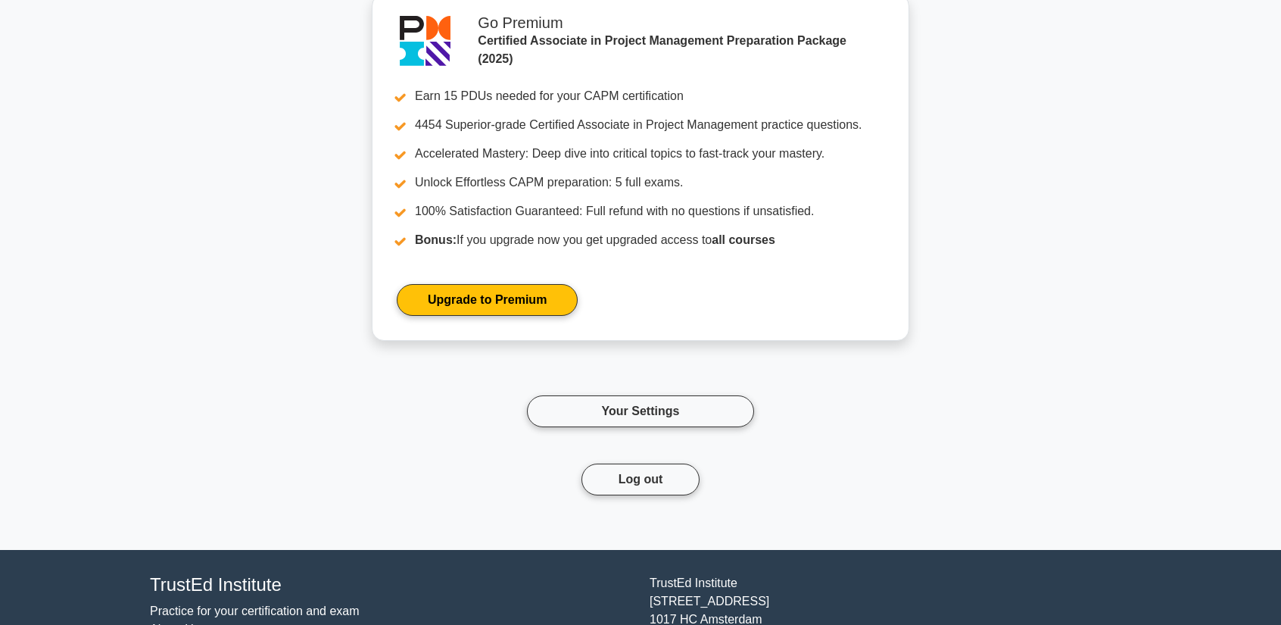
scroll to position [1854, 0]
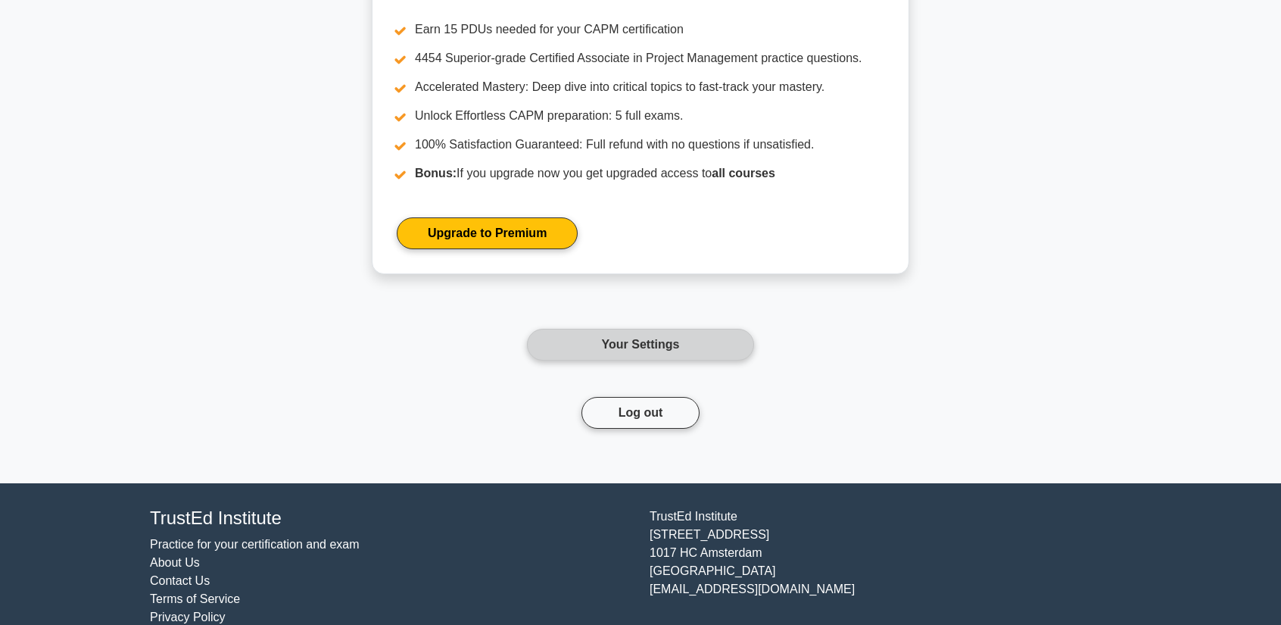
click at [647, 329] on link "Your Settings" at bounding box center [640, 345] width 227 height 32
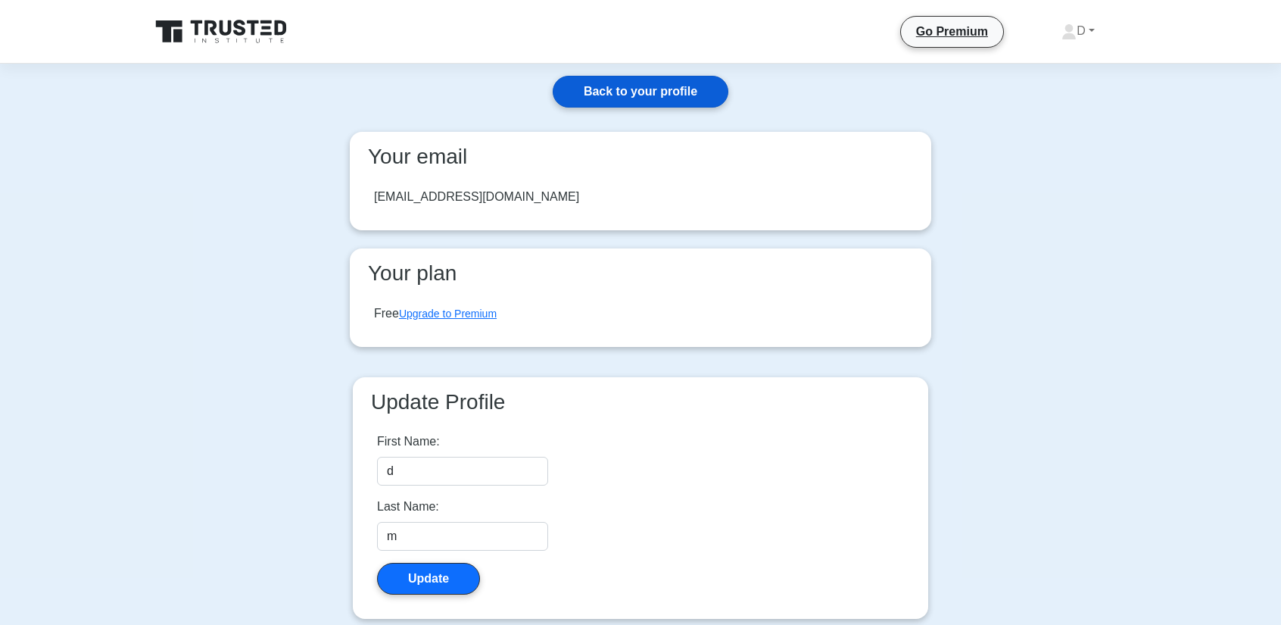
click at [648, 89] on link "Back to your profile" at bounding box center [641, 92] width 176 height 32
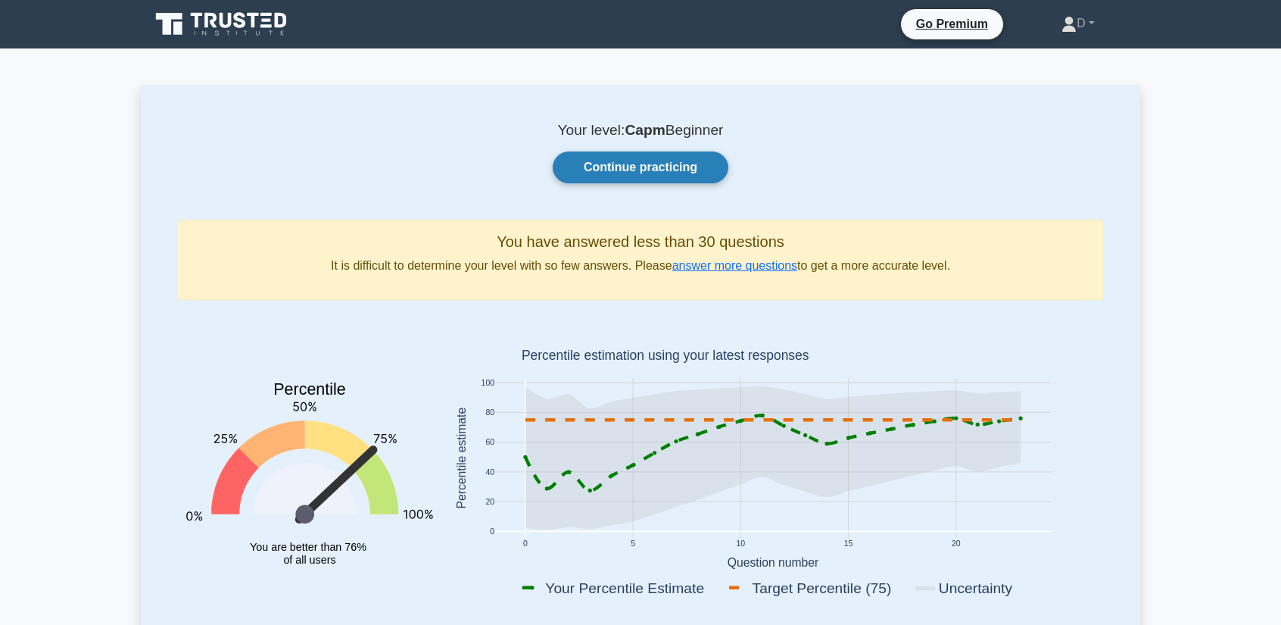
click at [642, 167] on link "Continue practicing" at bounding box center [641, 167] width 176 height 32
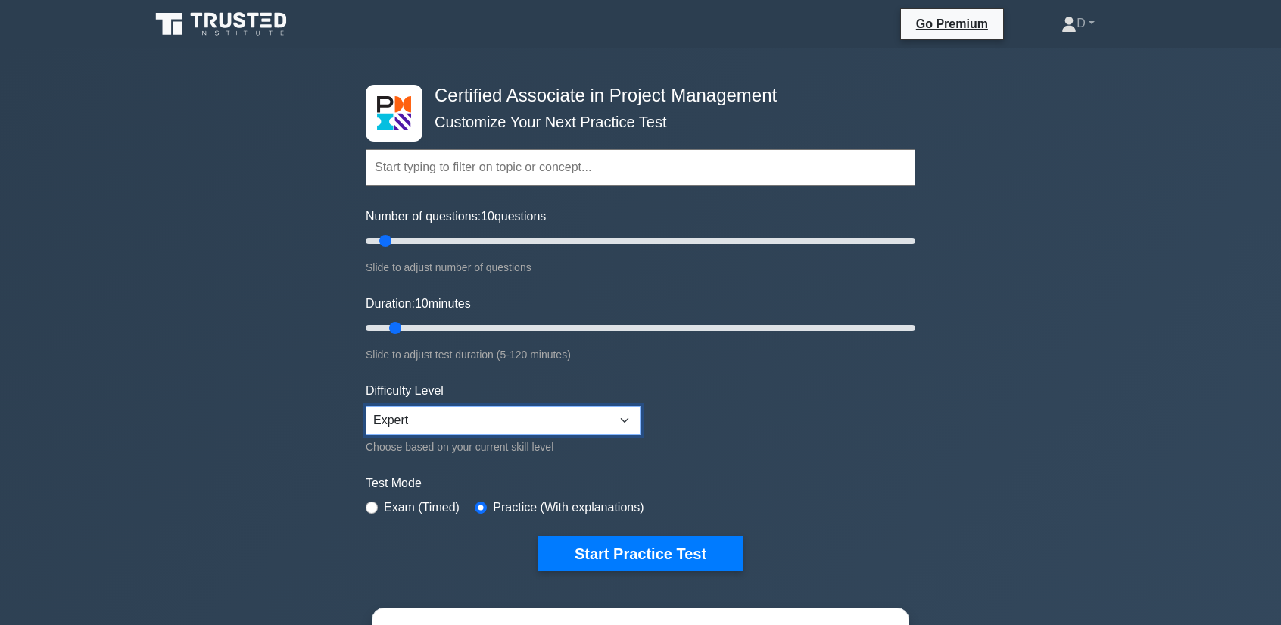
click at [465, 425] on select "Beginner Intermediate Expert" at bounding box center [503, 420] width 275 height 29
click at [818, 395] on form "Topics Project Scope Management Project Time Management Project Cost Management…" at bounding box center [641, 337] width 550 height 468
drag, startPoint x: 385, startPoint y: 239, endPoint x: 959, endPoint y: 192, distance: 576.0
click at [916, 232] on input "Number of questions: 200 questions" at bounding box center [641, 241] width 550 height 18
drag, startPoint x: 888, startPoint y: 242, endPoint x: 630, endPoint y: 267, distance: 258.7
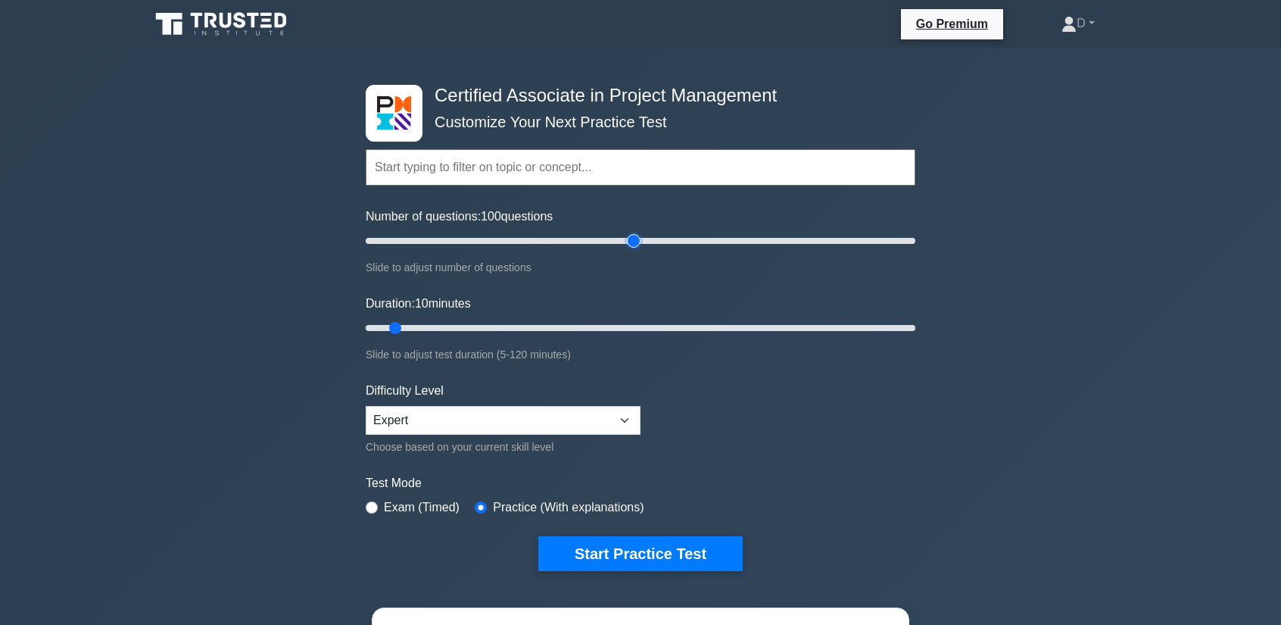
click at [630, 250] on input "Number of questions: 100 questions" at bounding box center [641, 241] width 550 height 18
drag, startPoint x: 632, startPoint y: 238, endPoint x: 1003, endPoint y: 234, distance: 371.1
type input "200"
click at [916, 234] on input "Number of questions: 200 questions" at bounding box center [641, 241] width 550 height 18
click at [673, 548] on button "Start Practice Test" at bounding box center [640, 553] width 204 height 35
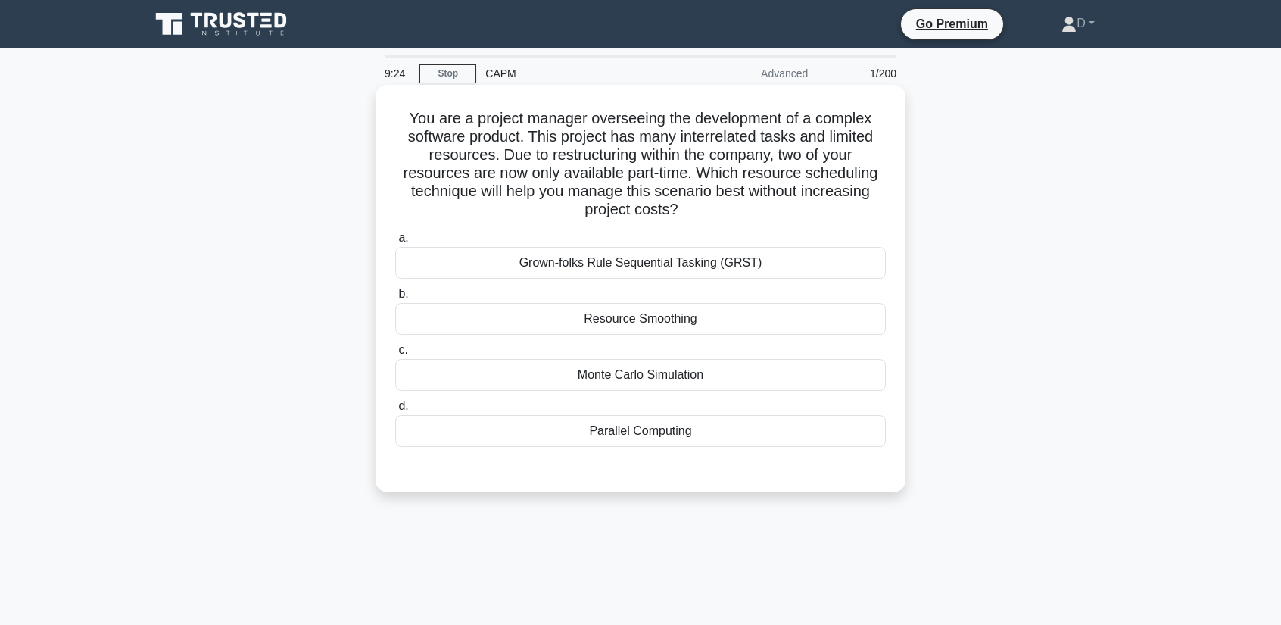
click at [623, 323] on div "Resource Smoothing" at bounding box center [640, 319] width 491 height 32
click at [395, 299] on input "b. Resource Smoothing" at bounding box center [395, 294] width 0 height 10
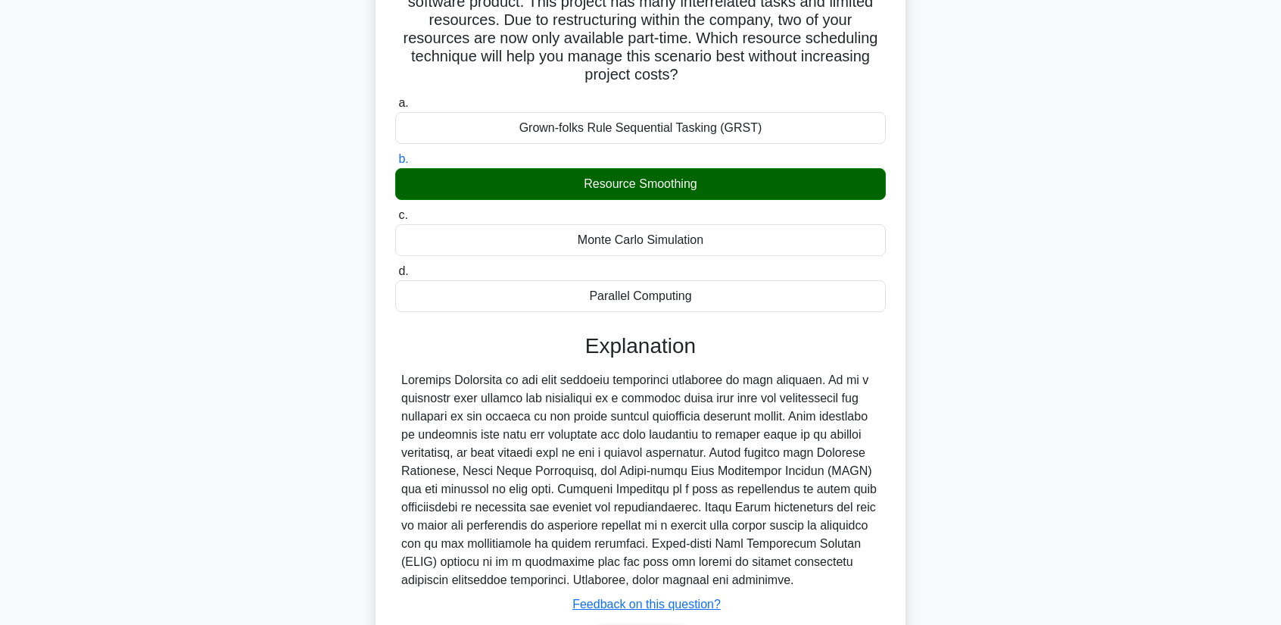
scroll to position [227, 0]
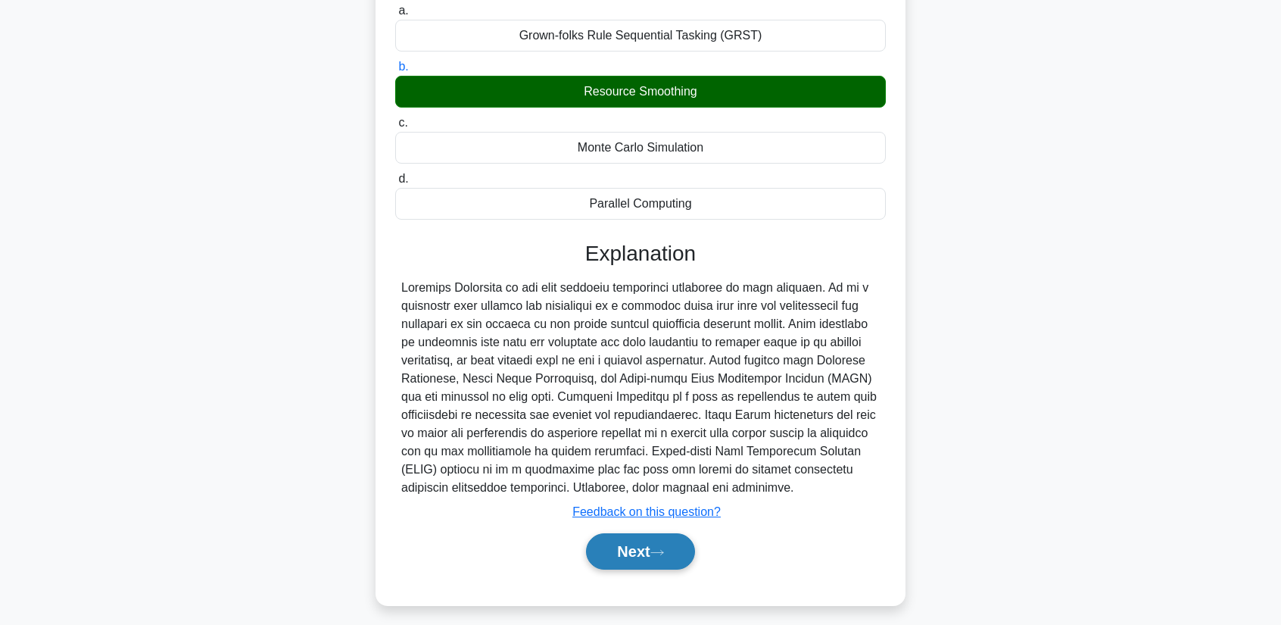
click at [636, 544] on button "Next" at bounding box center [640, 551] width 108 height 36
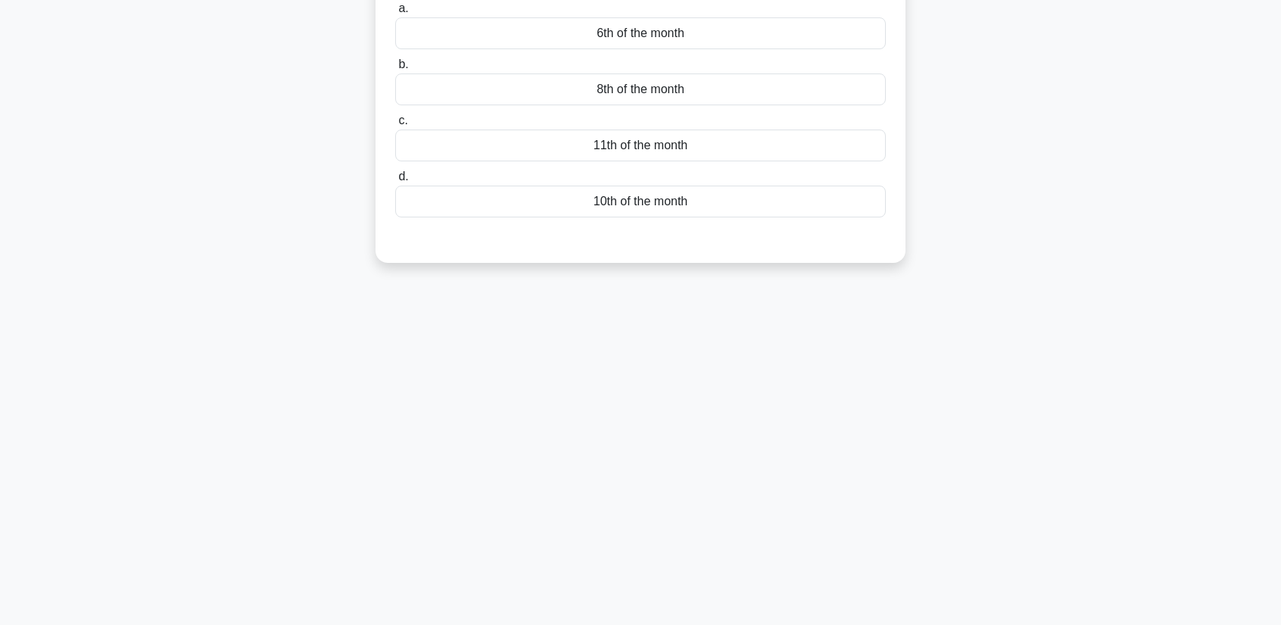
scroll to position [0, 0]
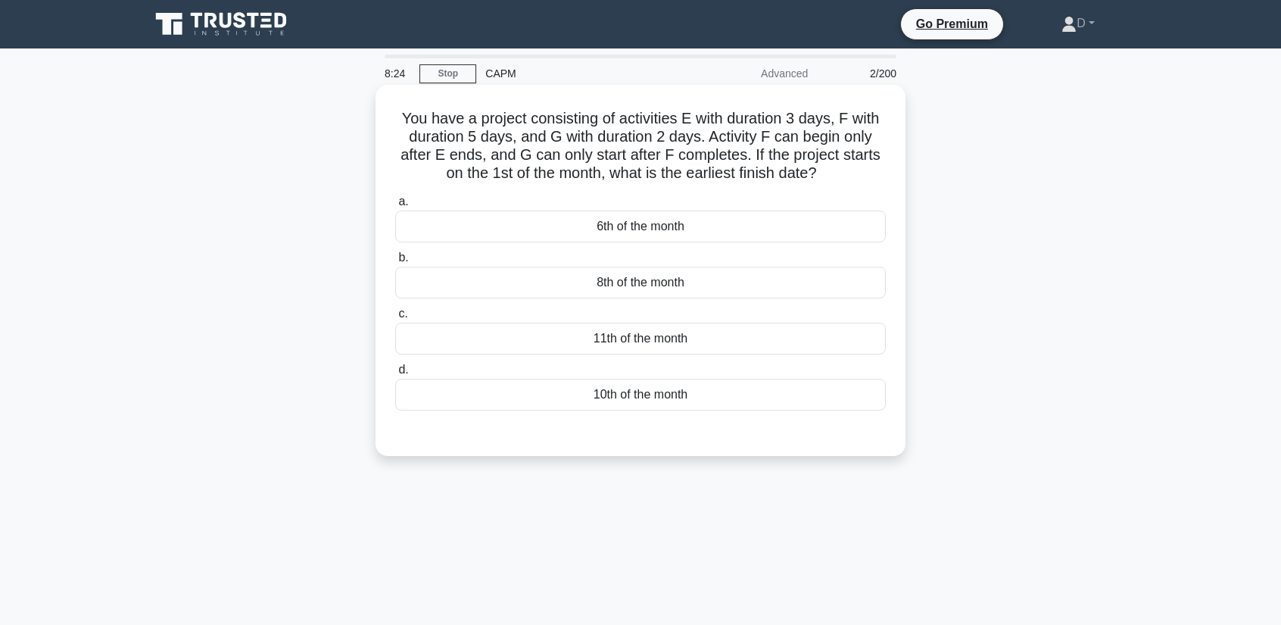
drag, startPoint x: 397, startPoint y: 122, endPoint x: 891, endPoint y: 180, distance: 497.9
click at [891, 180] on div "You have a project consisting of activities E with duration 3 days, F with dura…" at bounding box center [641, 270] width 518 height 359
click at [623, 399] on div "10th of the month" at bounding box center [640, 395] width 491 height 32
click at [395, 375] on input "d. 10th of the month" at bounding box center [395, 370] width 0 height 10
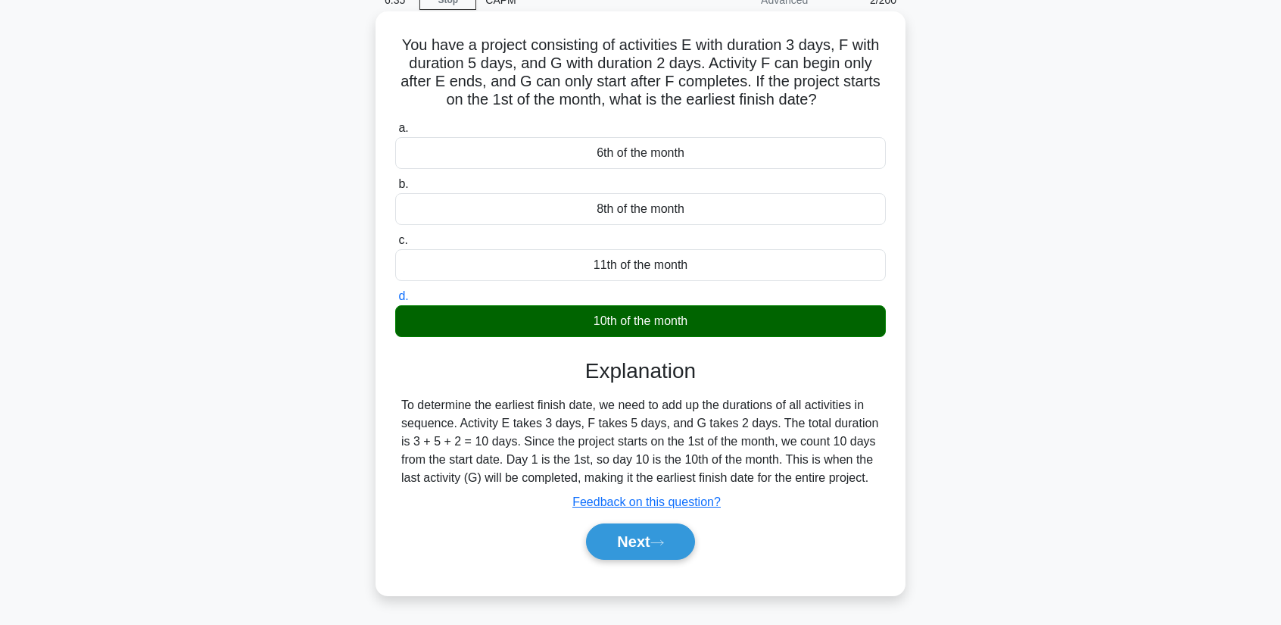
scroll to position [151, 0]
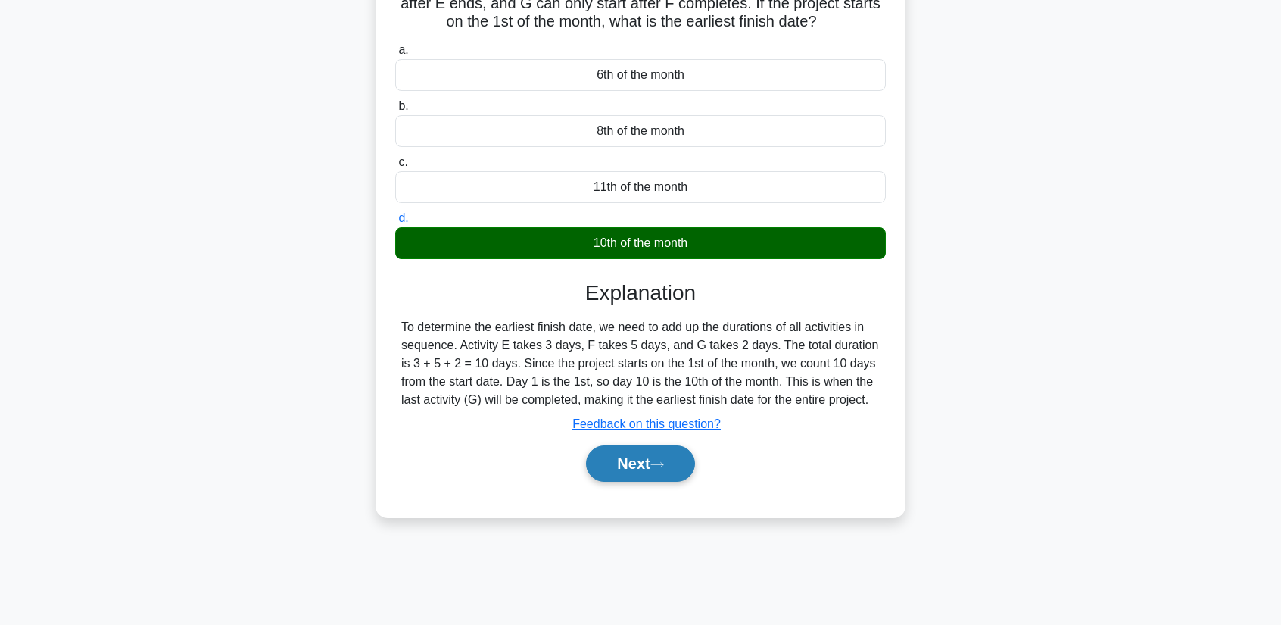
click at [651, 463] on button "Next" at bounding box center [640, 463] width 108 height 36
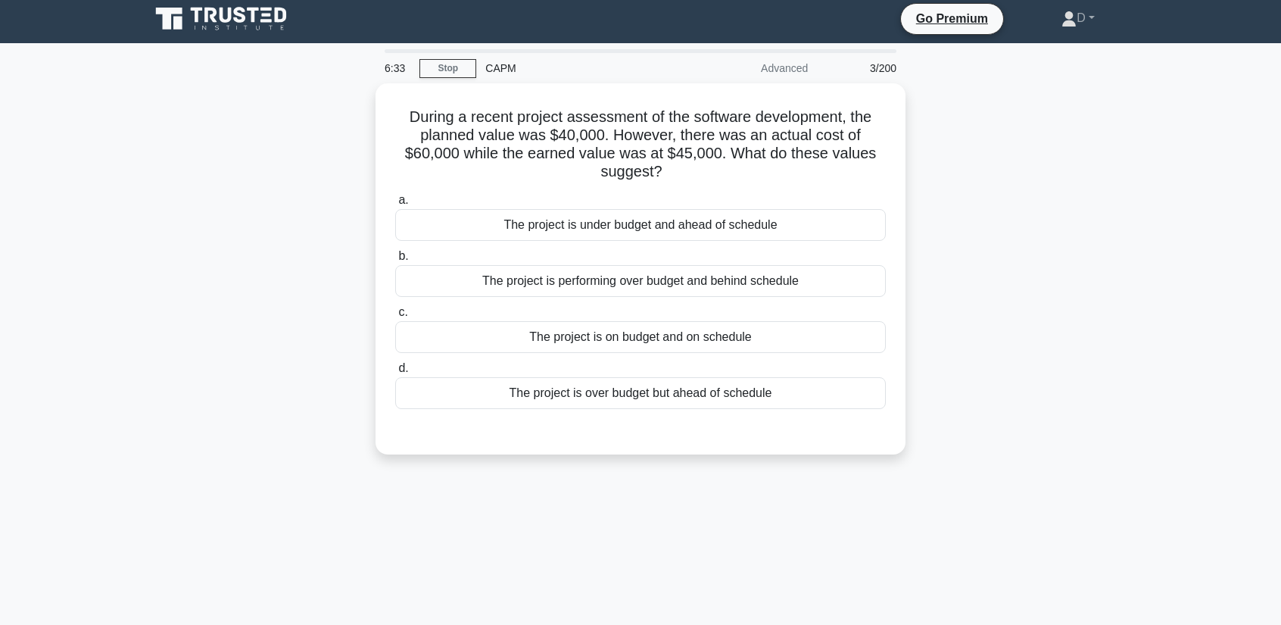
scroll to position [0, 0]
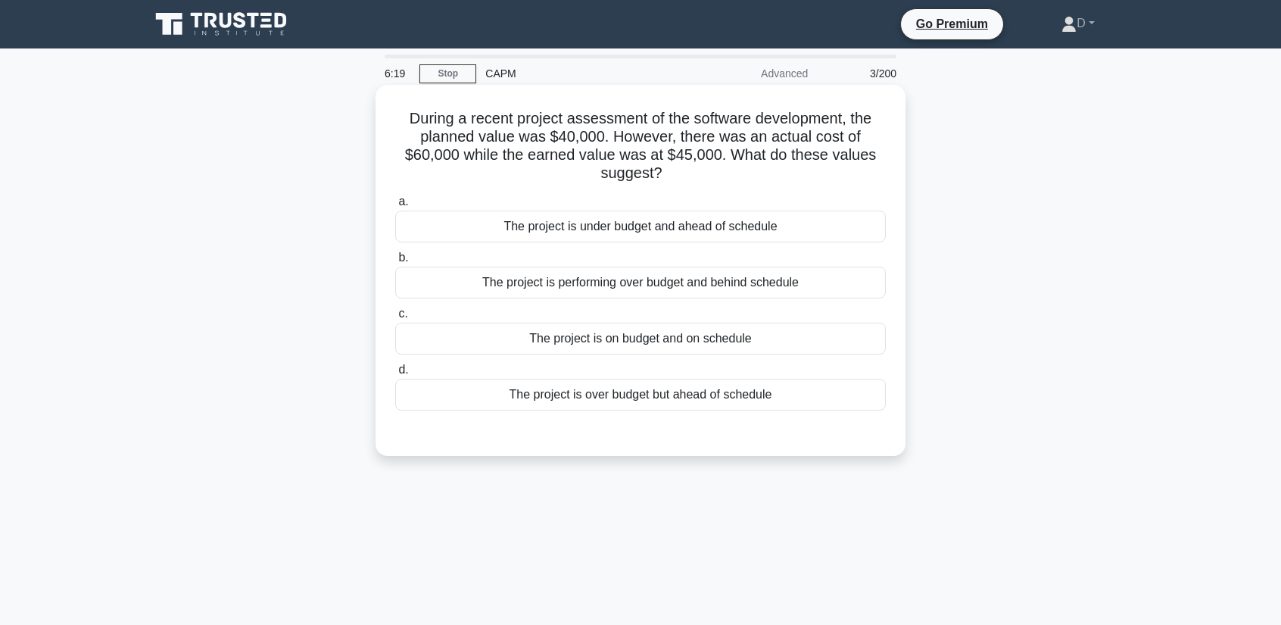
drag, startPoint x: 407, startPoint y: 116, endPoint x: 877, endPoint y: 173, distance: 473.8
click at [877, 173] on h5 "During a recent project assessment of the software development, the planned val…" at bounding box center [641, 146] width 494 height 74
click at [610, 289] on div "The project is performing over budget and behind schedule" at bounding box center [640, 283] width 491 height 32
click at [395, 263] on input "b. The project is performing over budget and behind schedule" at bounding box center [395, 258] width 0 height 10
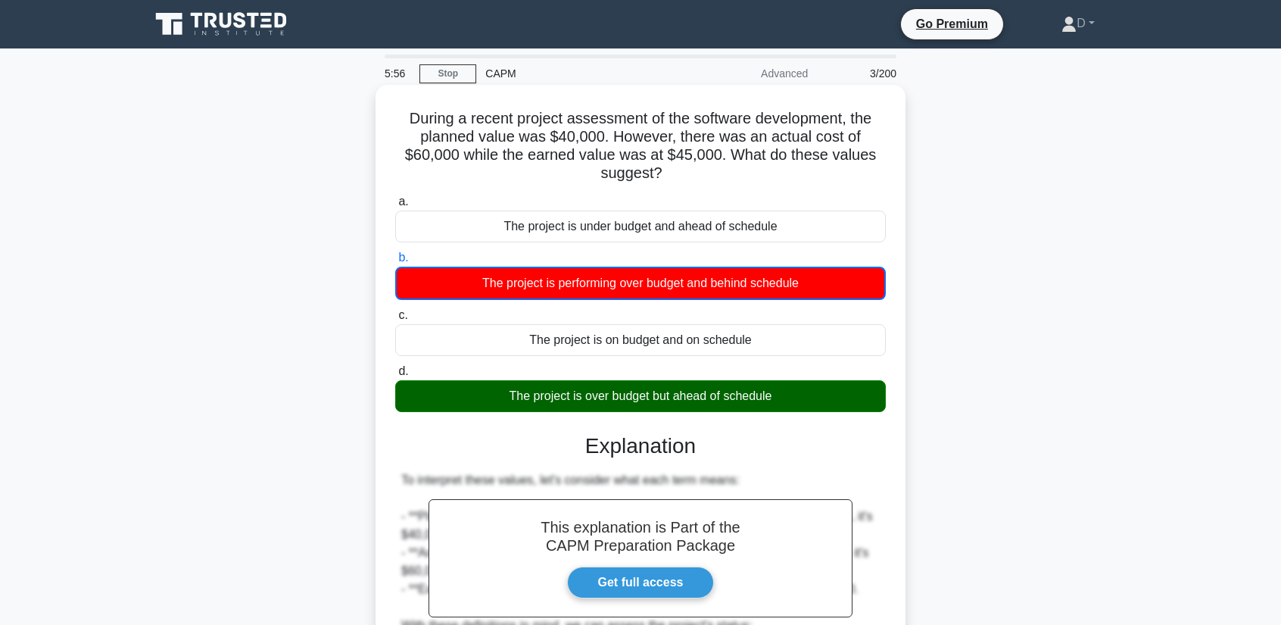
drag, startPoint x: 413, startPoint y: 108, endPoint x: 866, endPoint y: 183, distance: 459.7
click at [866, 183] on h5 "During a recent project assessment of the software development, the planned val…" at bounding box center [641, 146] width 494 height 74
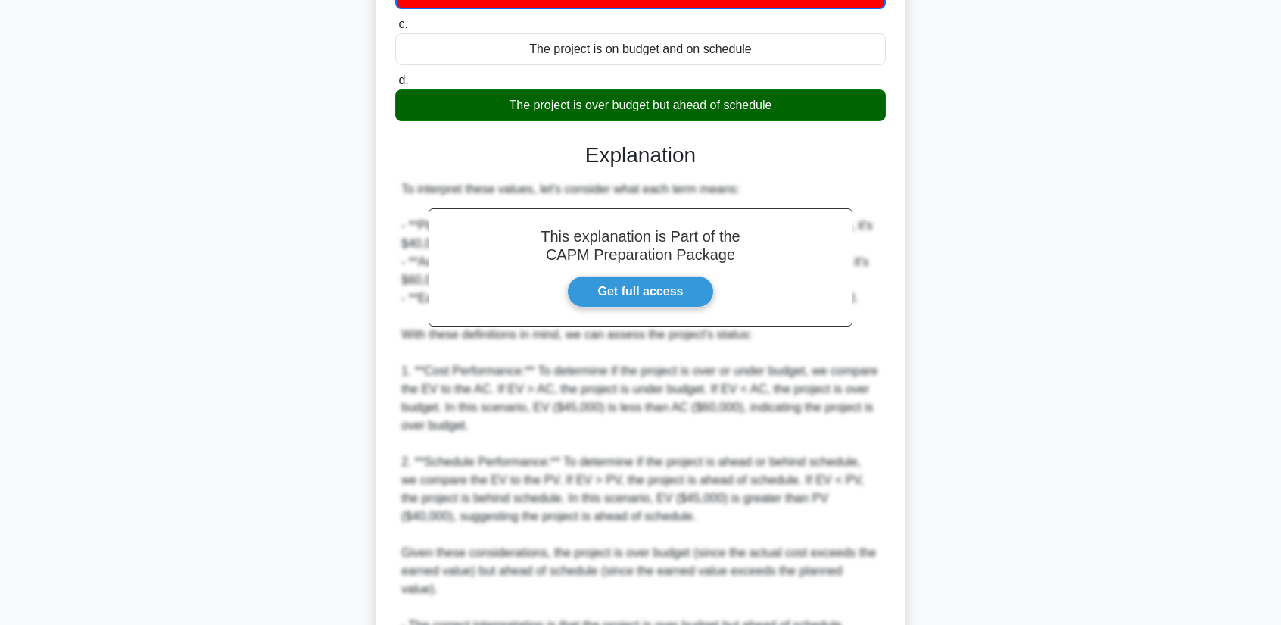
scroll to position [419, 0]
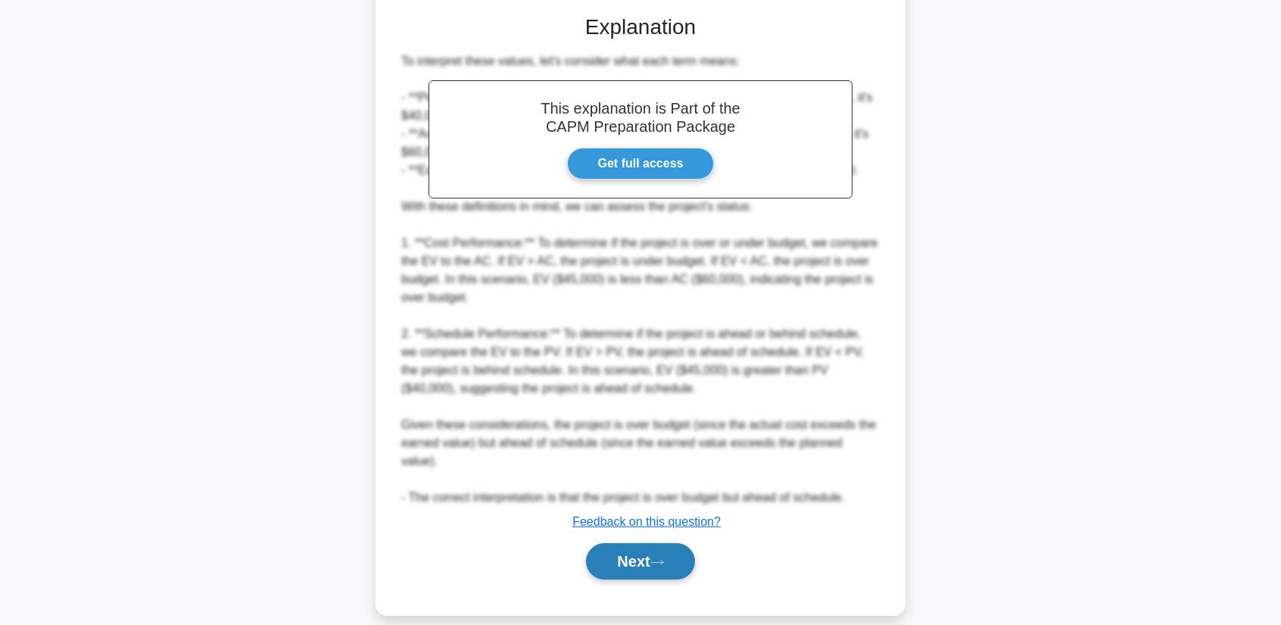
click at [668, 543] on button "Next" at bounding box center [640, 561] width 108 height 36
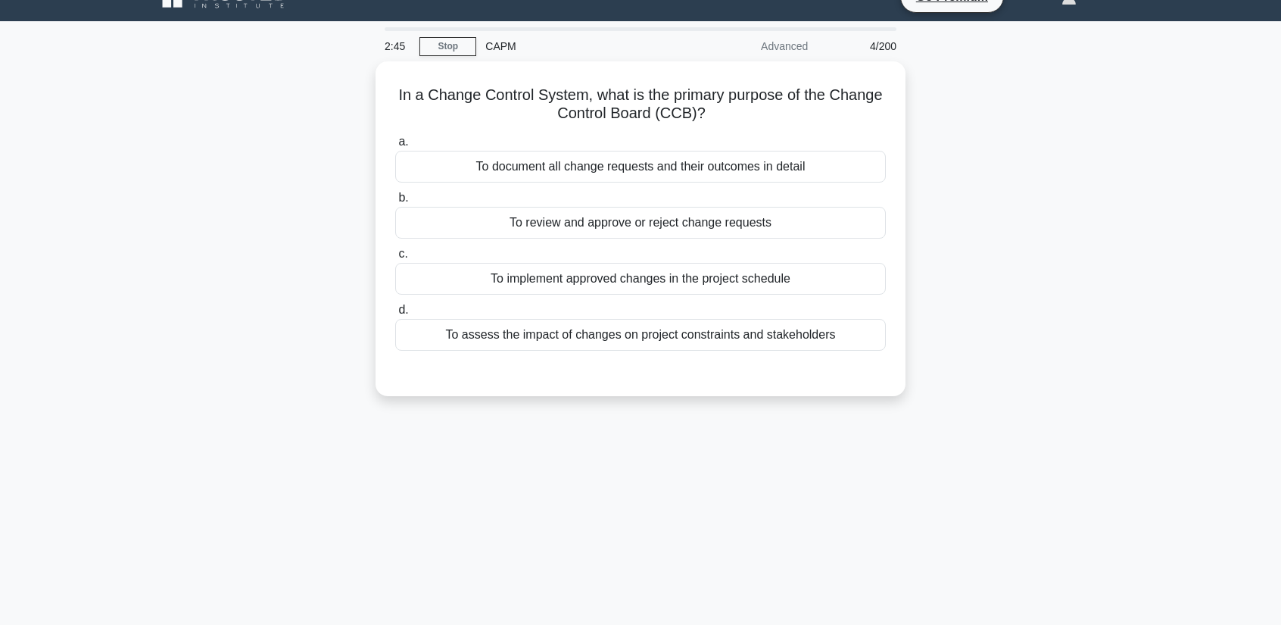
scroll to position [0, 0]
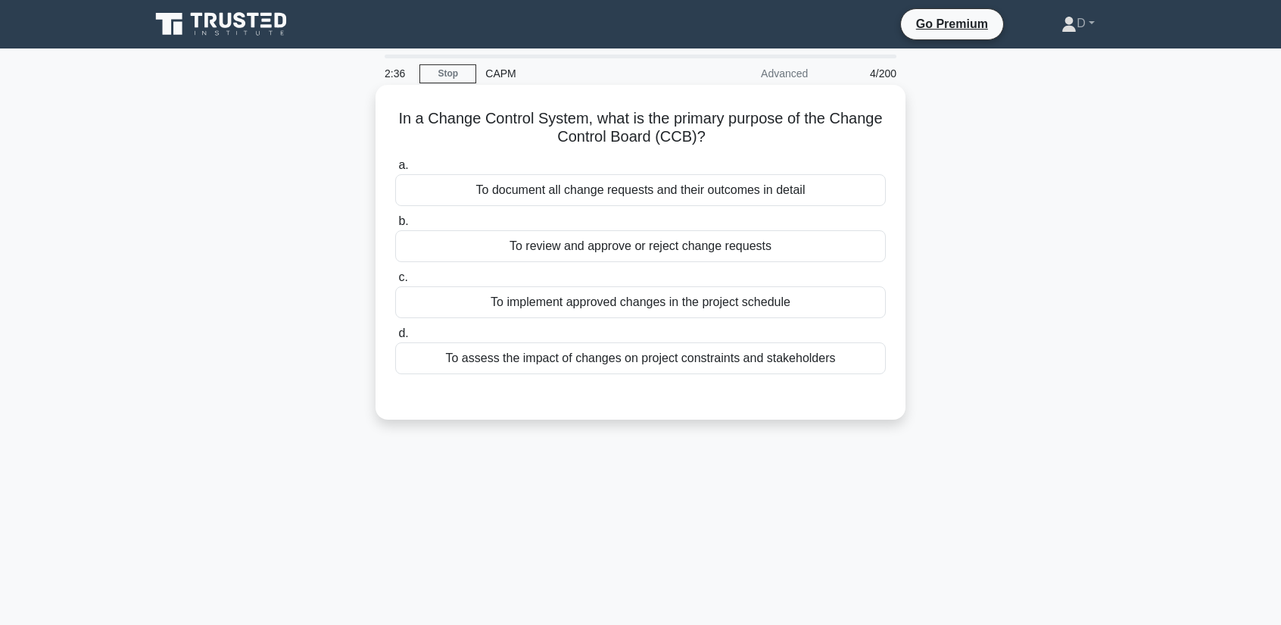
click at [618, 357] on div "To assess the impact of changes on project constraints and stakeholders" at bounding box center [640, 358] width 491 height 32
click at [395, 339] on input "d. To assess the impact of changes on project constraints and stakeholders" at bounding box center [395, 334] width 0 height 10
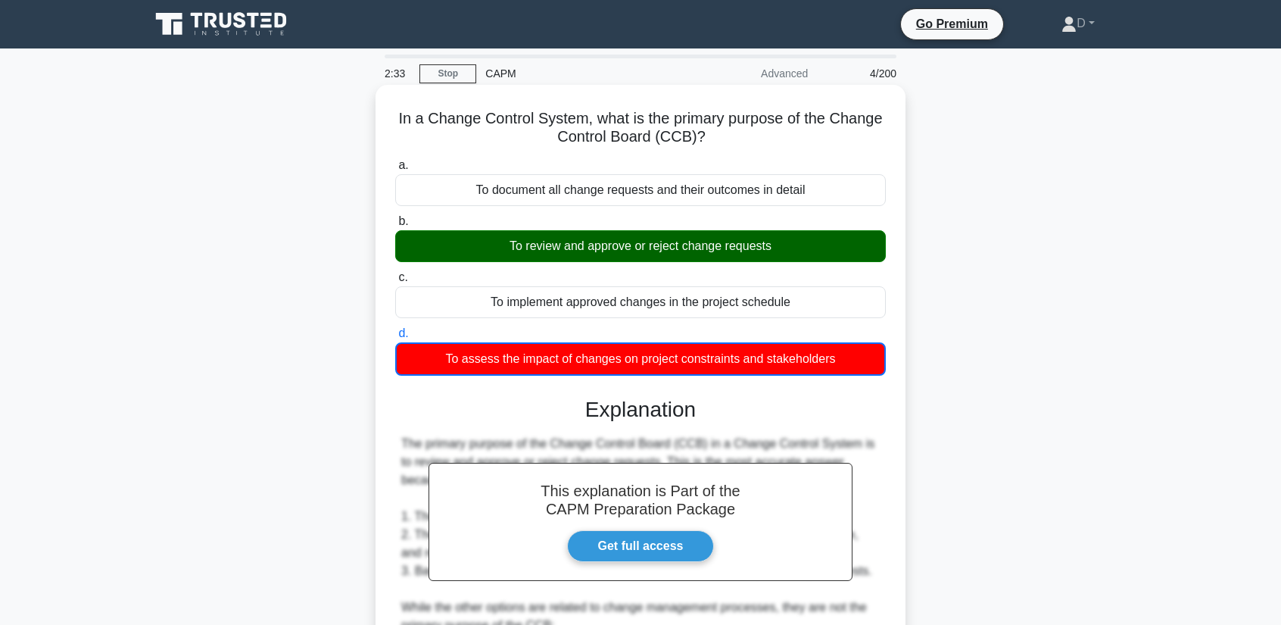
scroll to position [382, 0]
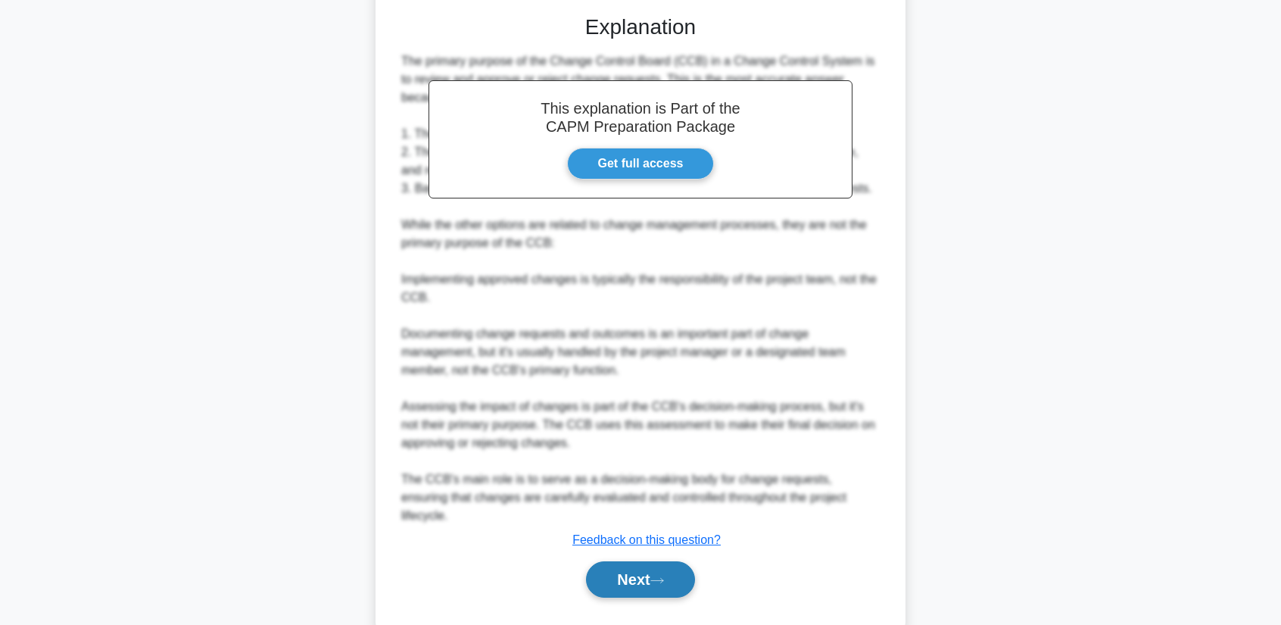
click at [655, 561] on button "Next" at bounding box center [640, 579] width 108 height 36
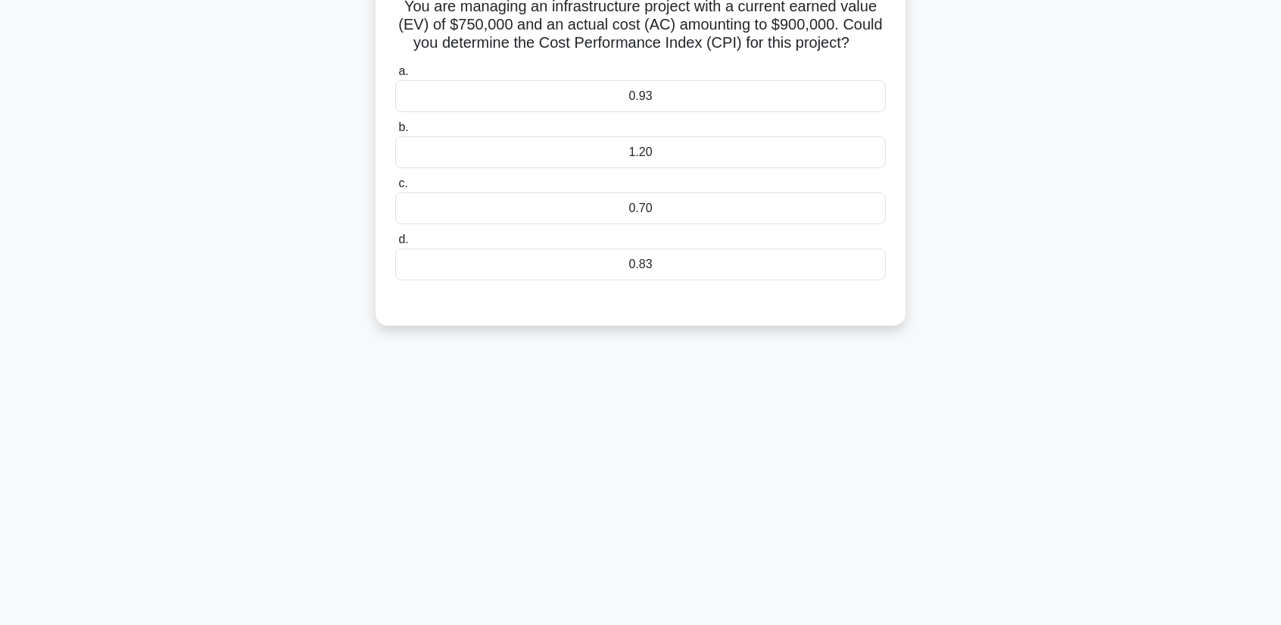
scroll to position [0, 0]
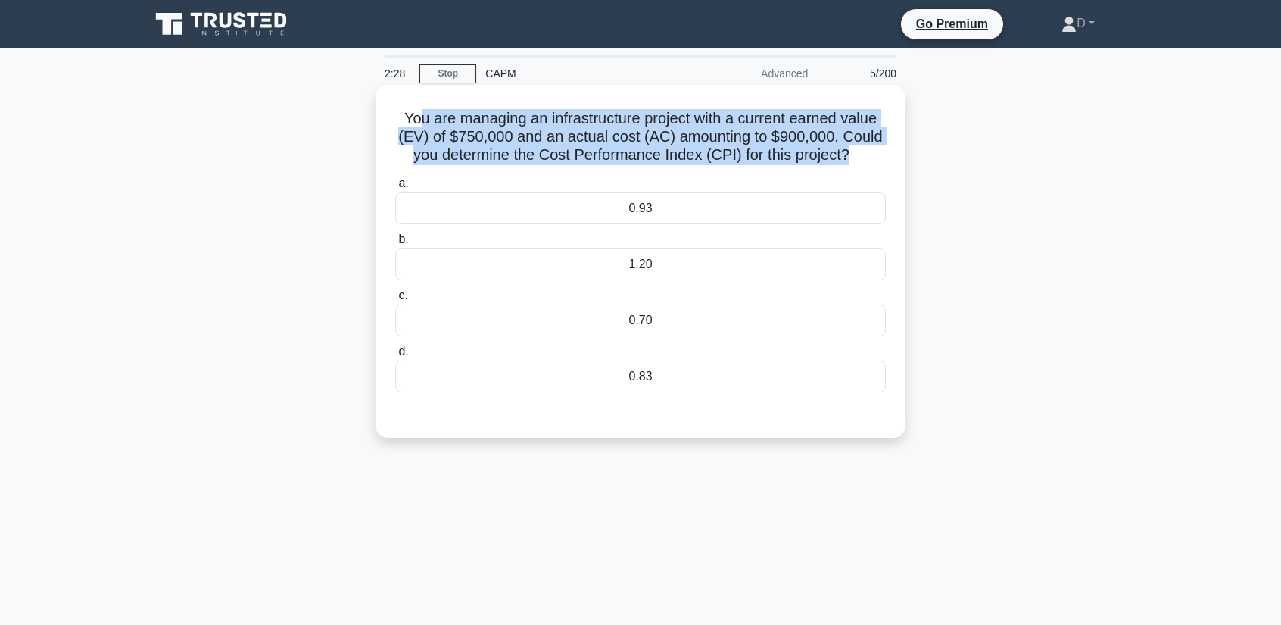
drag, startPoint x: 411, startPoint y: 119, endPoint x: 853, endPoint y: 154, distance: 442.9
click at [853, 154] on h5 "You are managing an infrastructure project with a current earned value (EV) of …" at bounding box center [641, 137] width 494 height 56
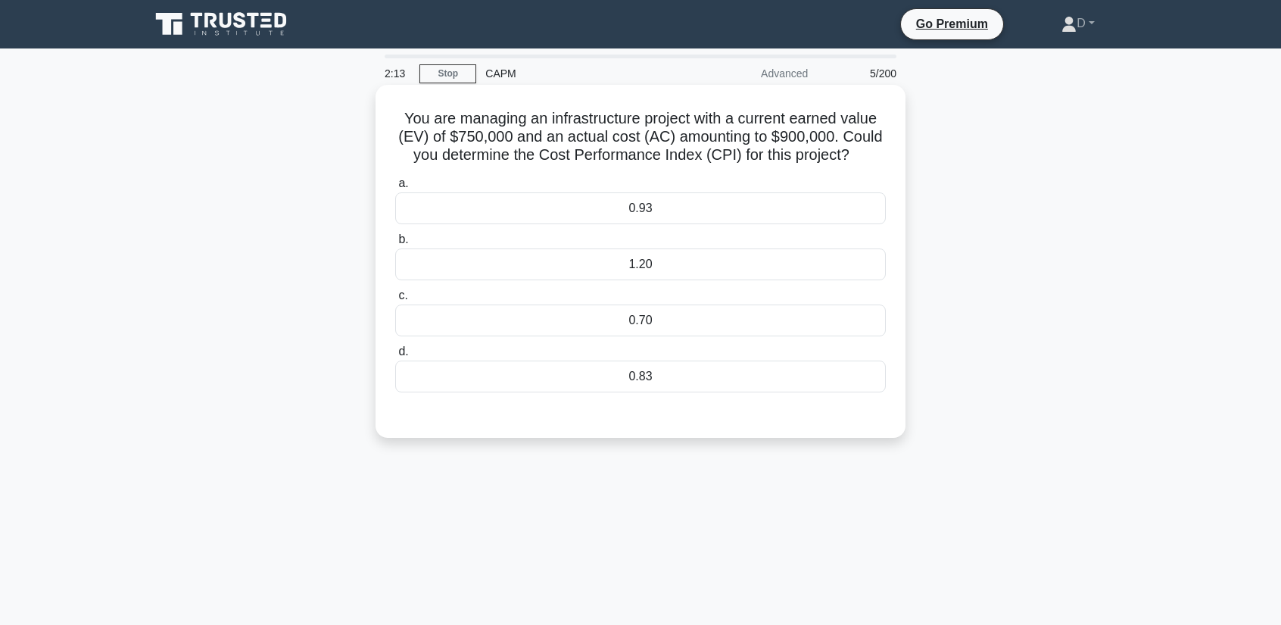
click at [667, 366] on div "0.83" at bounding box center [640, 376] width 491 height 32
click at [395, 357] on input "d. 0.83" at bounding box center [395, 352] width 0 height 10
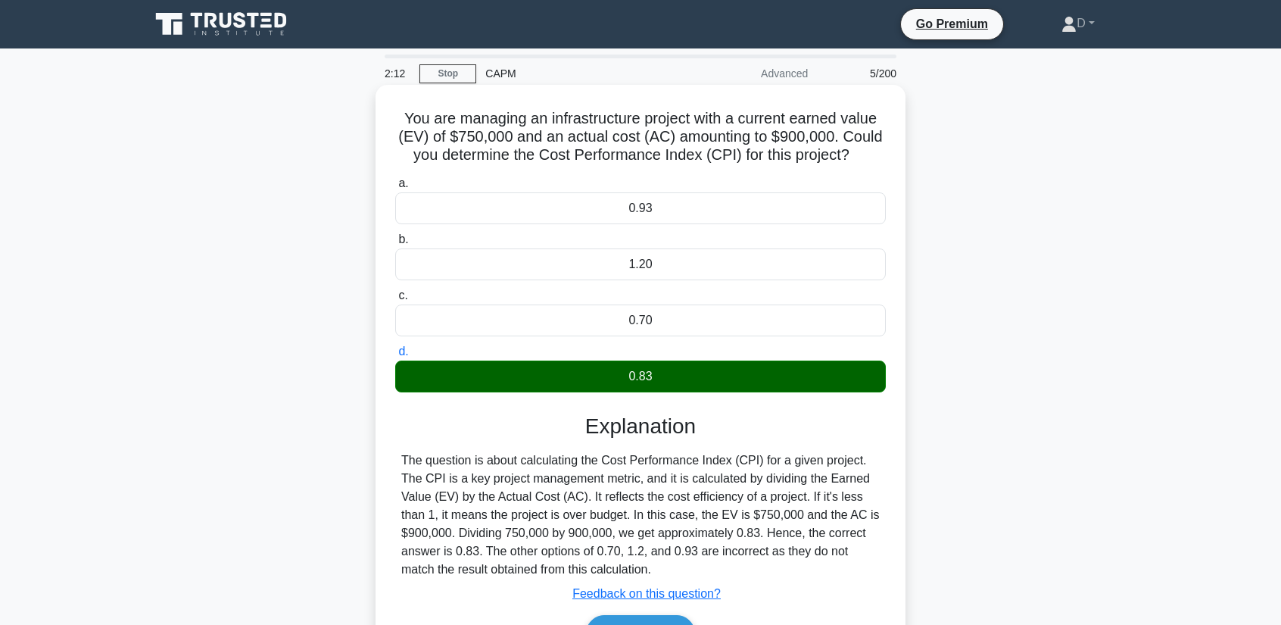
scroll to position [193, 0]
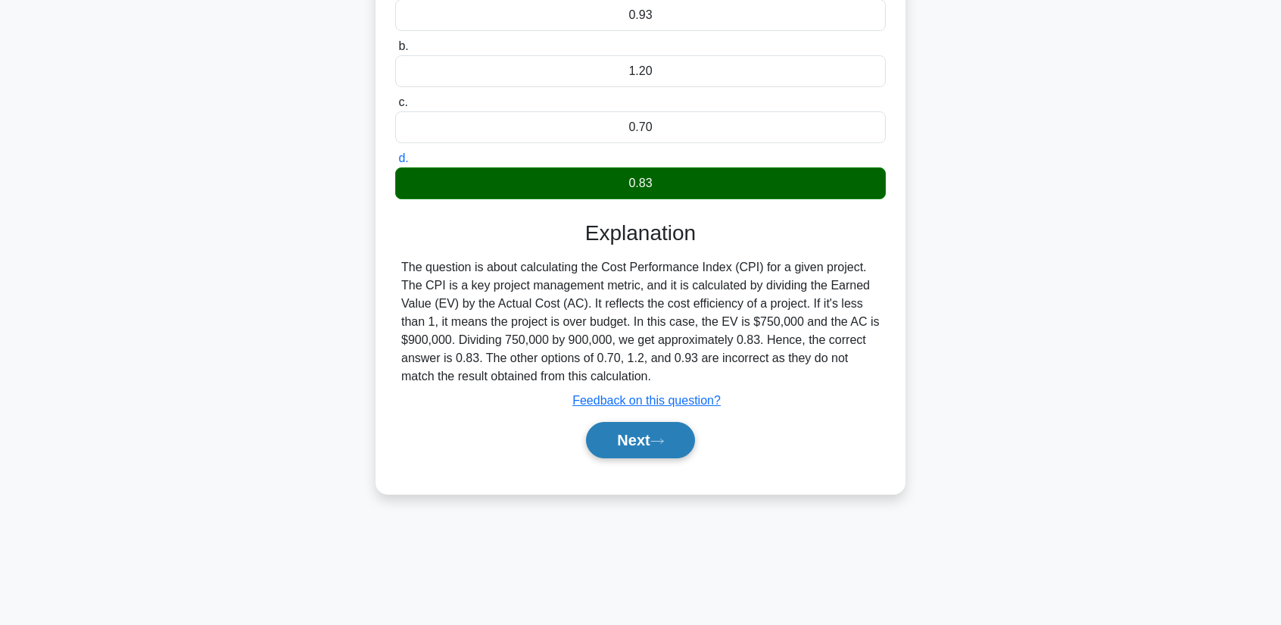
click at [663, 454] on button "Next" at bounding box center [640, 440] width 108 height 36
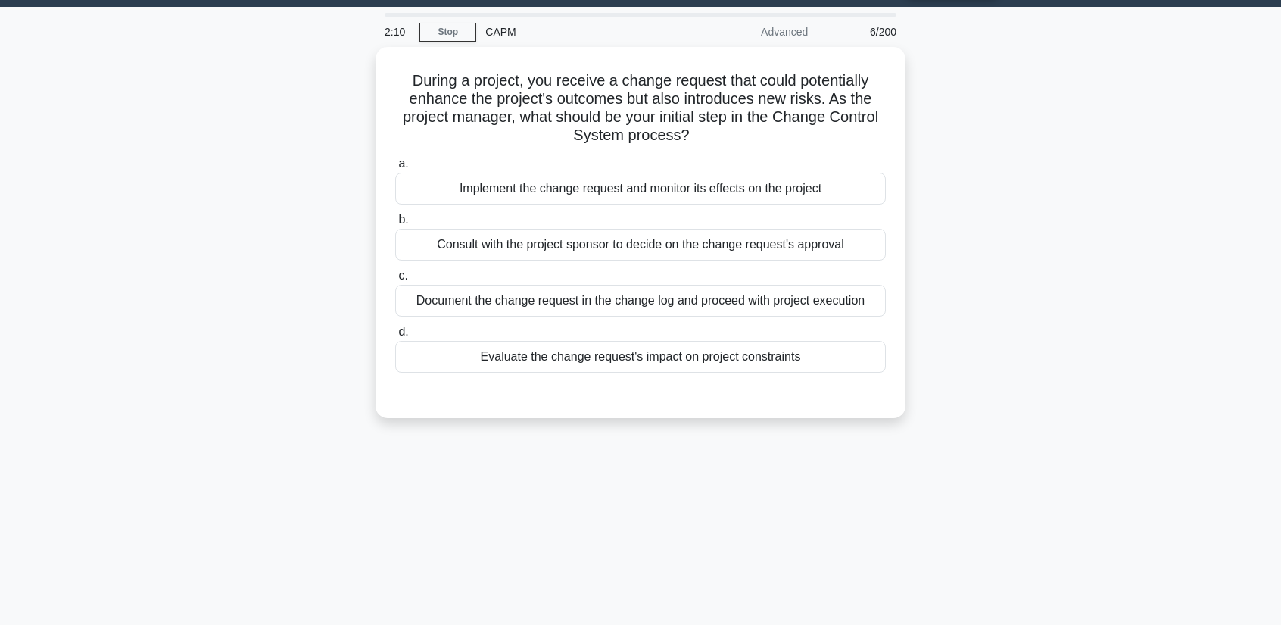
scroll to position [0, 0]
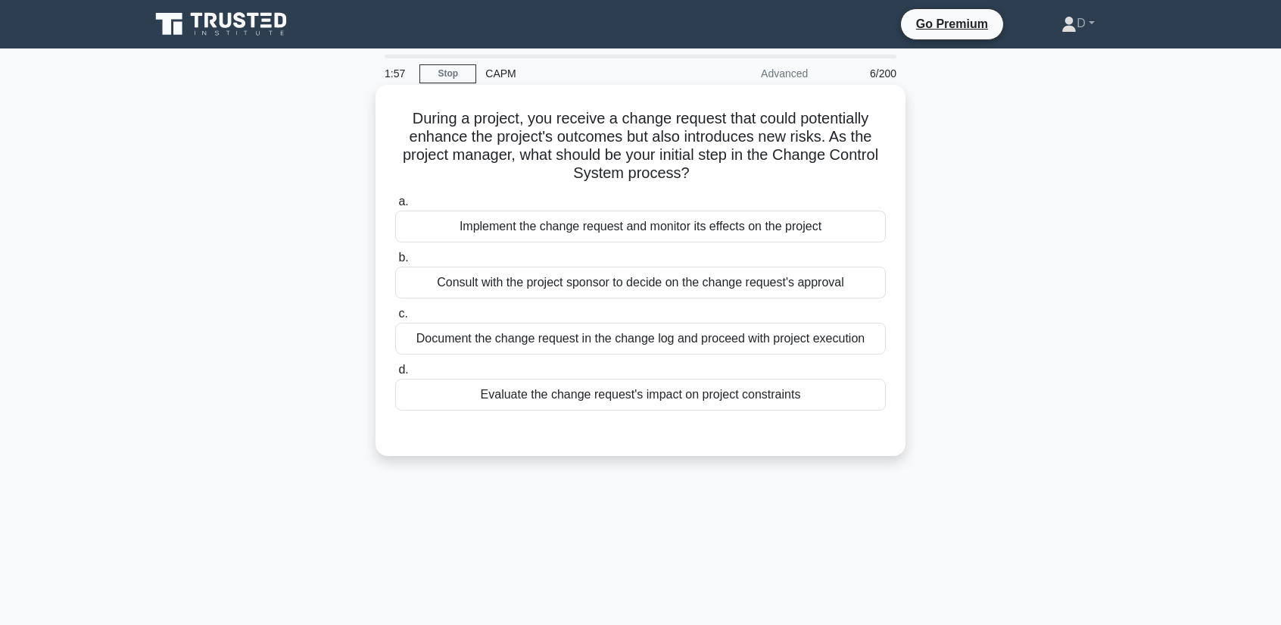
click at [523, 399] on div "Evaluate the change request's impact on project constraints" at bounding box center [640, 395] width 491 height 32
click at [395, 375] on input "d. Evaluate the change request's impact on project constraints" at bounding box center [395, 370] width 0 height 10
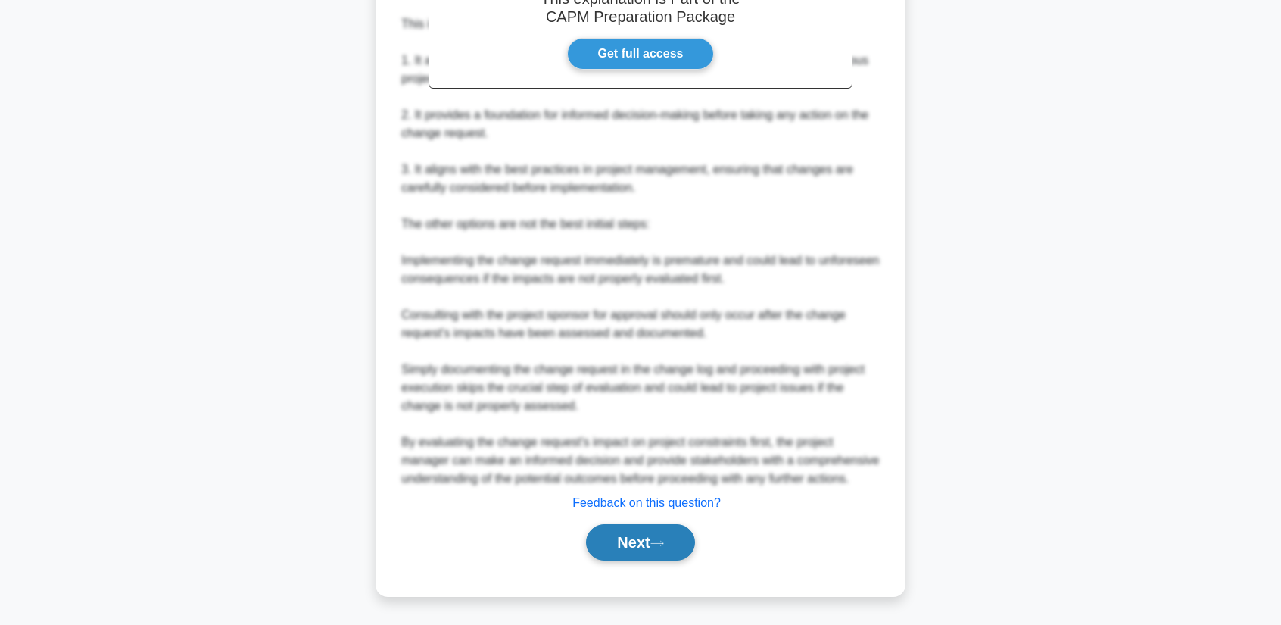
click at [654, 546] on button "Next" at bounding box center [640, 542] width 108 height 36
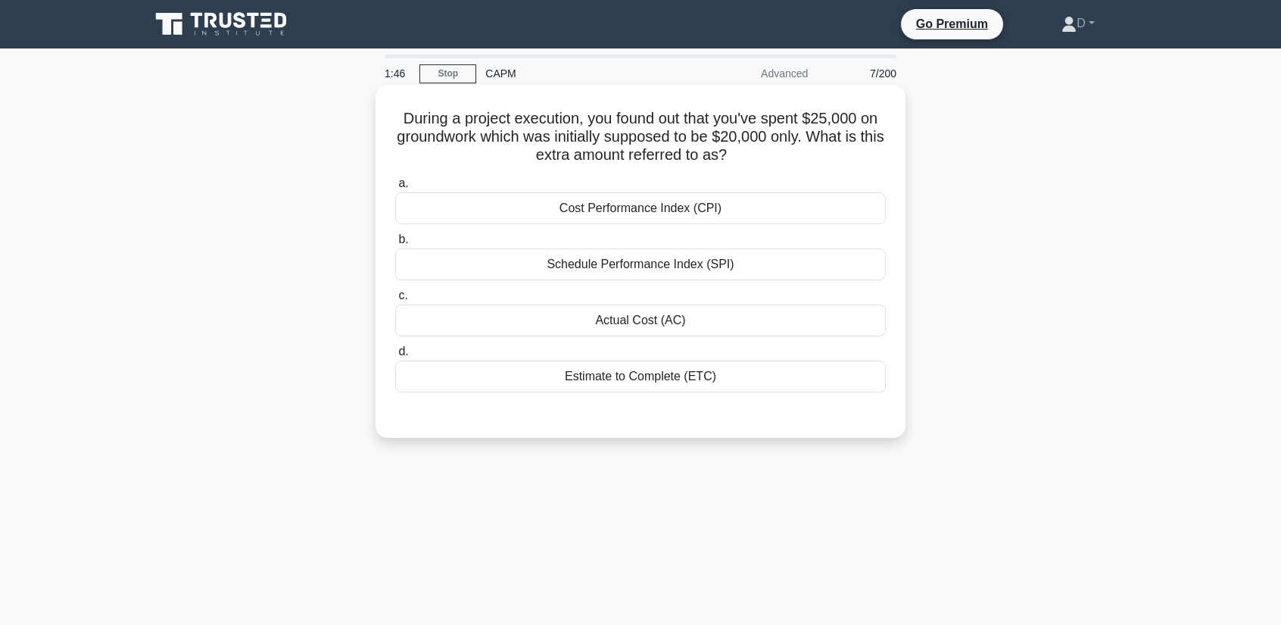
click at [589, 320] on div "Actual Cost (AC)" at bounding box center [640, 320] width 491 height 32
click at [395, 301] on input "c. Actual Cost (AC)" at bounding box center [395, 296] width 0 height 10
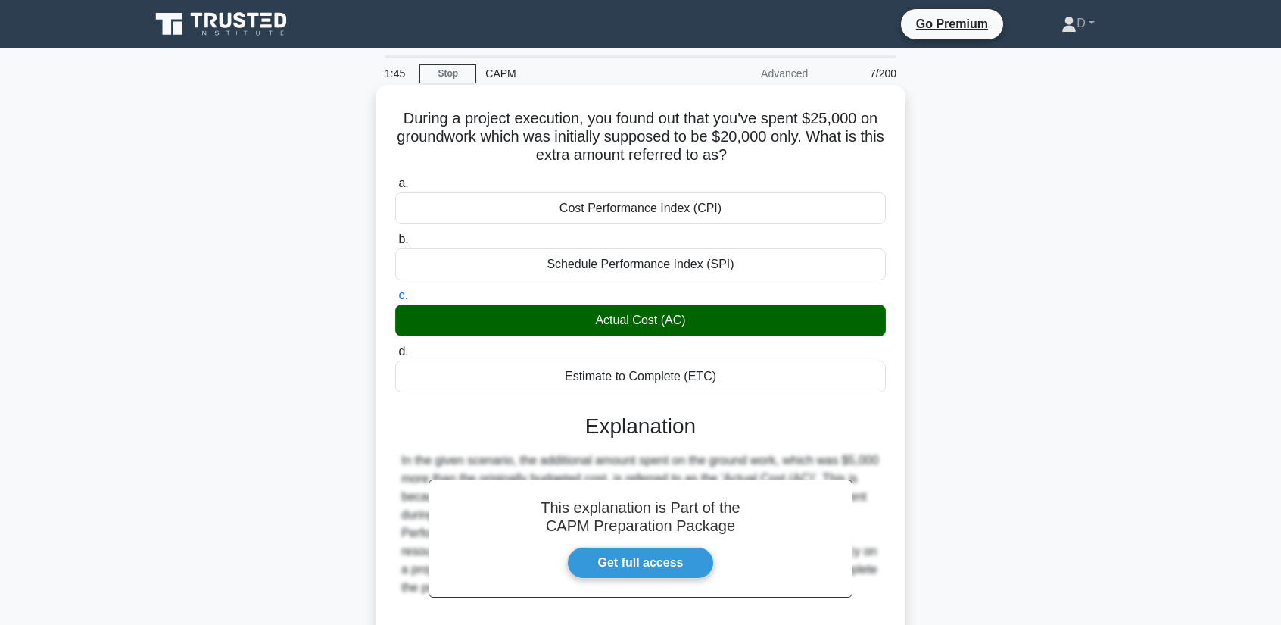
scroll to position [193, 0]
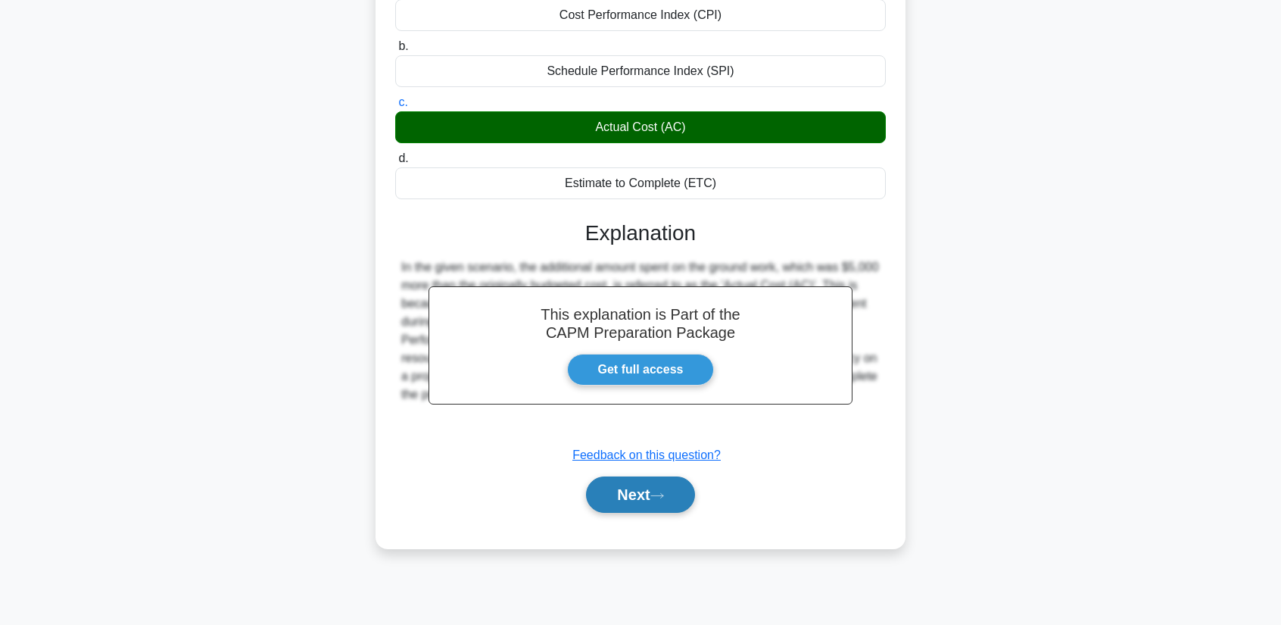
click at [632, 495] on button "Next" at bounding box center [640, 494] width 108 height 36
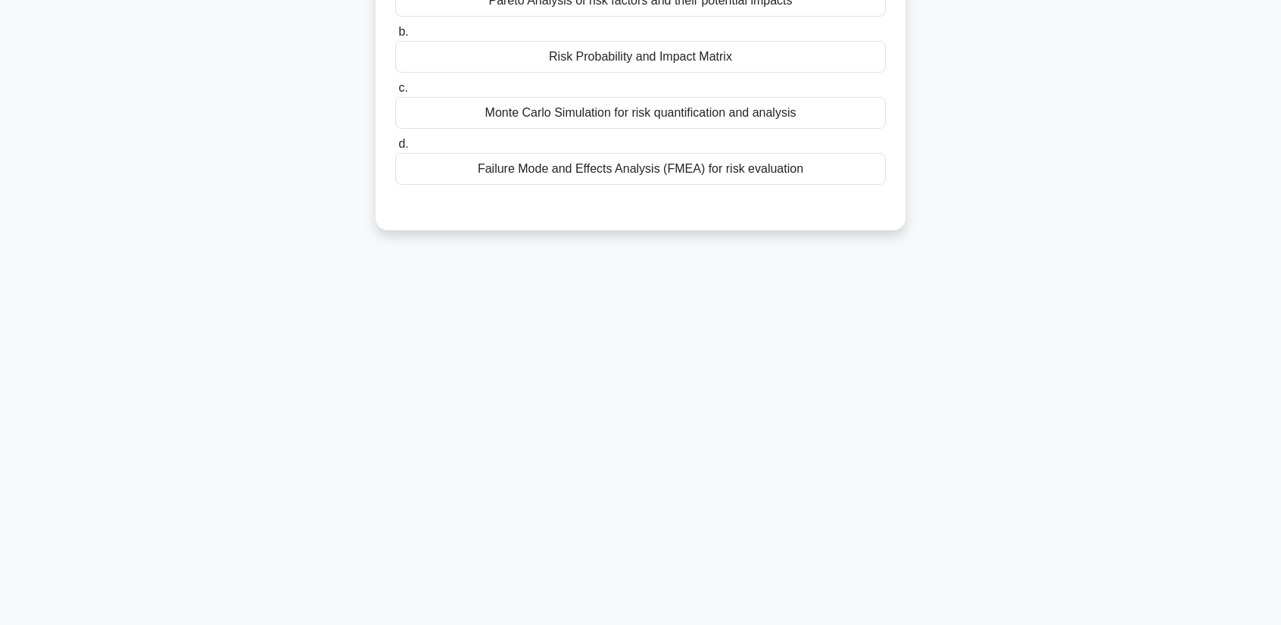
scroll to position [0, 0]
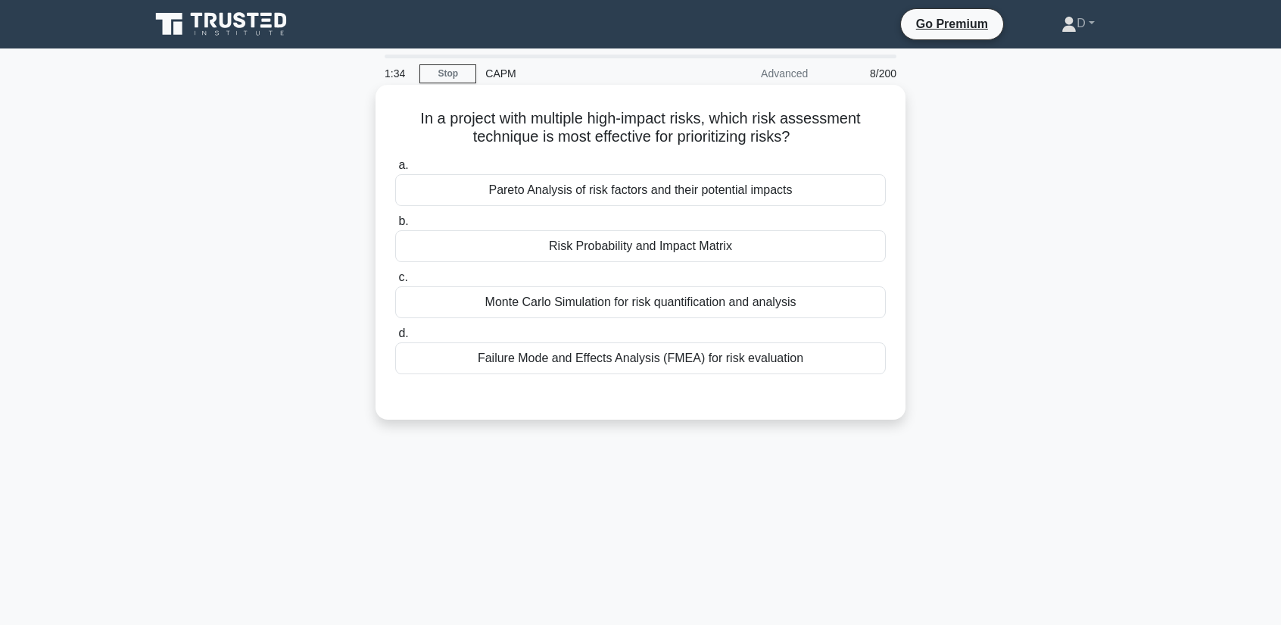
click at [640, 250] on div "Risk Probability and Impact Matrix" at bounding box center [640, 246] width 491 height 32
click at [395, 226] on input "b. Risk Probability and Impact Matrix" at bounding box center [395, 222] width 0 height 10
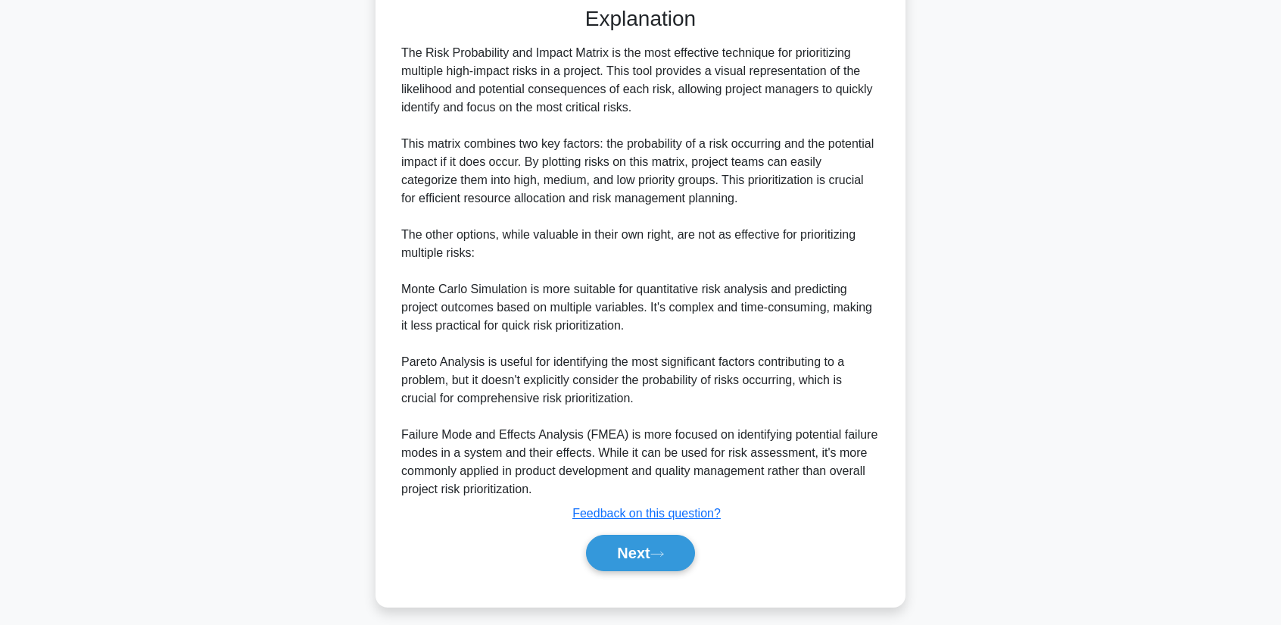
scroll to position [400, 0]
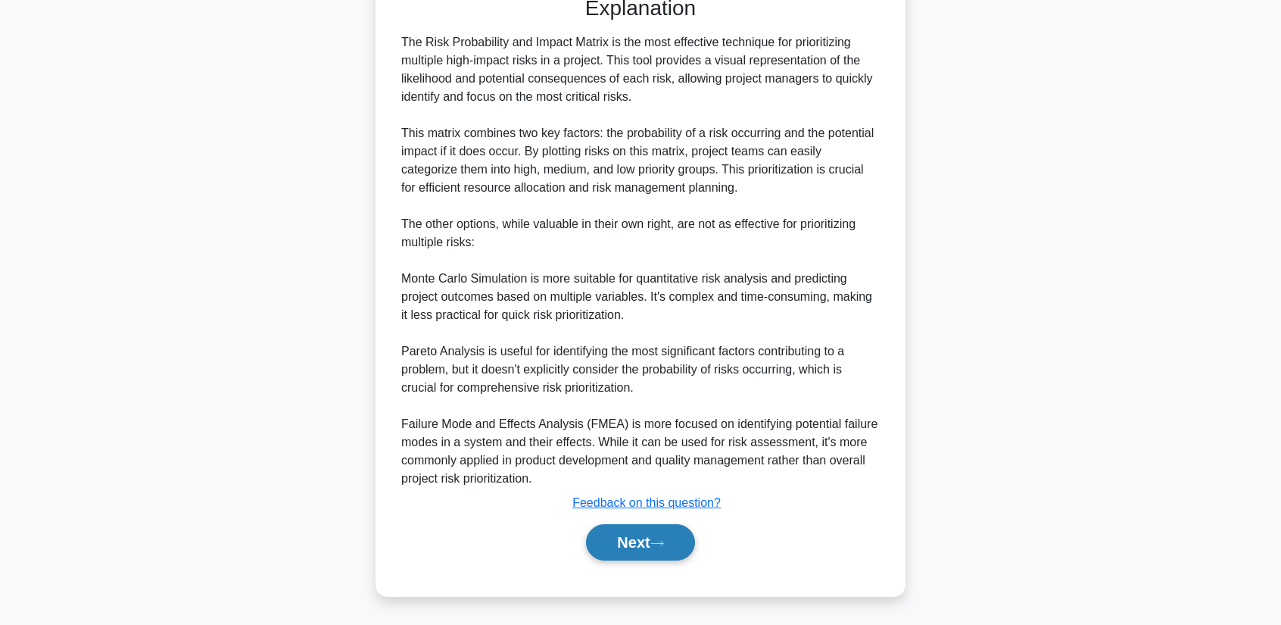
click at [643, 532] on button "Next" at bounding box center [640, 542] width 108 height 36
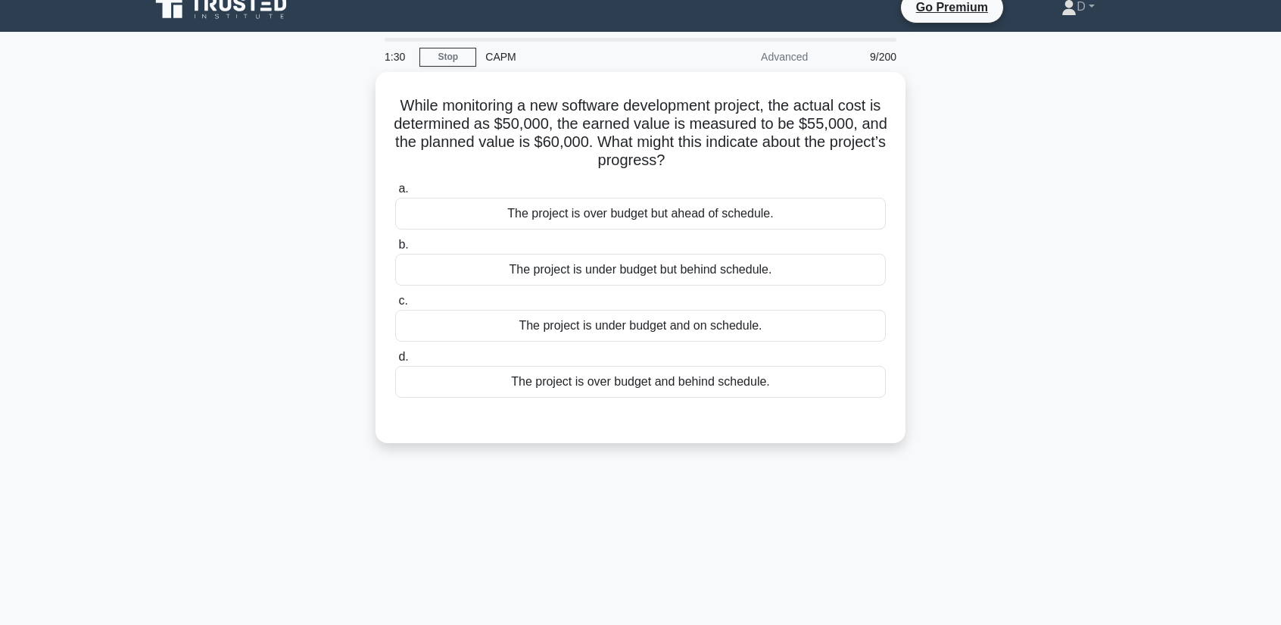
scroll to position [0, 0]
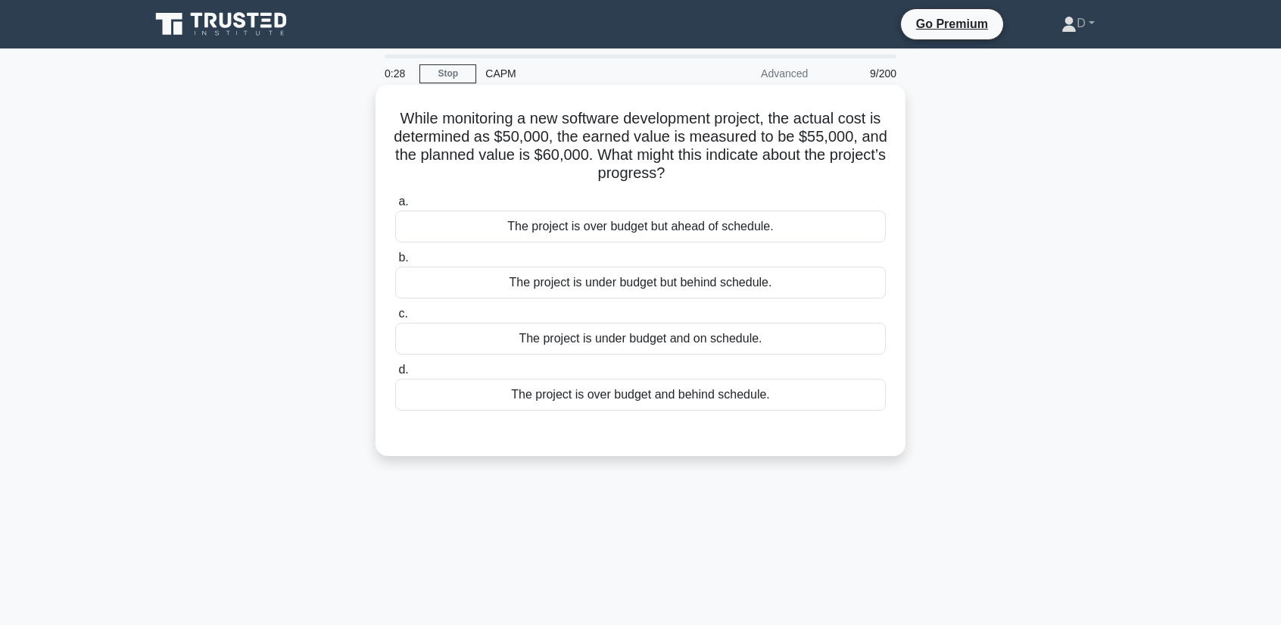
click at [585, 348] on div "The project is under budget and on schedule." at bounding box center [640, 339] width 491 height 32
click at [395, 319] on input "c. The project is under budget and on schedule." at bounding box center [395, 314] width 0 height 10
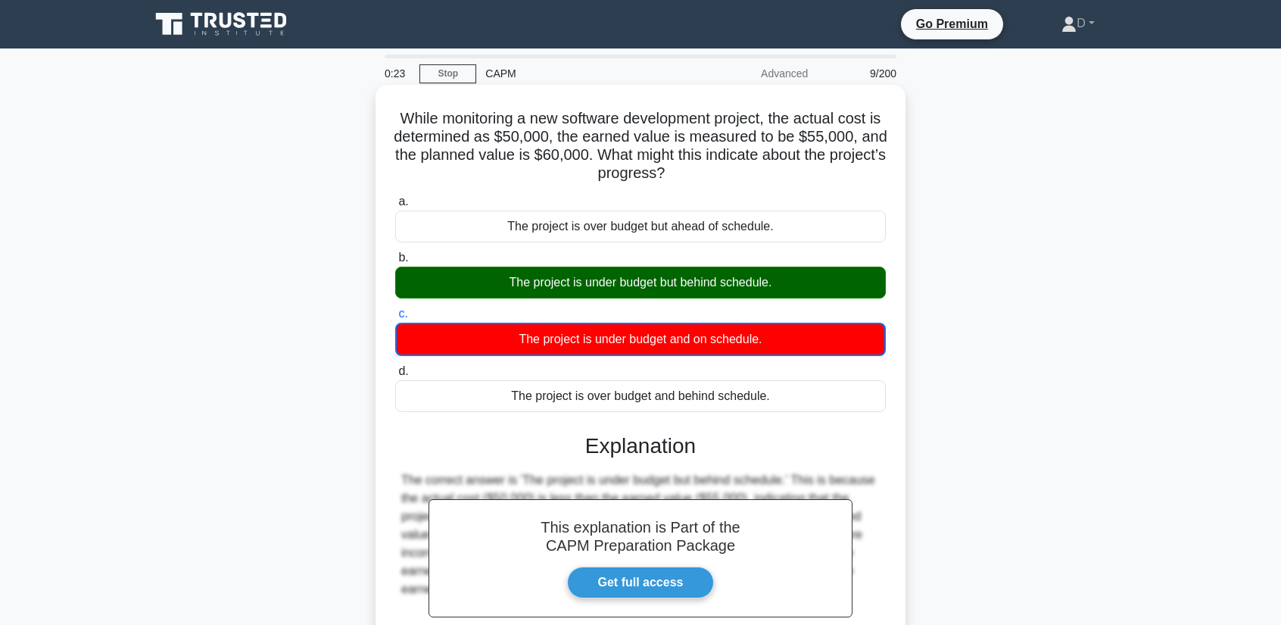
drag, startPoint x: 398, startPoint y: 121, endPoint x: 755, endPoint y: 395, distance: 449.9
click at [755, 395] on div "While monitoring a new software development project, the actual cost is determi…" at bounding box center [641, 423] width 518 height 664
copy div "While monitoring a new software development project, the actual cost is determi…"
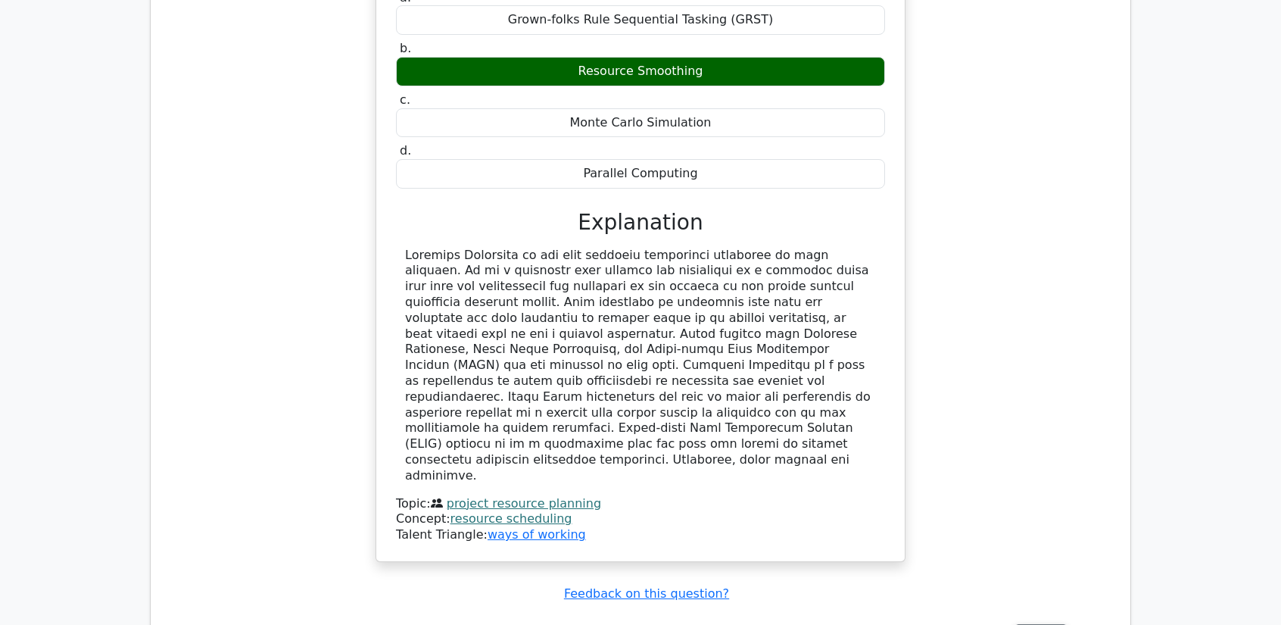
scroll to position [1439, 0]
